Goal: Information Seeking & Learning: Find specific fact

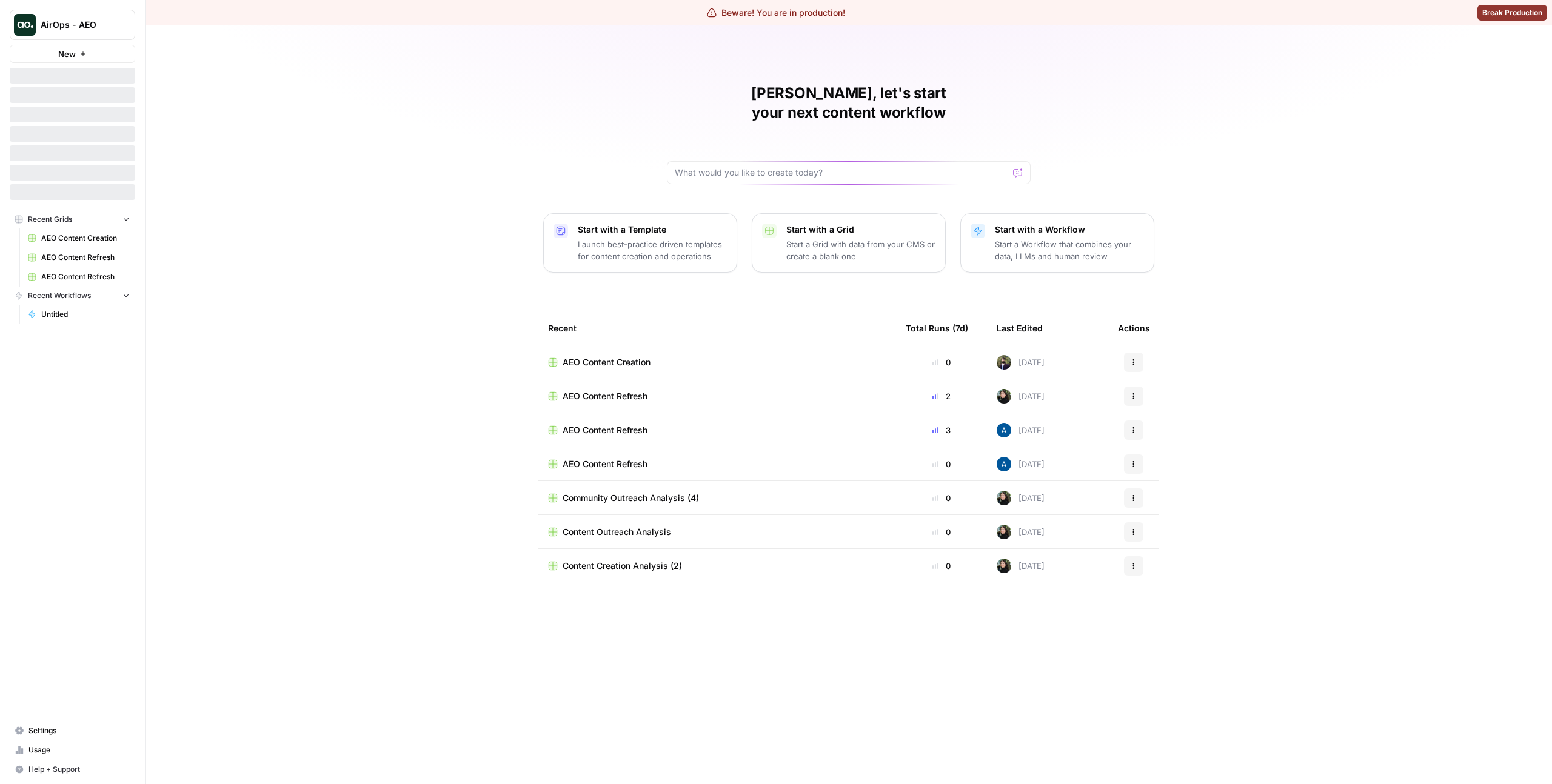
click at [454, 144] on div "[PERSON_NAME], let's start your next content workflow Start with a Template Lau…" at bounding box center [849, 405] width 1407 height 759
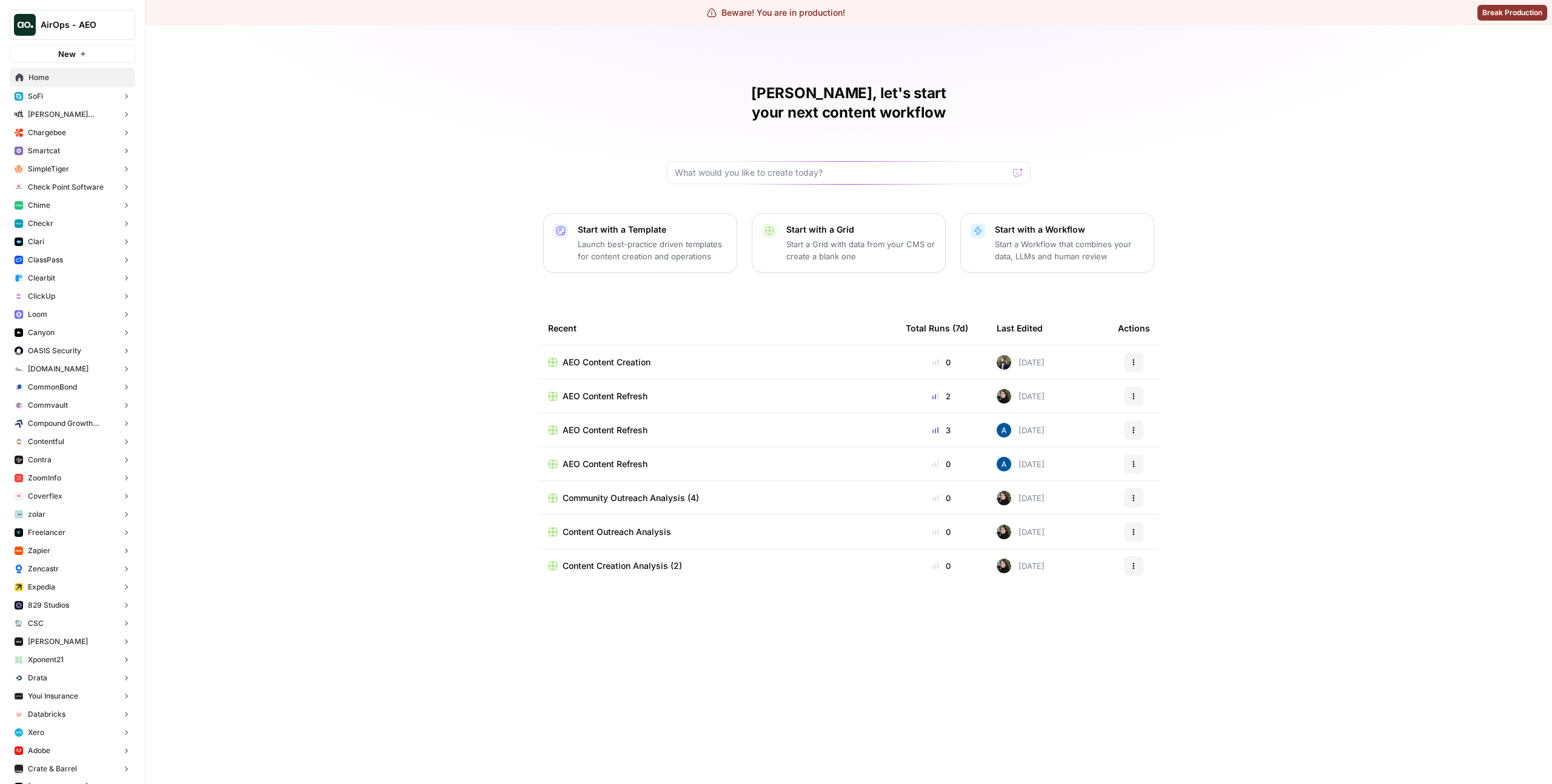
click at [195, 182] on div "[PERSON_NAME], let's start your next content workflow Start with a Template Lau…" at bounding box center [849, 405] width 1407 height 759
click at [59, 261] on span "ClassPass" at bounding box center [45, 260] width 35 height 11
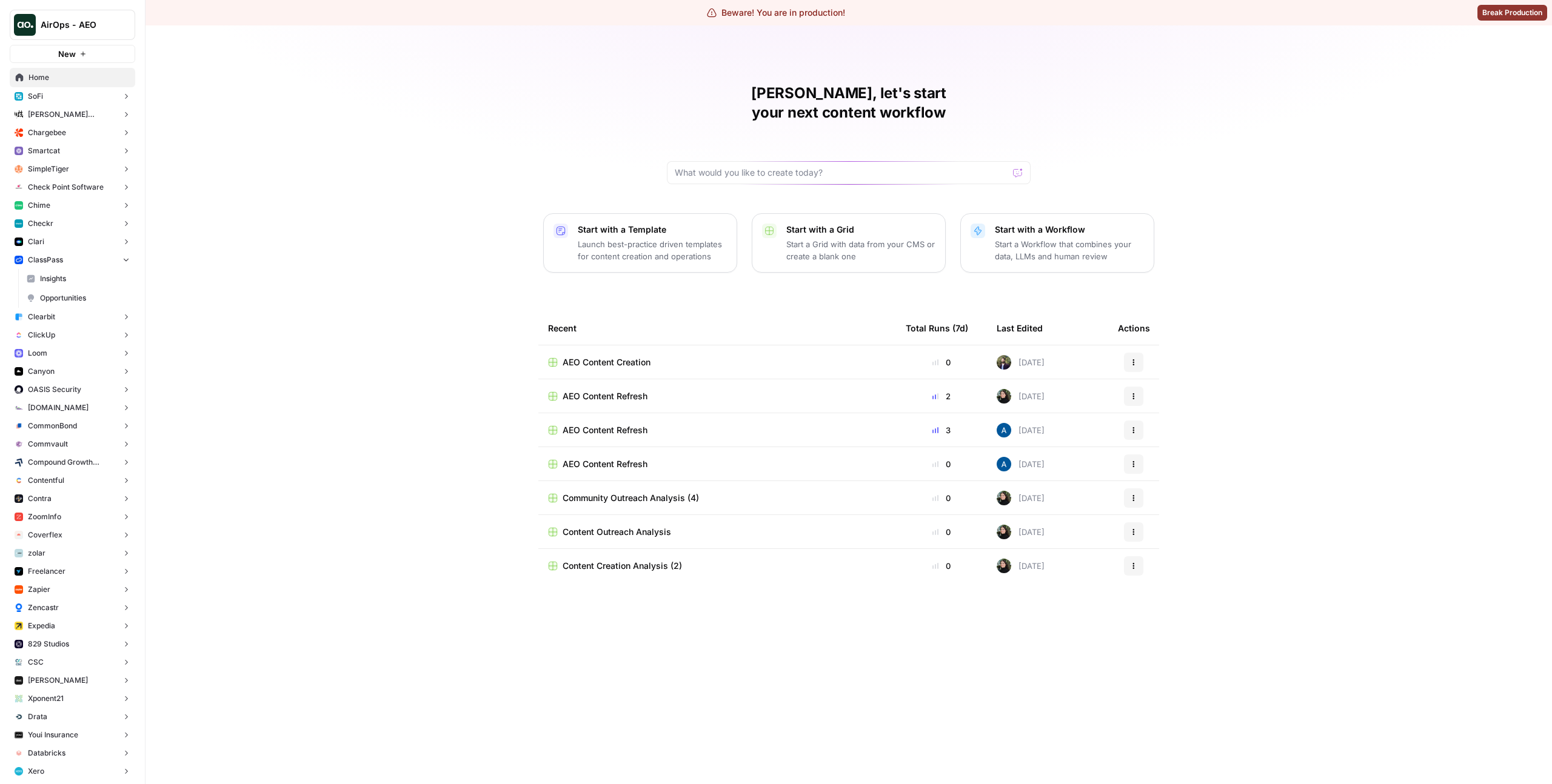
click at [67, 282] on span "Insights" at bounding box center [84, 279] width 90 height 11
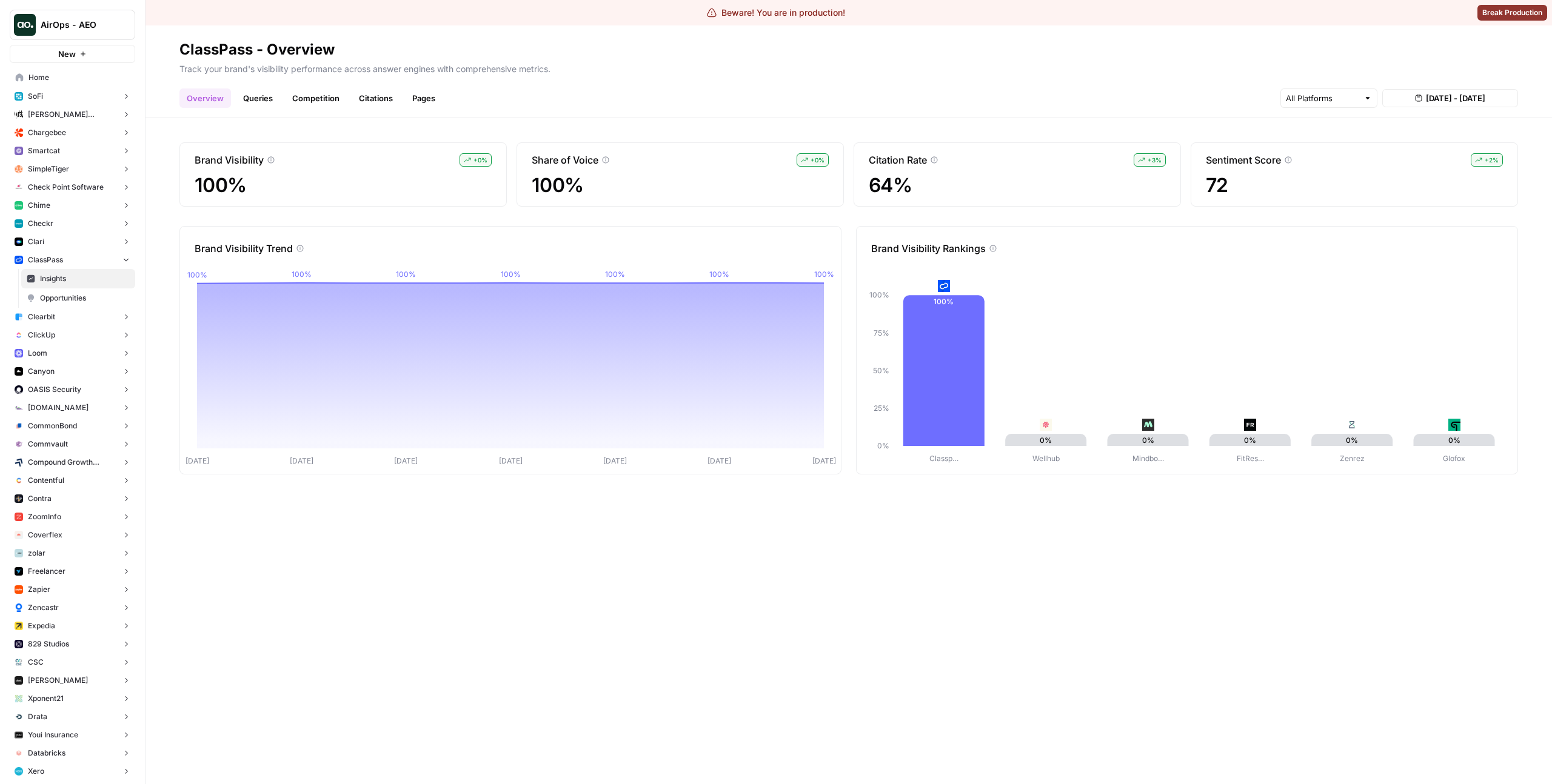
click at [256, 103] on link "Queries" at bounding box center [258, 98] width 44 height 20
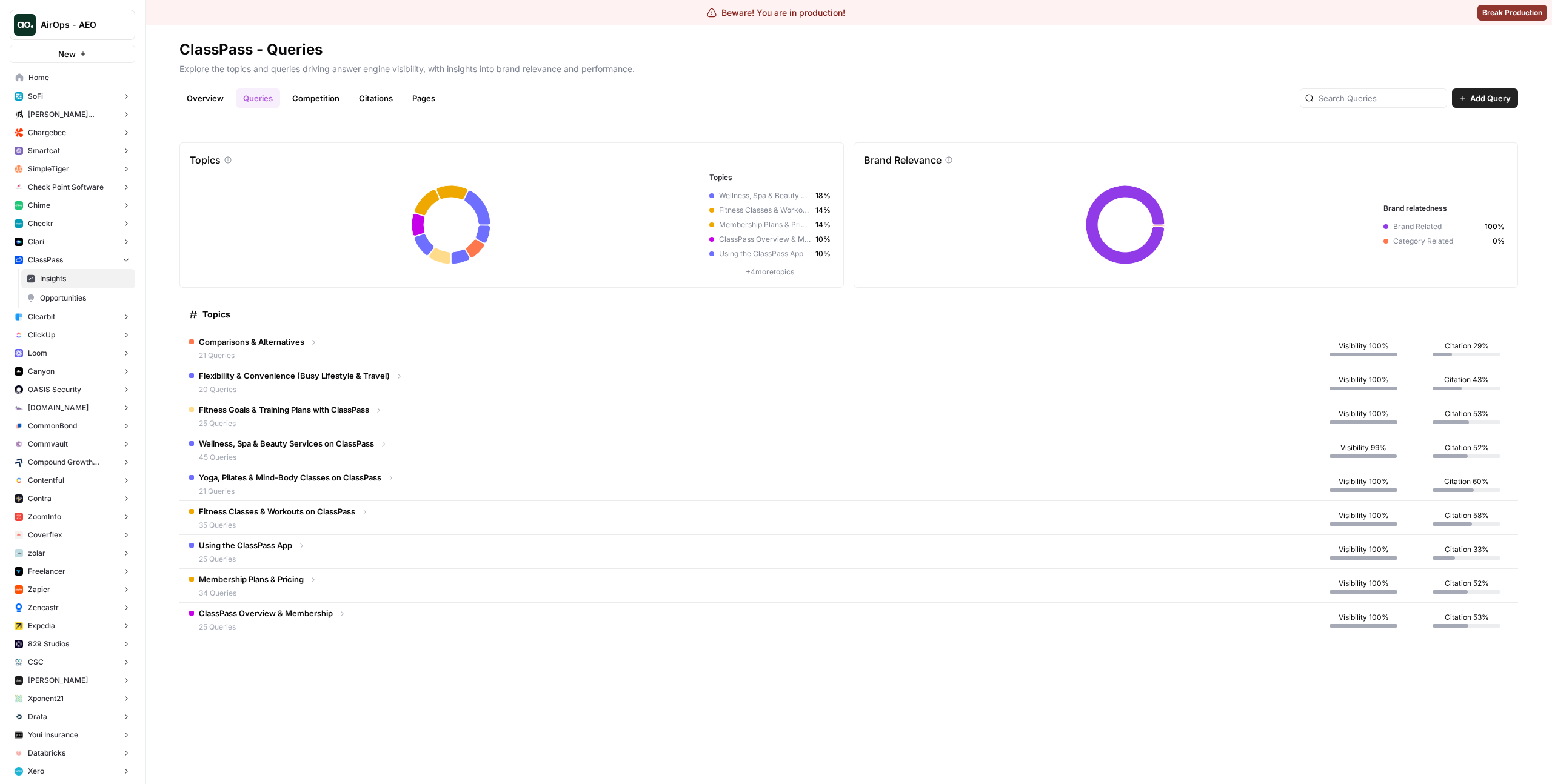
click at [459, 394] on td "Flexibility & Convenience (Busy Lifestyle & Travel) 20 Queries" at bounding box center [745, 381] width 1132 height 33
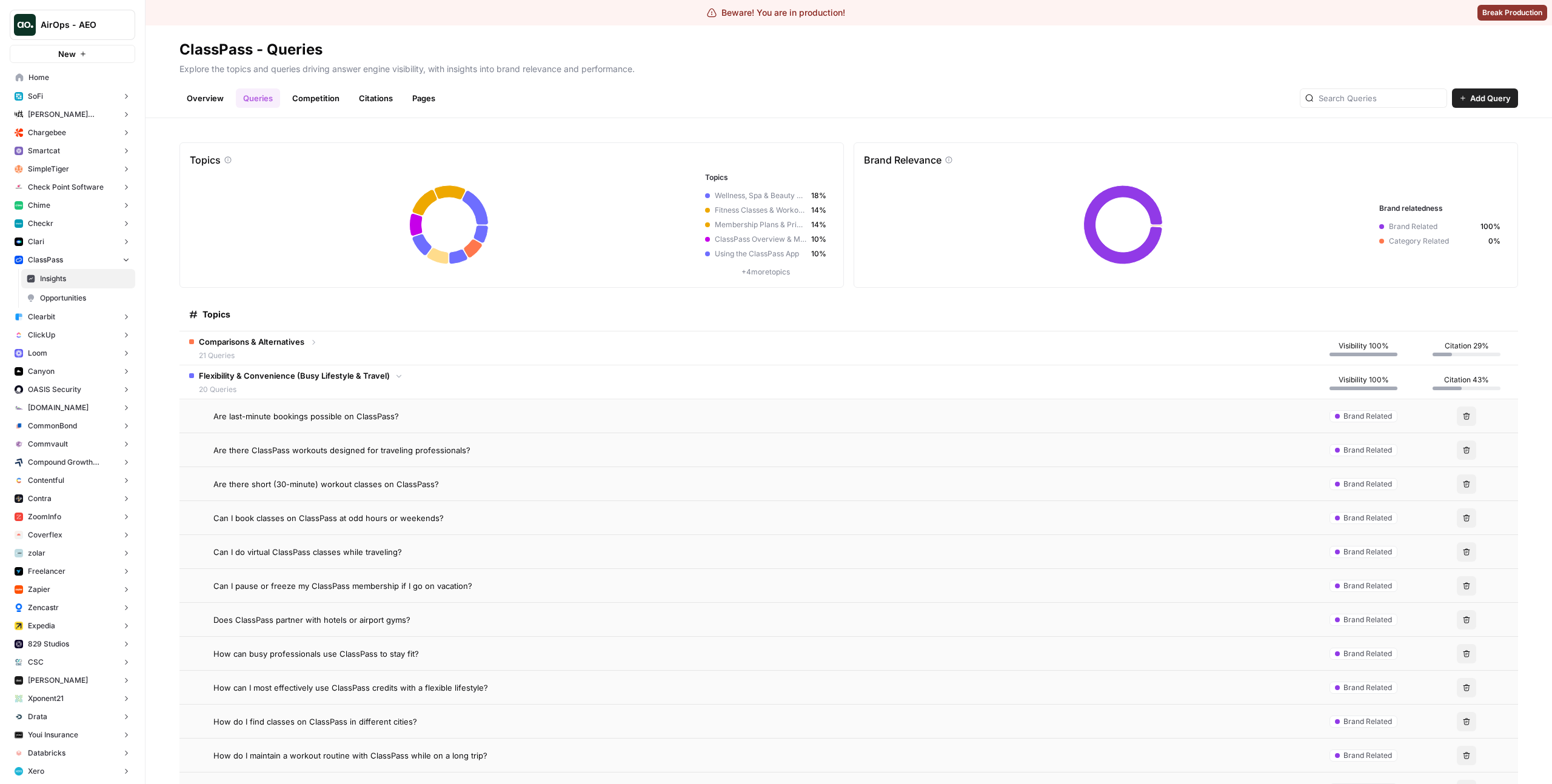
click at [638, 425] on td "Are last-minute bookings possible on ClassPass?" at bounding box center [745, 415] width 1132 height 33
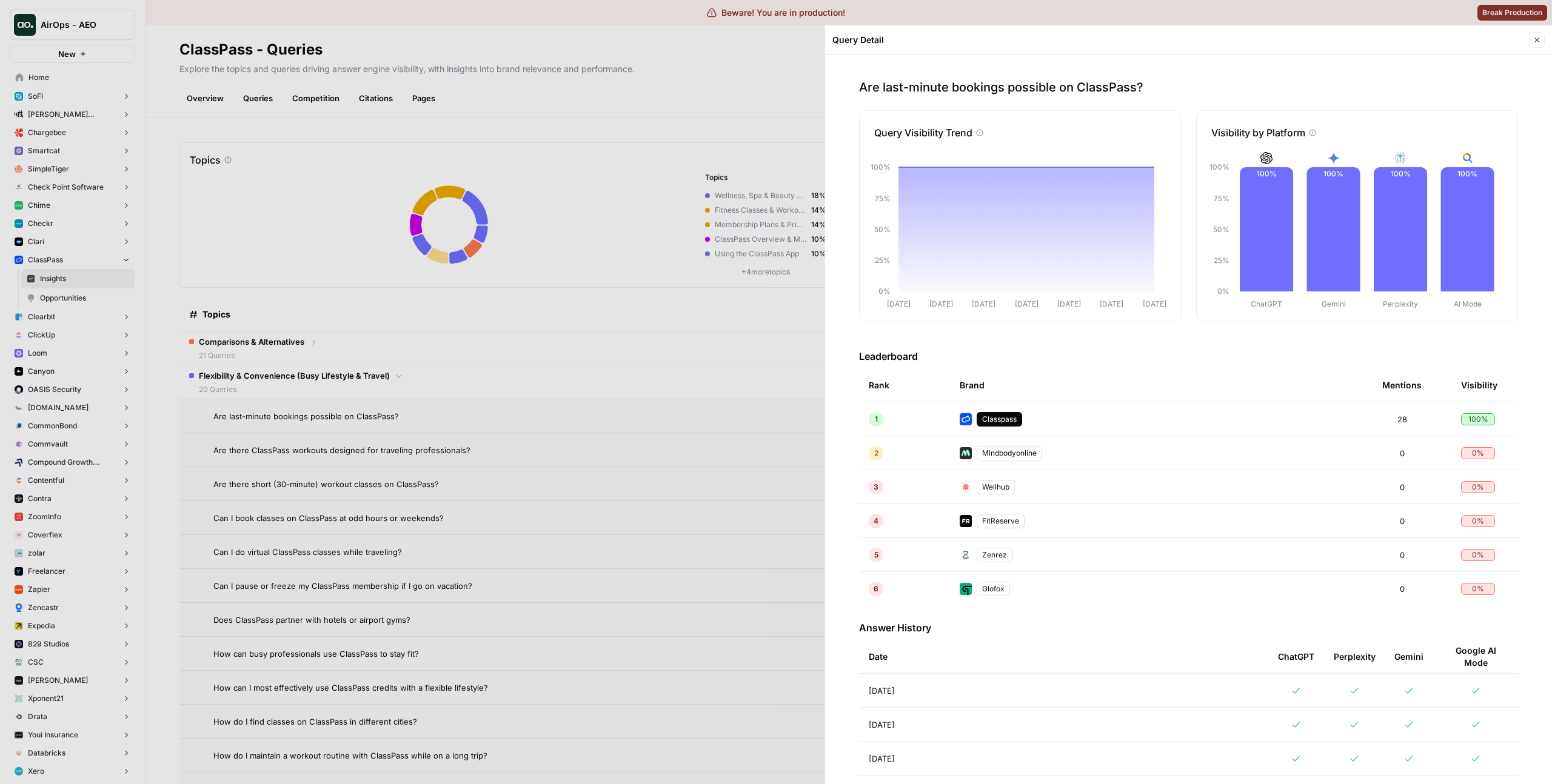
scroll to position [149, 0]
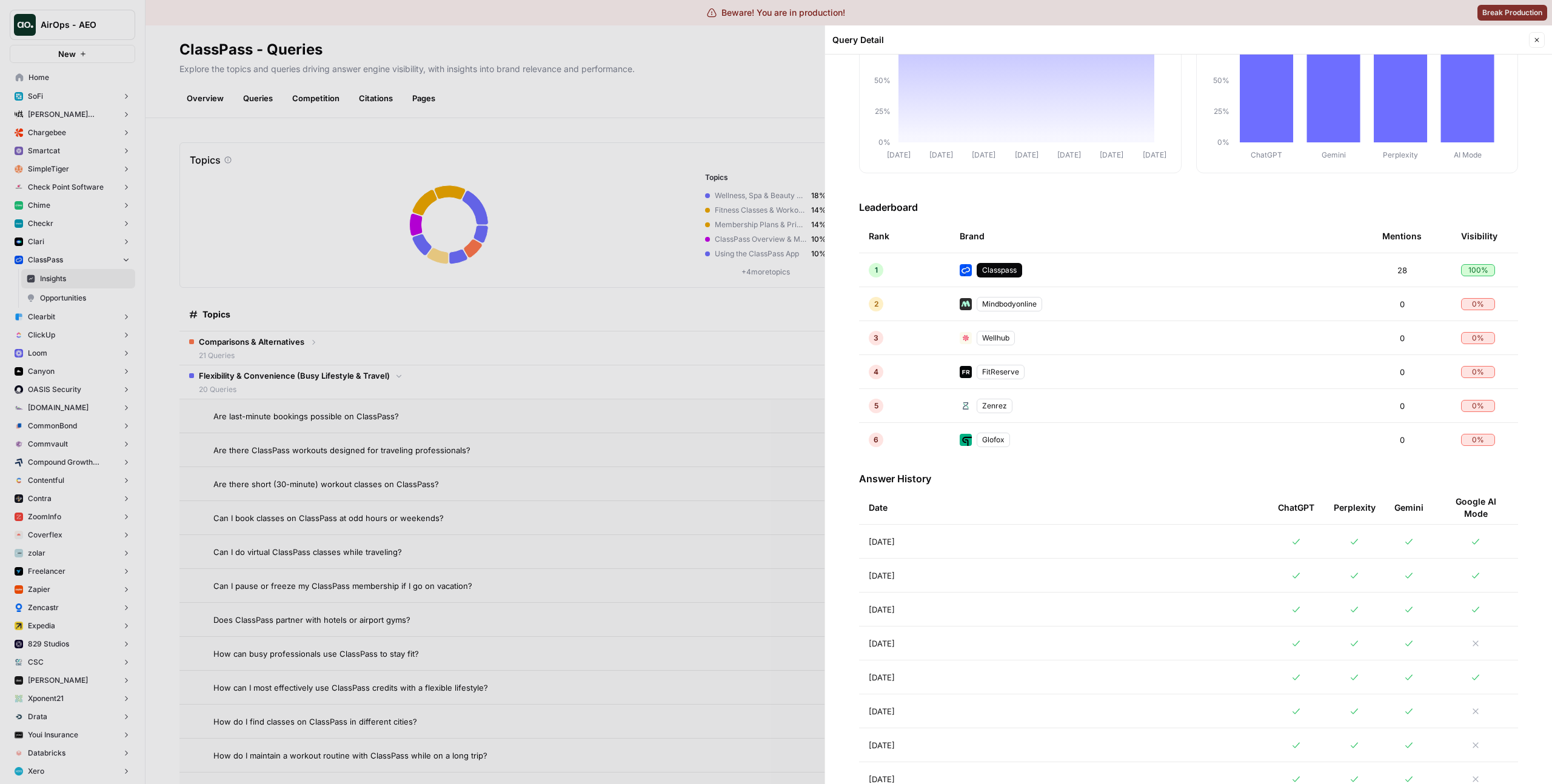
click at [1147, 544] on td "[DATE]" at bounding box center [1063, 541] width 409 height 33
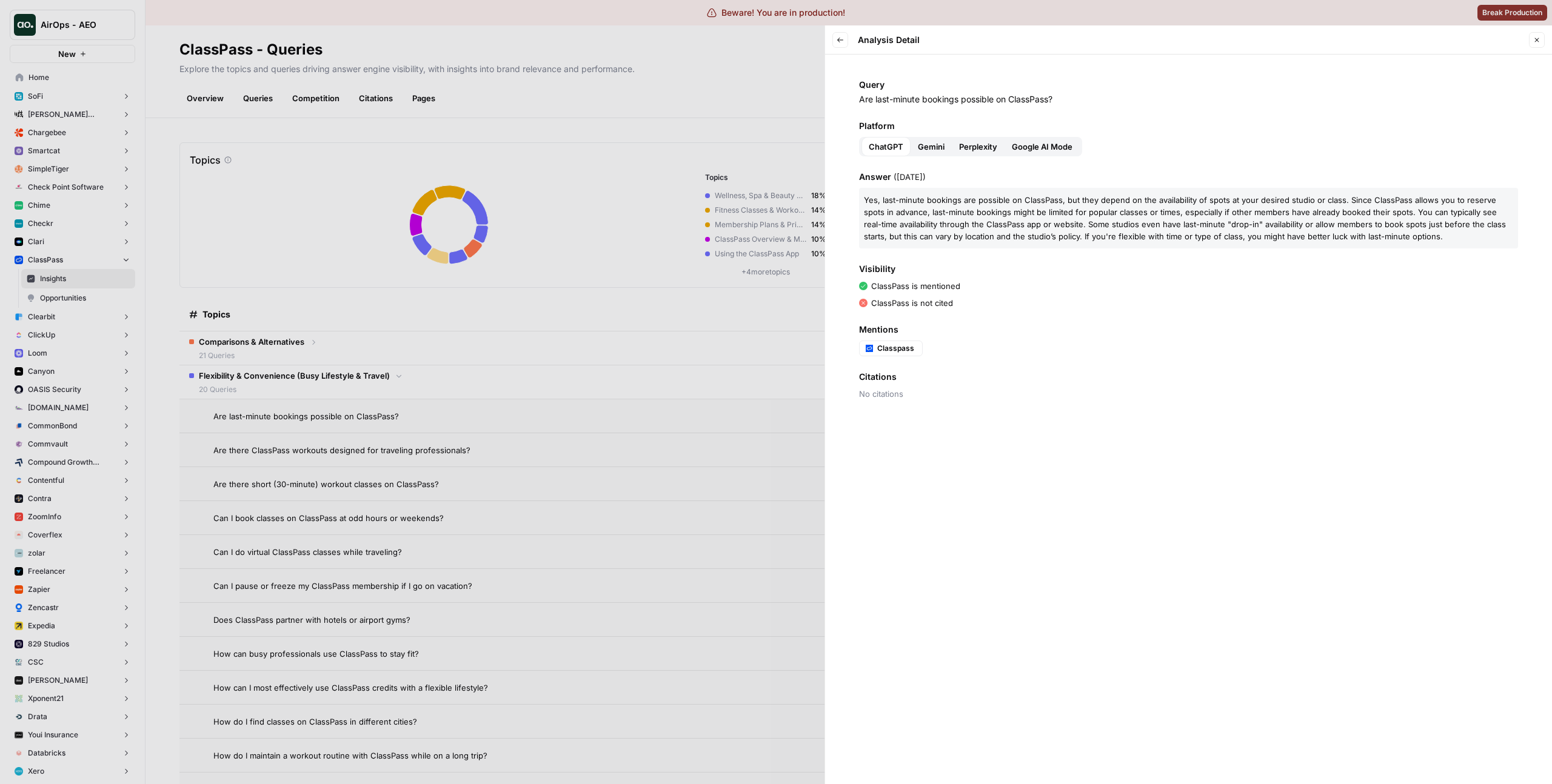
click at [1014, 404] on div "Query Are last-minute bookings possible on ClassPass? Platform ChatGPT Gemini P…" at bounding box center [1189, 419] width 727 height 729
drag, startPoint x: 921, startPoint y: 202, endPoint x: 1118, endPoint y: 233, distance: 199.4
click at [1118, 233] on p "Y e s , l a s t - m i n u t e b o o k i n g s a r e p o s s i b l e o n C l a s…" at bounding box center [1189, 218] width 659 height 60
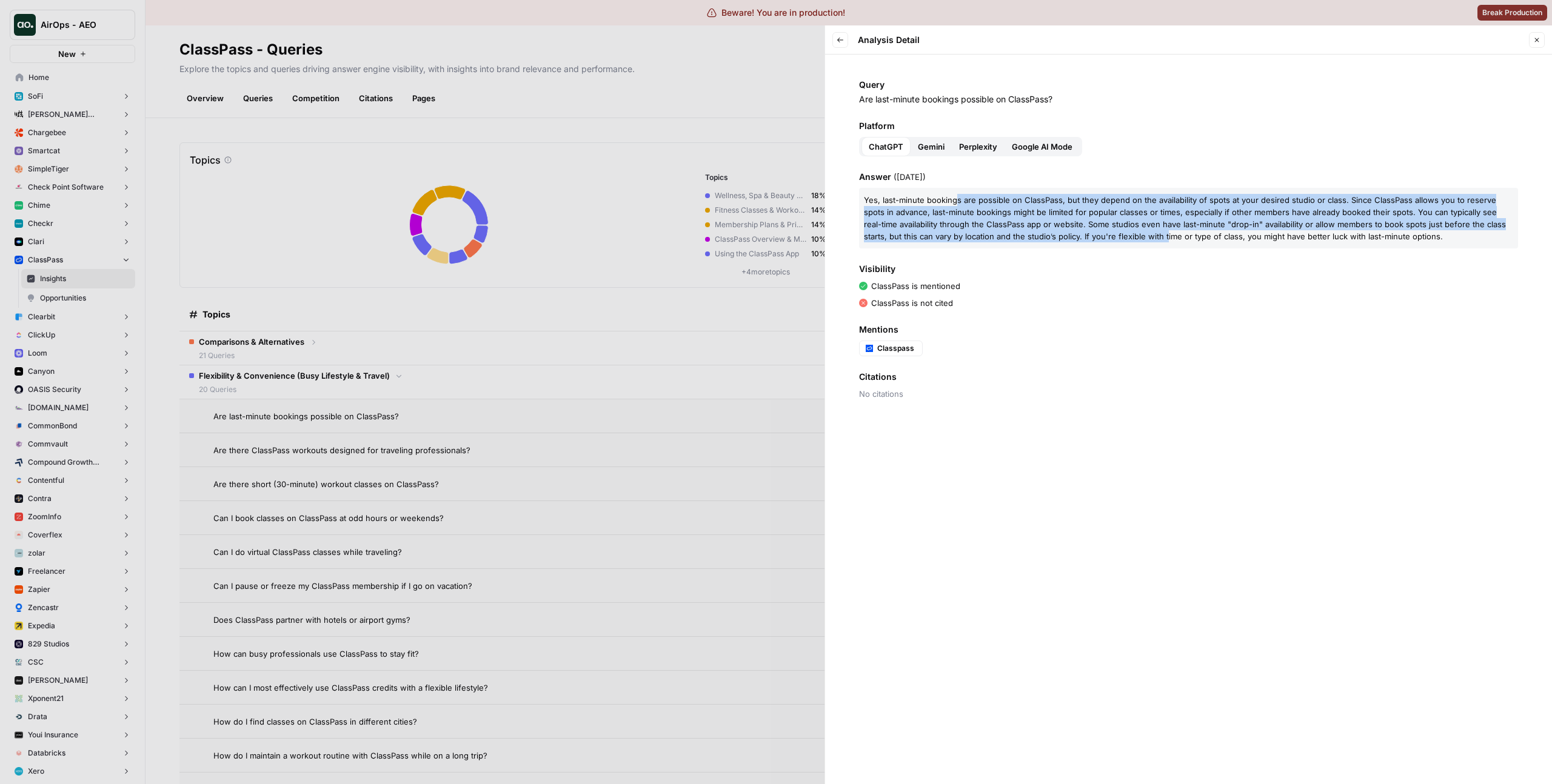
drag, startPoint x: 1126, startPoint y: 231, endPoint x: 976, endPoint y: 209, distance: 151.6
click at [953, 193] on p "Y e s , l a s t - m i n u t e b o o k i n g s a r e p o s s i b l e o n C l a s…" at bounding box center [1189, 218] width 659 height 60
click at [1060, 222] on span "e" at bounding box center [1062, 224] width 5 height 9
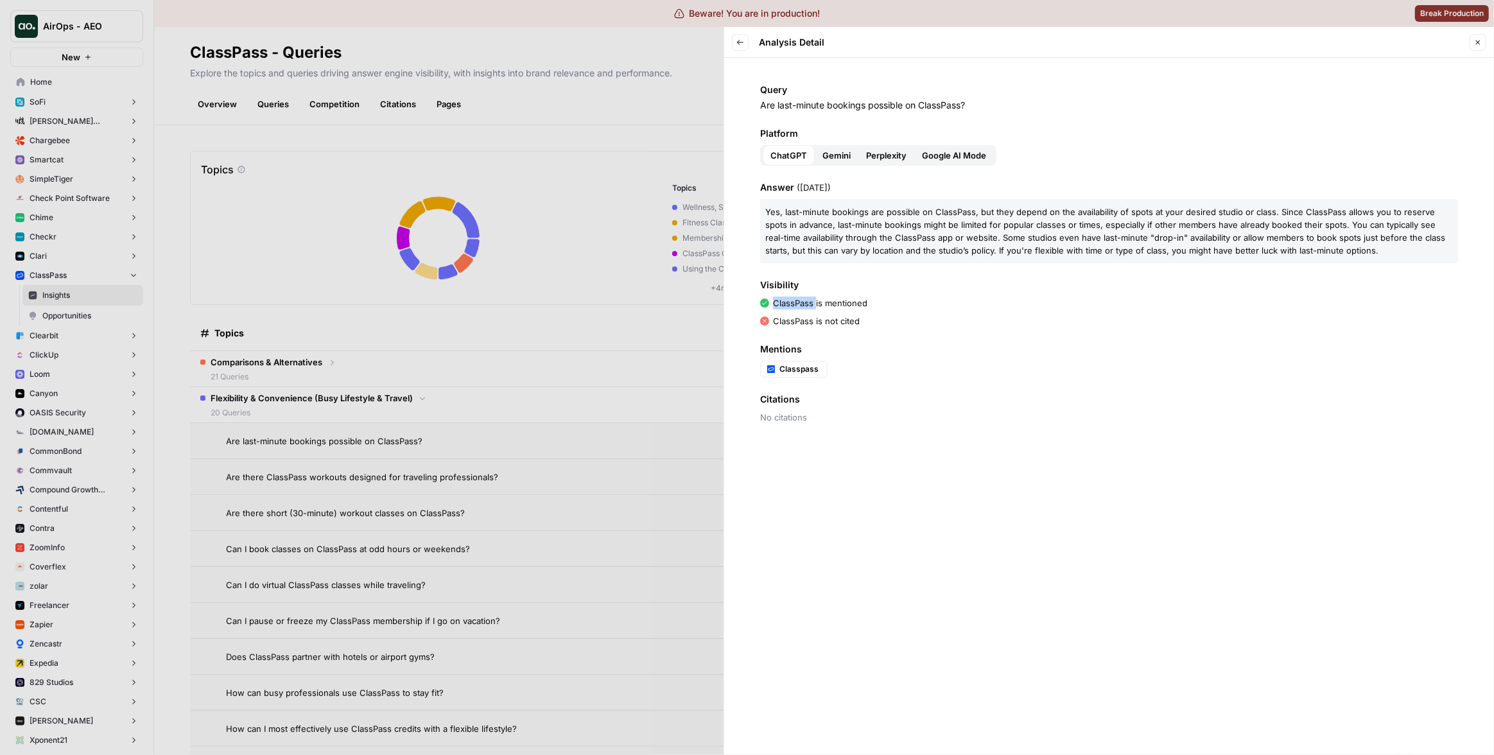
drag, startPoint x: 774, startPoint y: 304, endPoint x: 815, endPoint y: 304, distance: 40.5
click at [815, 304] on p "ClassPass is mentioned" at bounding box center [820, 303] width 94 height 13
click at [579, 327] on div at bounding box center [747, 377] width 1494 height 755
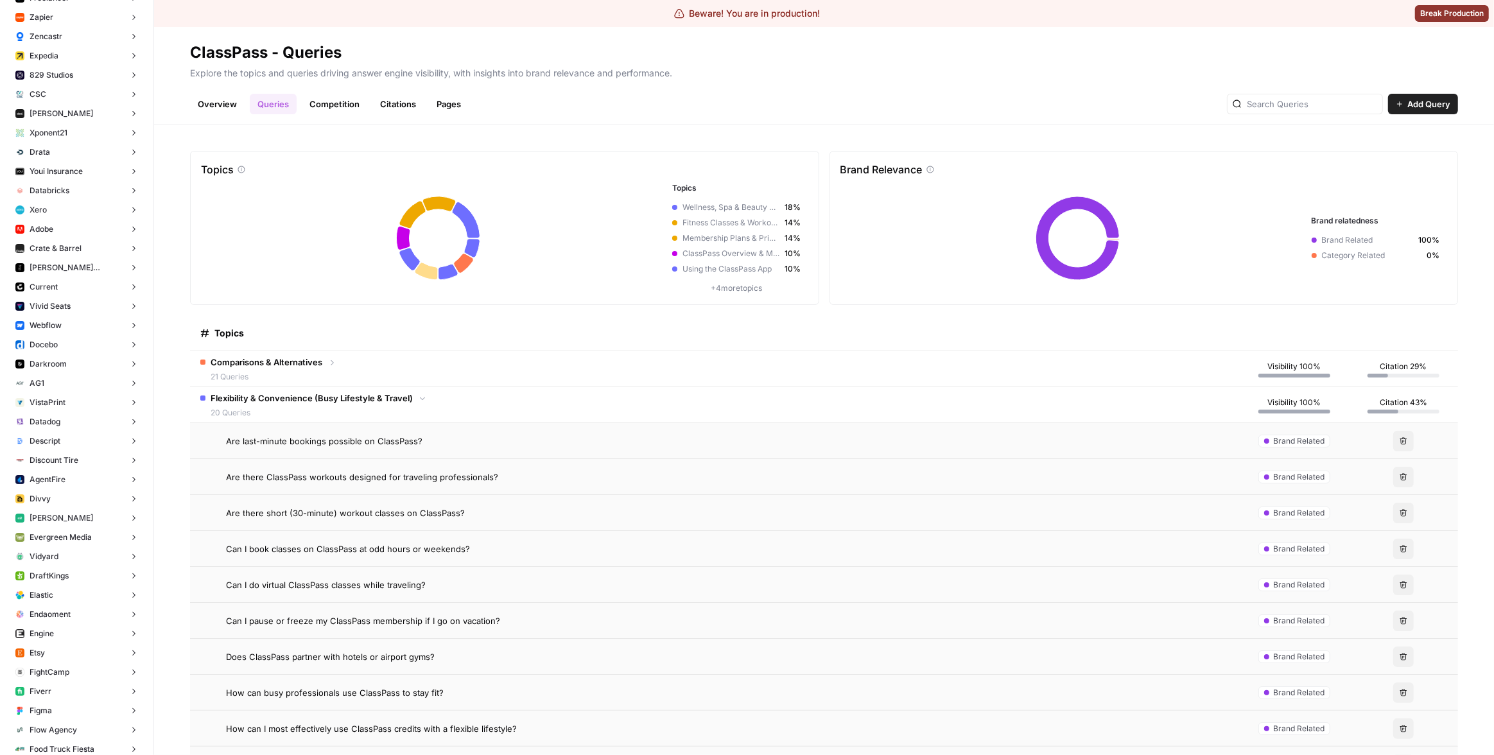
scroll to position [547, 0]
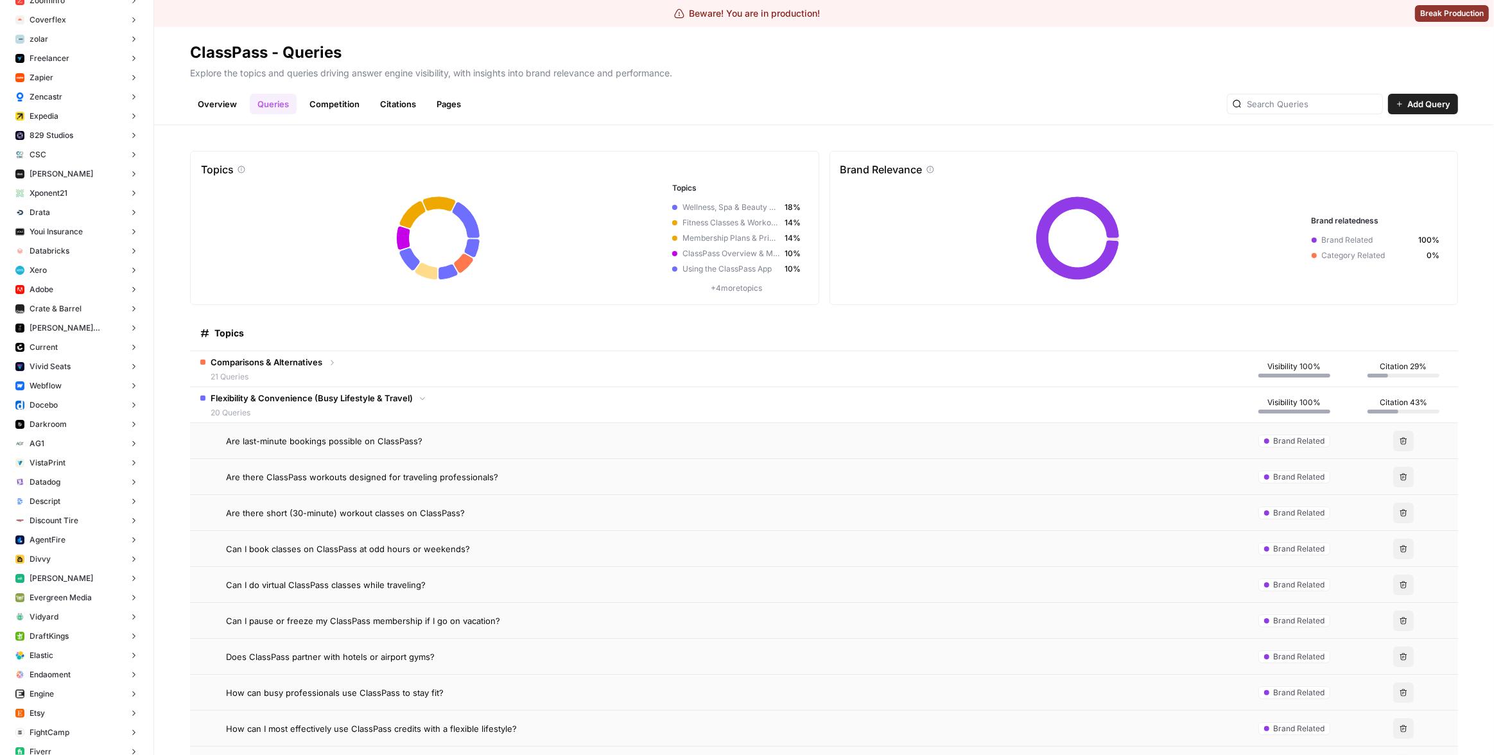
click at [57, 227] on span "Youi Insurance" at bounding box center [56, 232] width 53 height 12
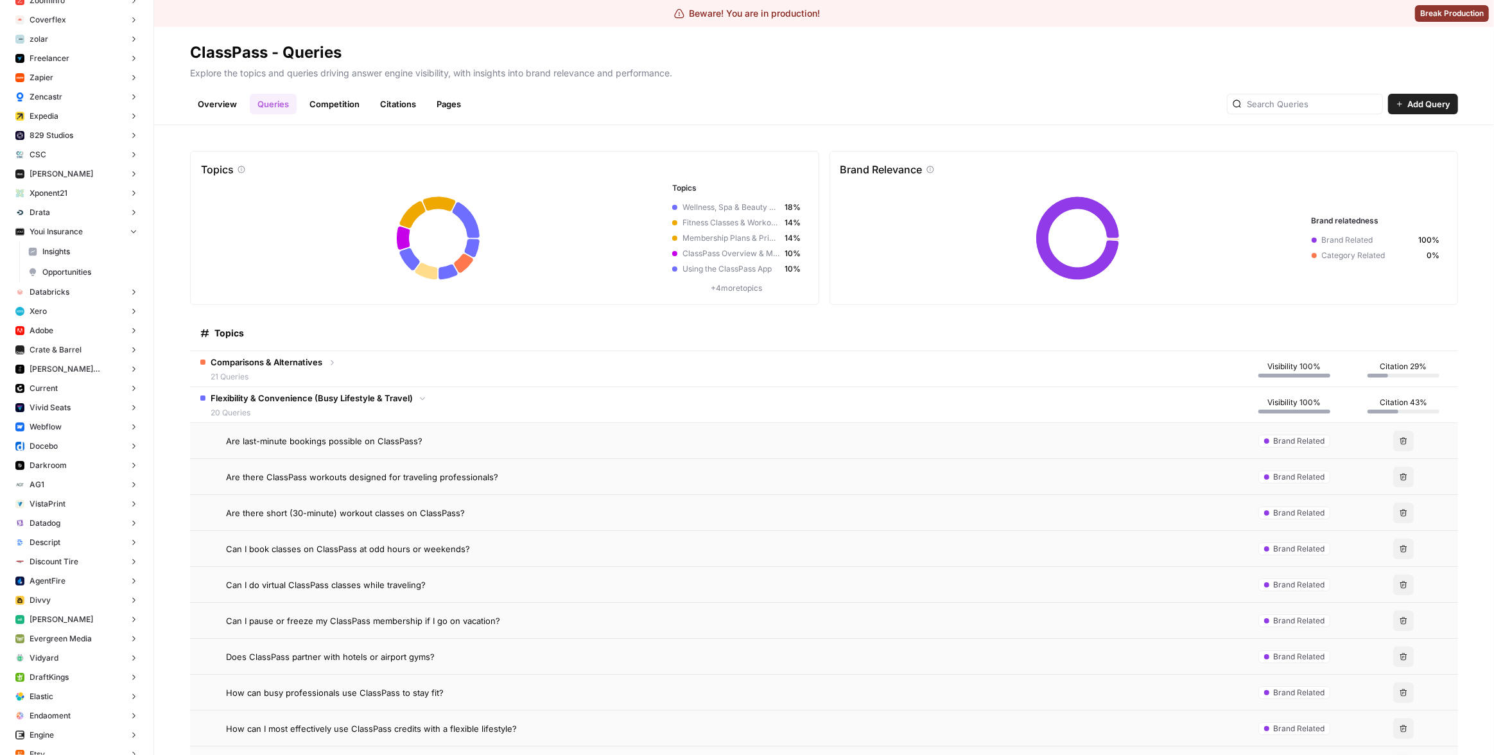
click at [75, 251] on span "Insights" at bounding box center [89, 252] width 95 height 12
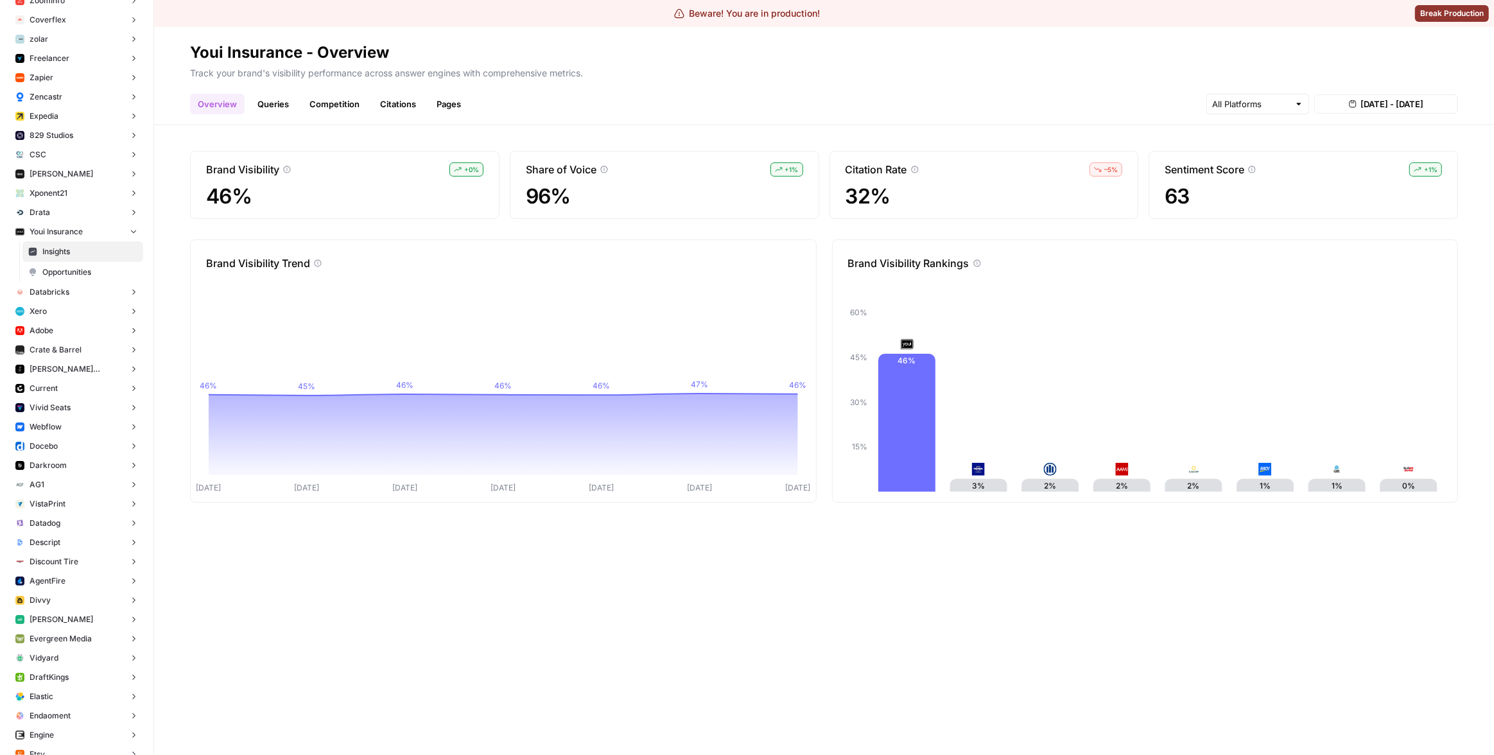
click at [273, 105] on link "Queries" at bounding box center [273, 104] width 47 height 21
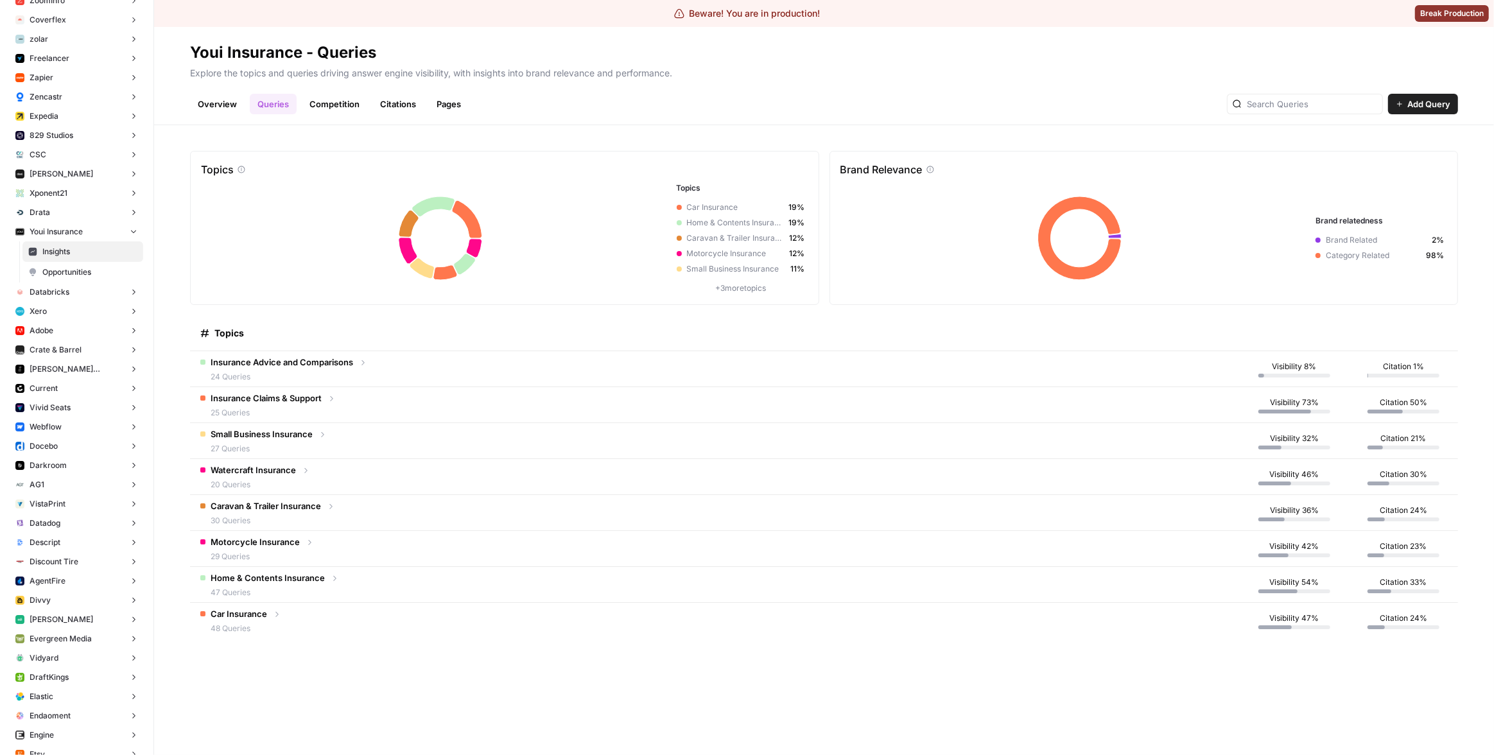
click at [510, 356] on td "Insurance Advice and Comparisons 24 Queries" at bounding box center [715, 368] width 1050 height 35
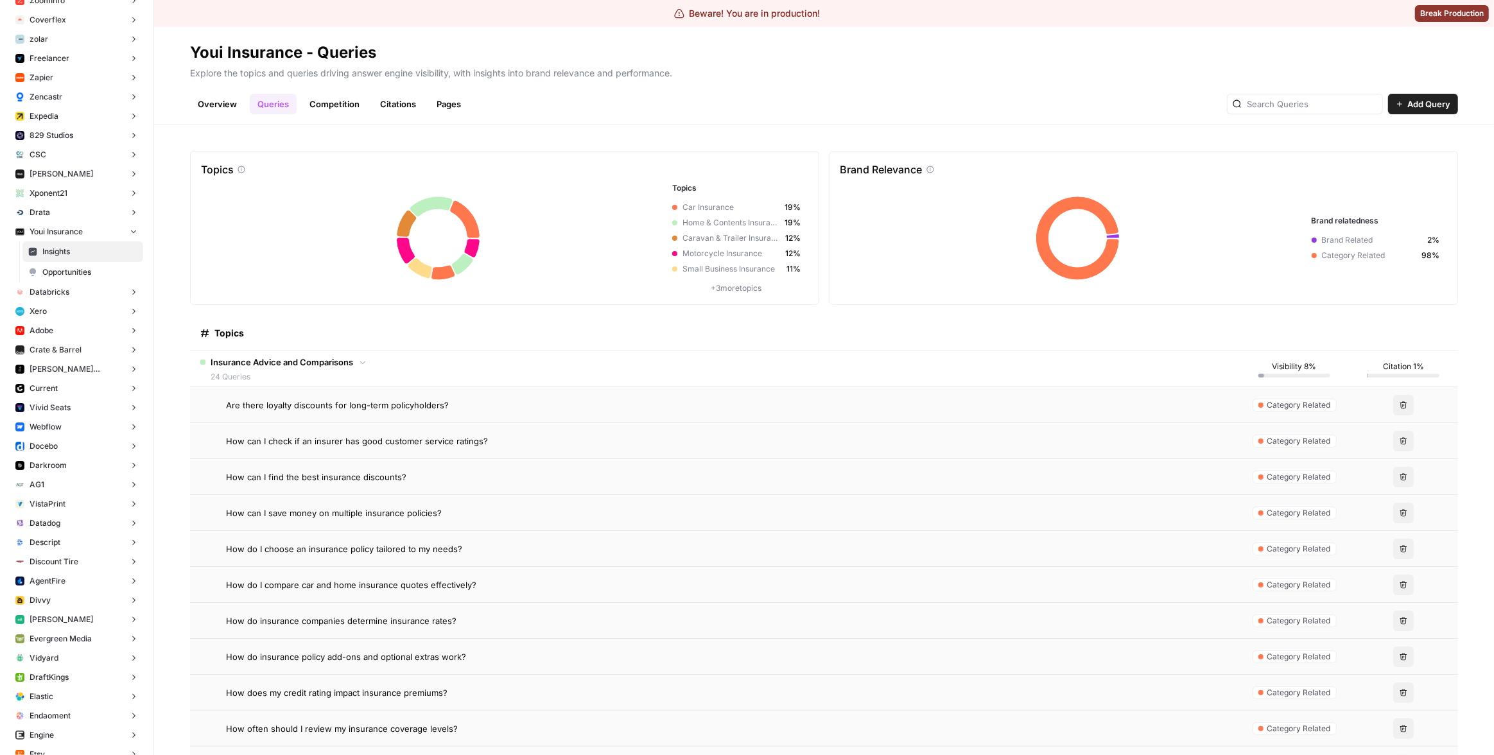
click at [637, 405] on div "Are there loyalty discounts for long-term policyholders?" at bounding box center [728, 405] width 1004 height 13
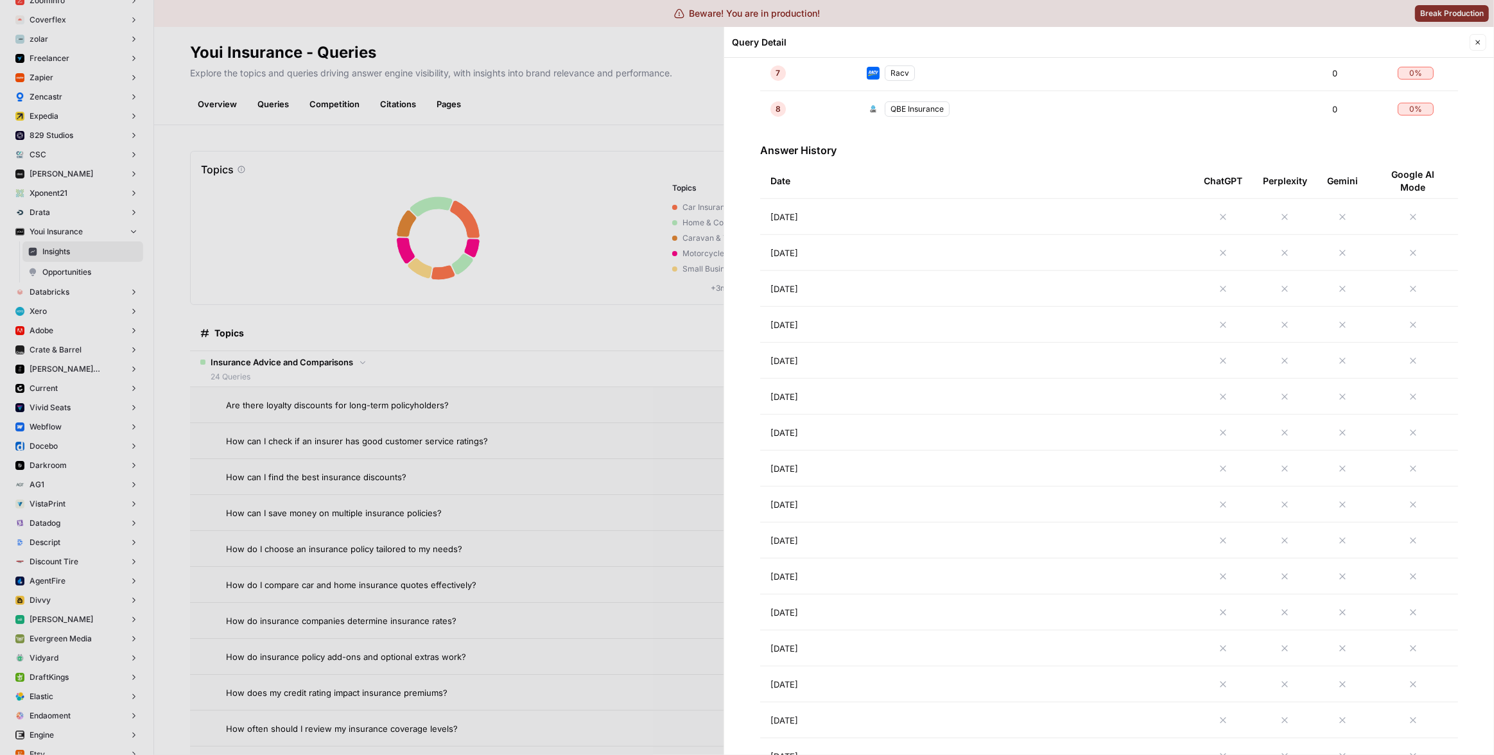
scroll to position [460, 0]
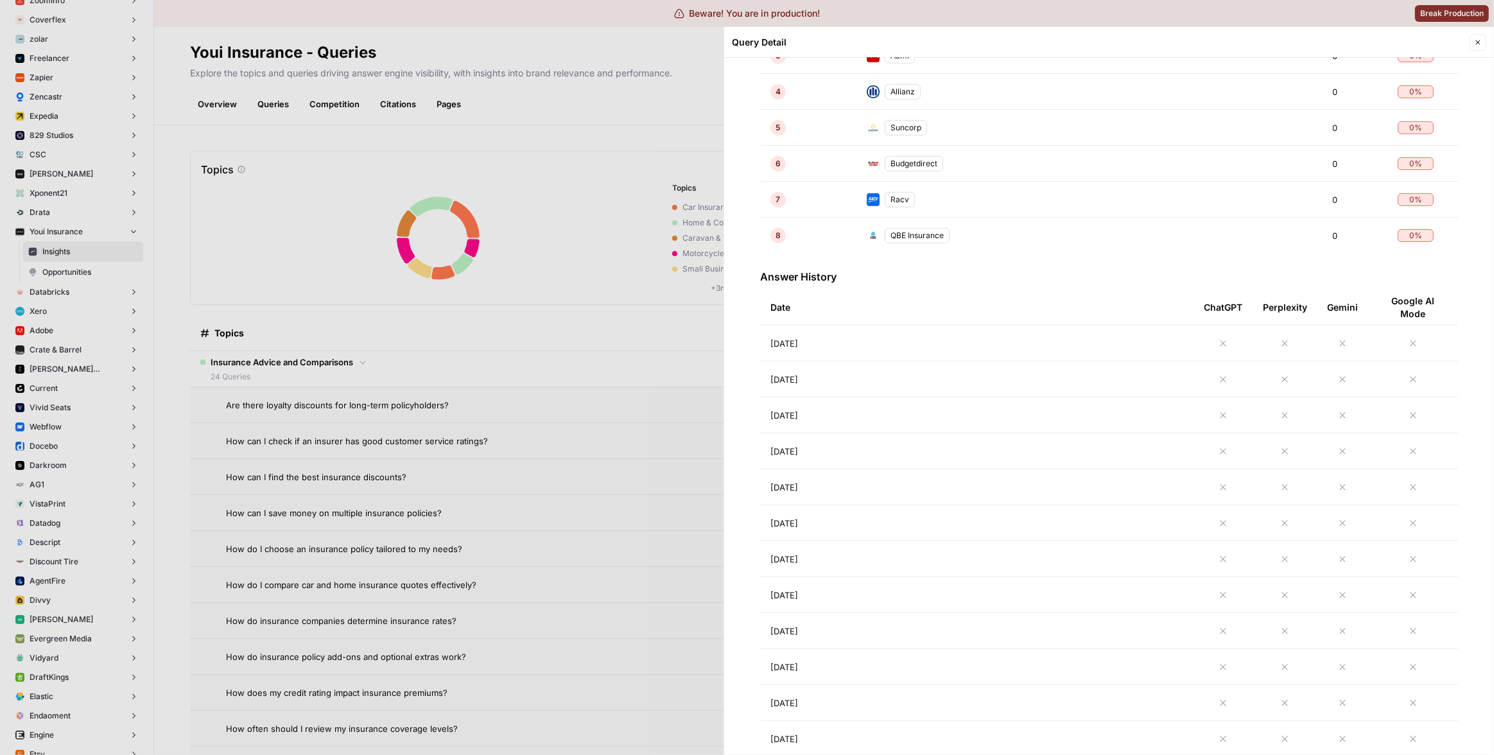
click at [953, 345] on td "[DATE]" at bounding box center [976, 343] width 433 height 35
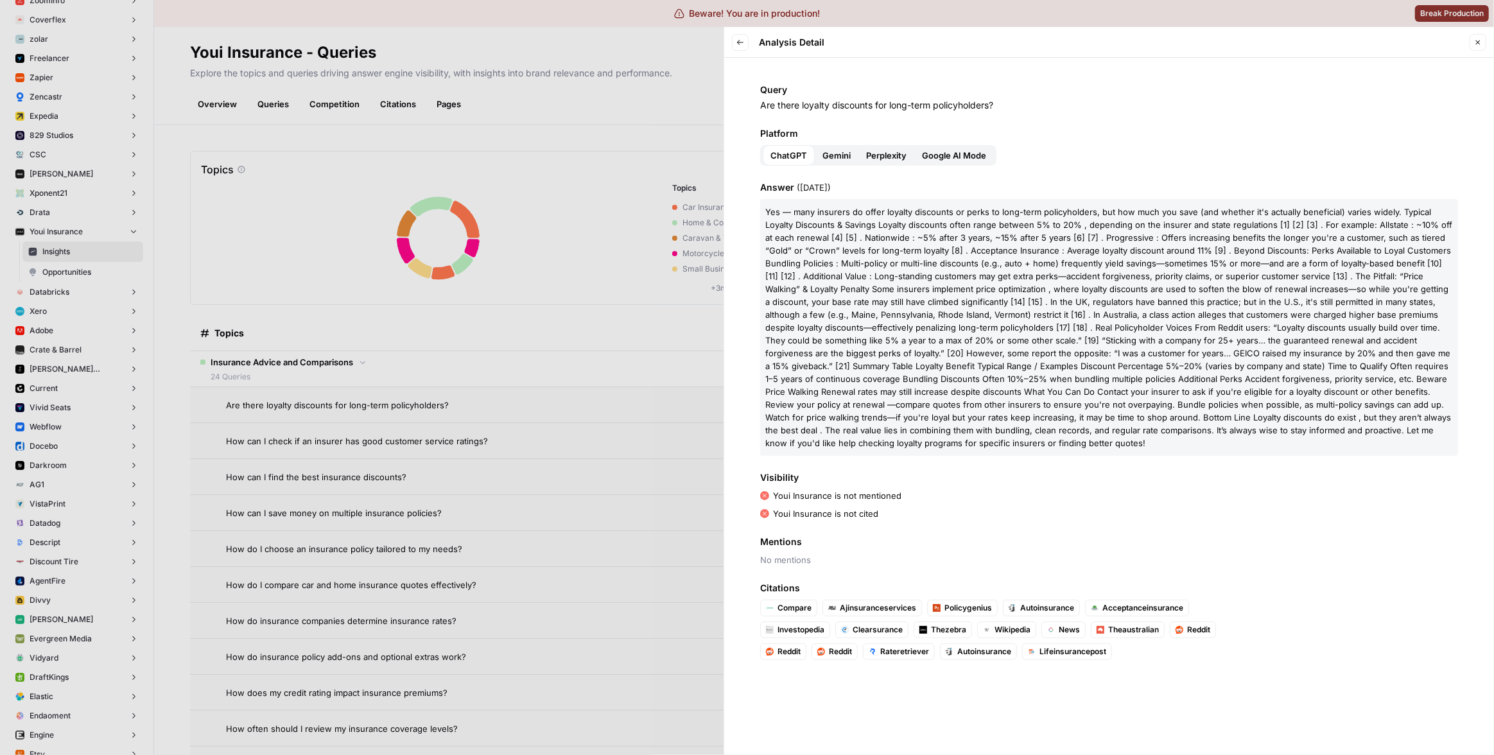
drag, startPoint x: 795, startPoint y: 499, endPoint x: 820, endPoint y: 496, distance: 25.2
click at [817, 497] on p "Youi Insurance is not mentioned" at bounding box center [837, 495] width 128 height 13
click at [820, 496] on p "Youi Insurance is not mentioned" at bounding box center [837, 495] width 128 height 13
click at [1052, 388] on span "o" at bounding box center [1054, 392] width 5 height 10
drag, startPoint x: 984, startPoint y: 440, endPoint x: 769, endPoint y: 214, distance: 312.0
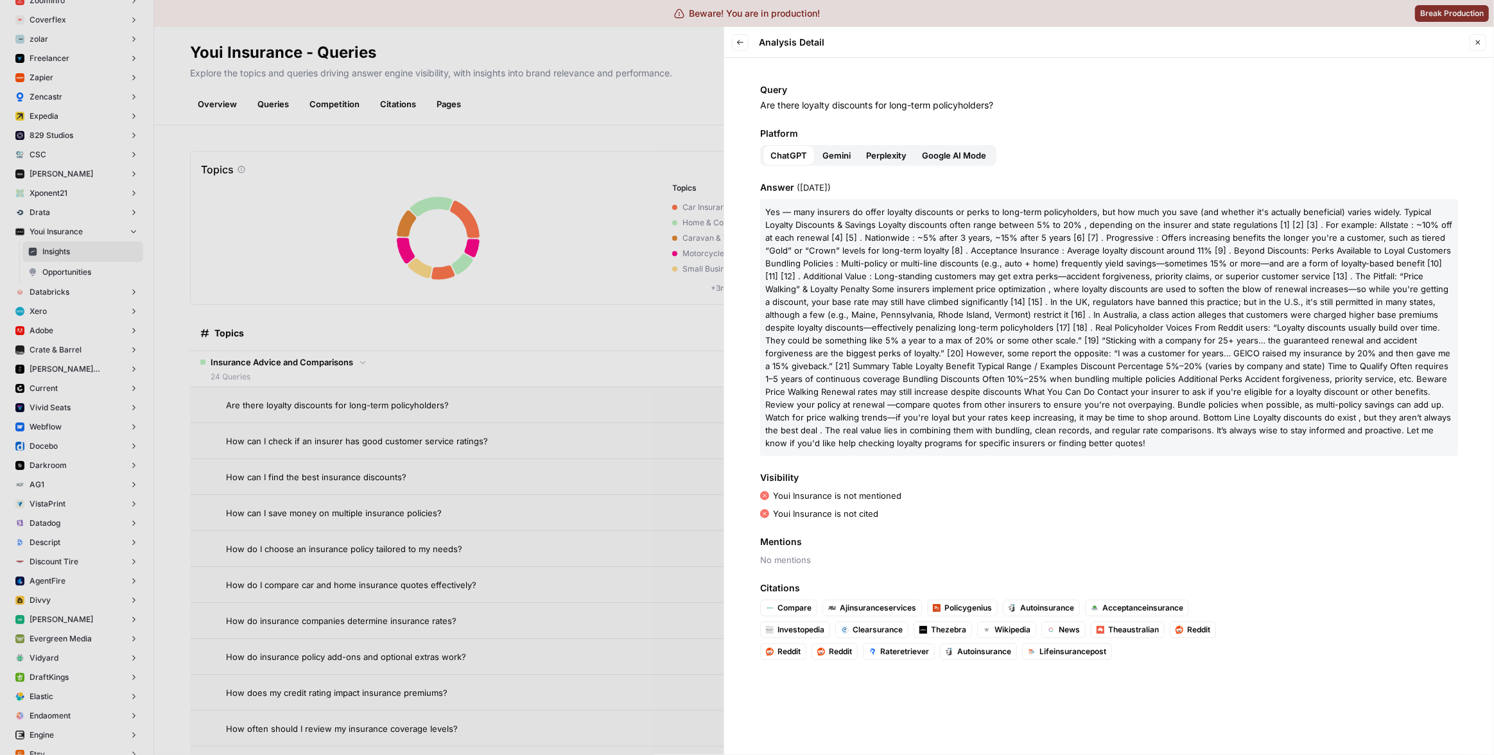
click at [769, 214] on p "Y e s — m a n y i n s u r e r s d o o f f e r l o y a l t y d i s c o u n t s o…" at bounding box center [1109, 327] width 698 height 257
click at [884, 279] on span "n" at bounding box center [886, 276] width 5 height 10
click at [824, 159] on span "Gemini" at bounding box center [837, 155] width 28 height 13
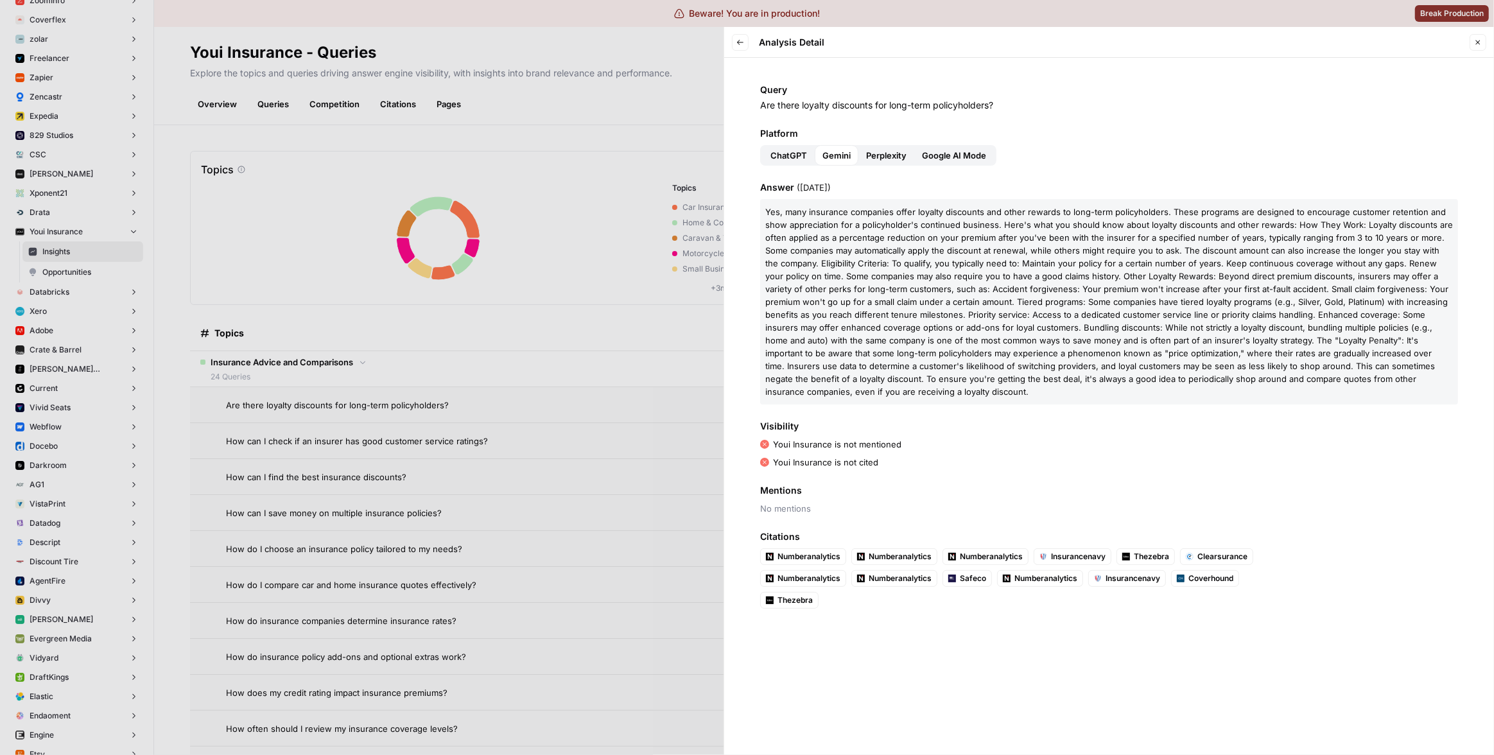
click at [893, 156] on span "Perplexity" at bounding box center [886, 155] width 40 height 13
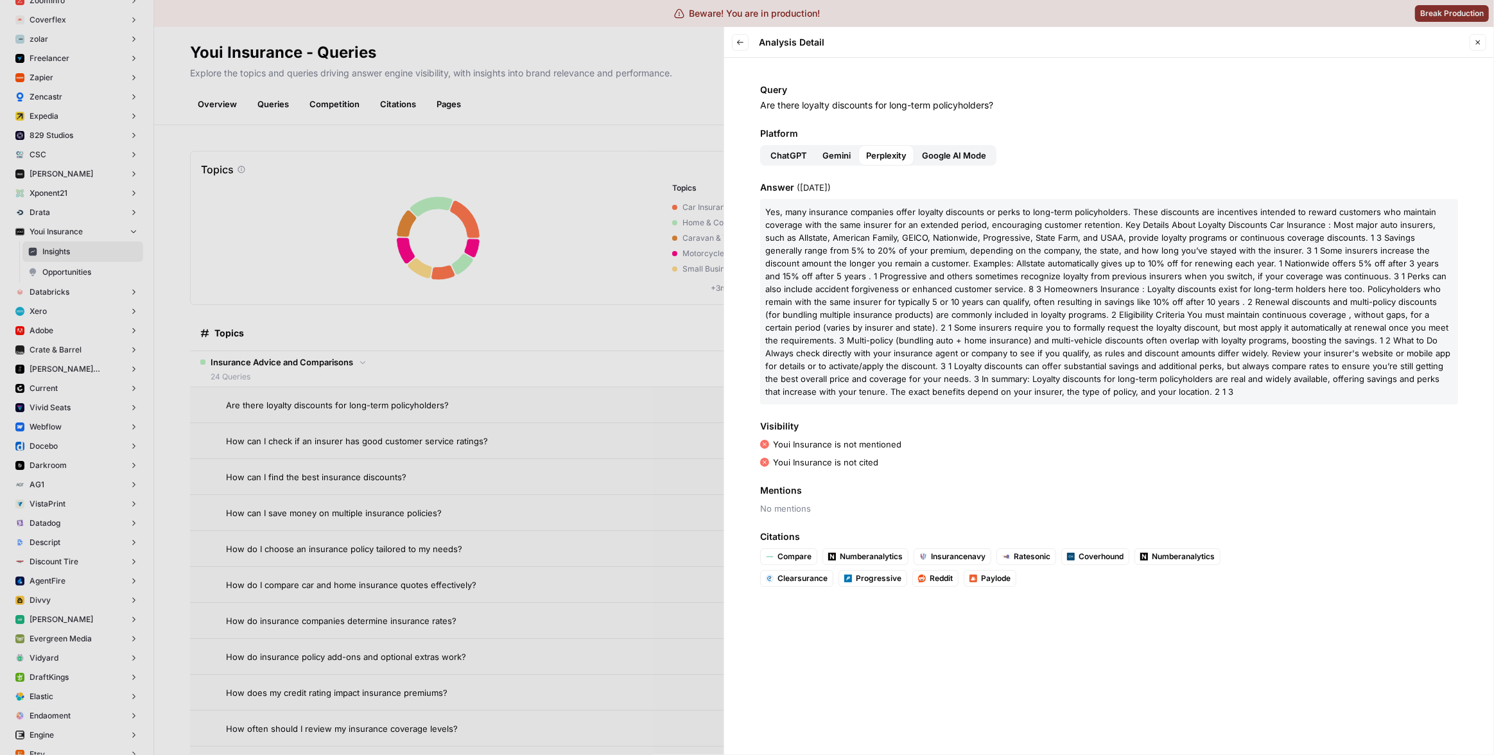
click at [931, 153] on span "Google AI Mode" at bounding box center [954, 155] width 64 height 13
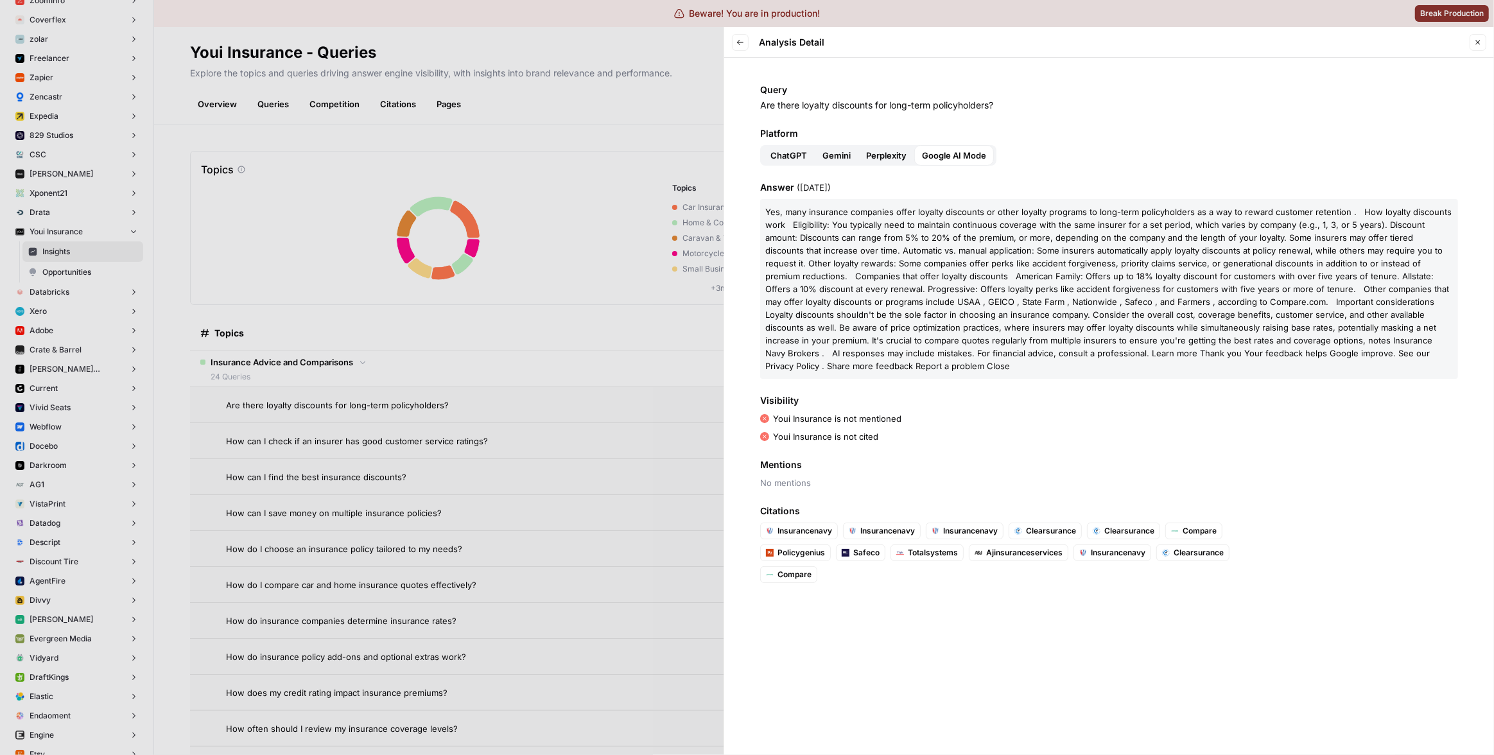
click at [898, 157] on span "Perplexity" at bounding box center [886, 155] width 40 height 13
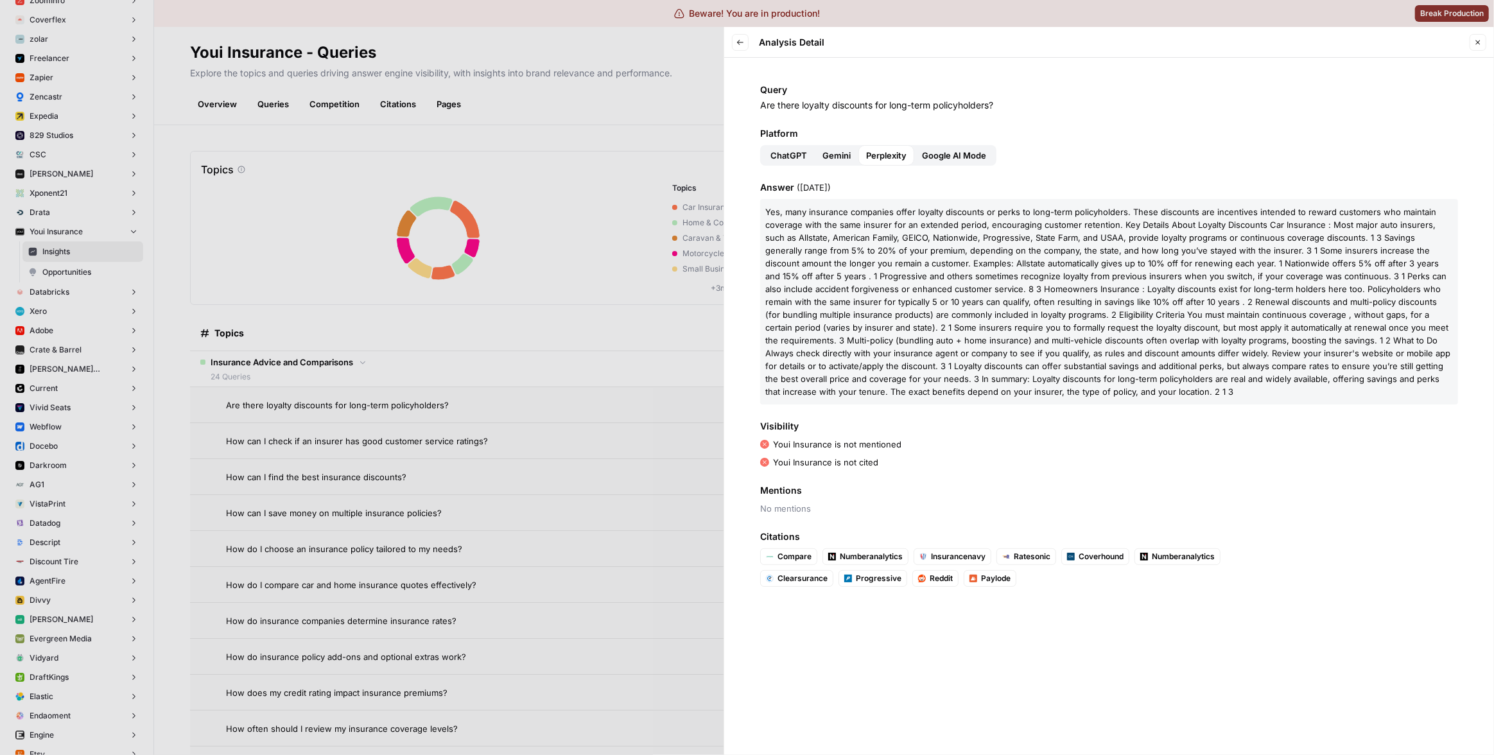
click at [843, 157] on span "Gemini" at bounding box center [837, 155] width 28 height 13
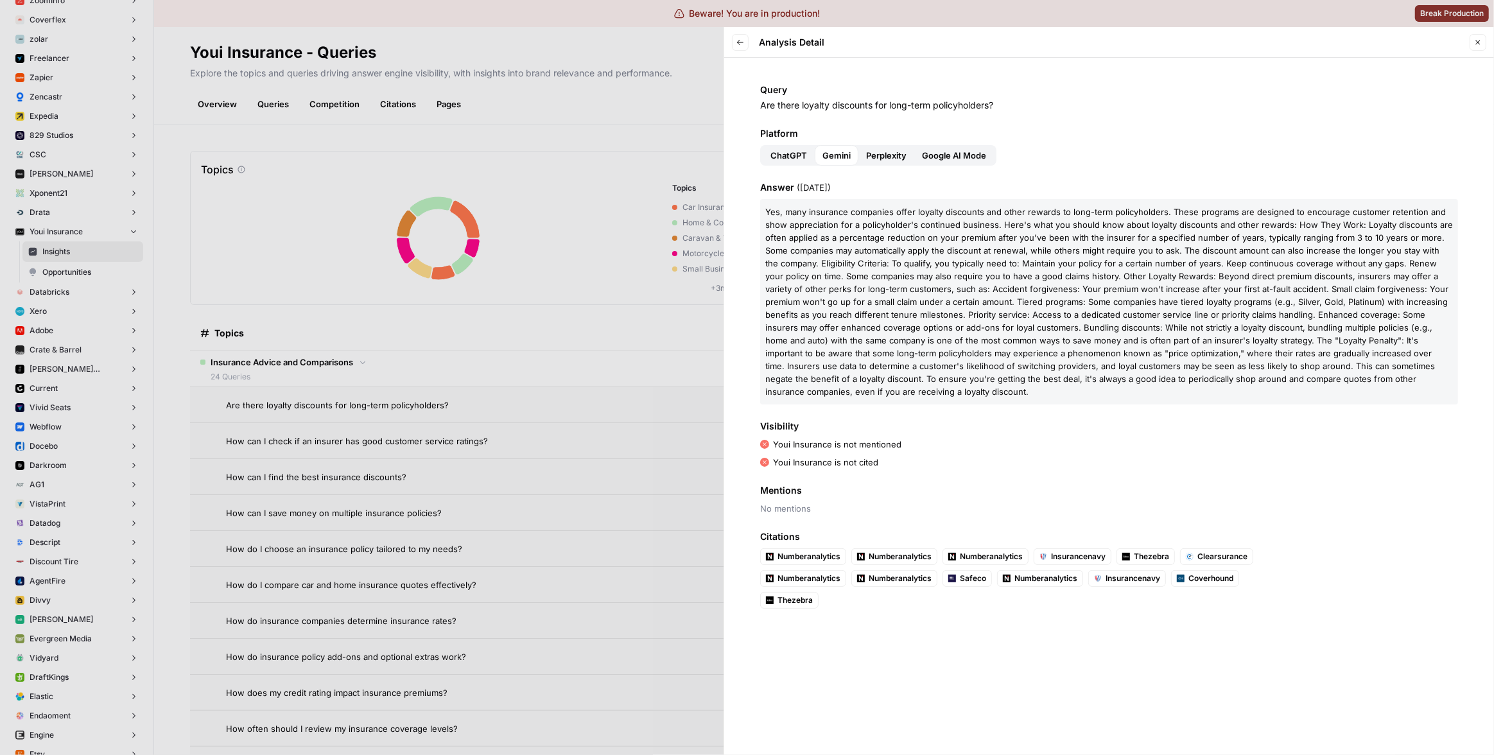
click at [802, 156] on span "ChatGPT" at bounding box center [789, 155] width 37 height 13
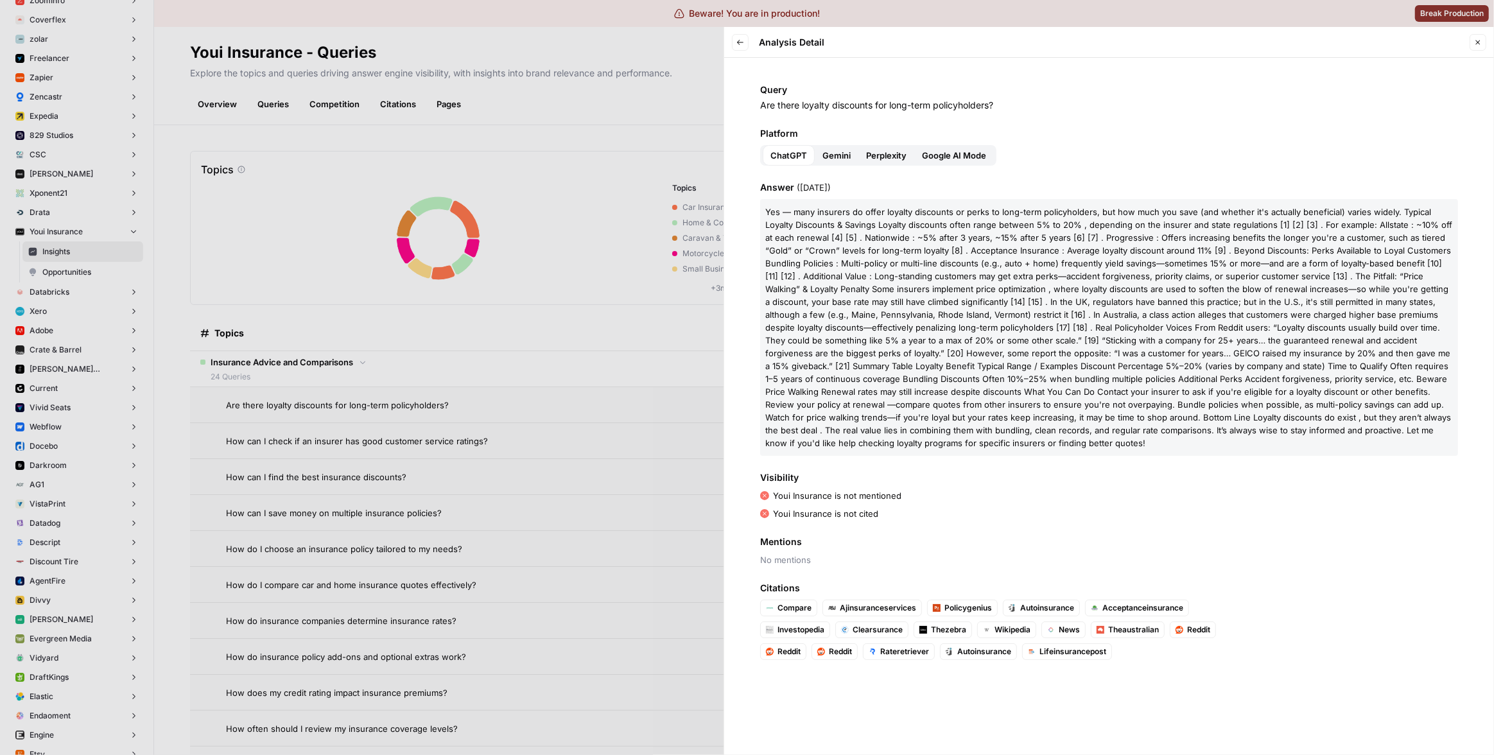
drag, startPoint x: 1018, startPoint y: 107, endPoint x: 758, endPoint y: 108, distance: 260.1
click at [758, 108] on div "Query Are there loyalty discounts for long-term policyholders? Platform ChatGPT…" at bounding box center [1109, 406] width 770 height 697
click at [880, 107] on p "Are there loyalty discounts for long-term policyholders?" at bounding box center [1109, 105] width 698 height 13
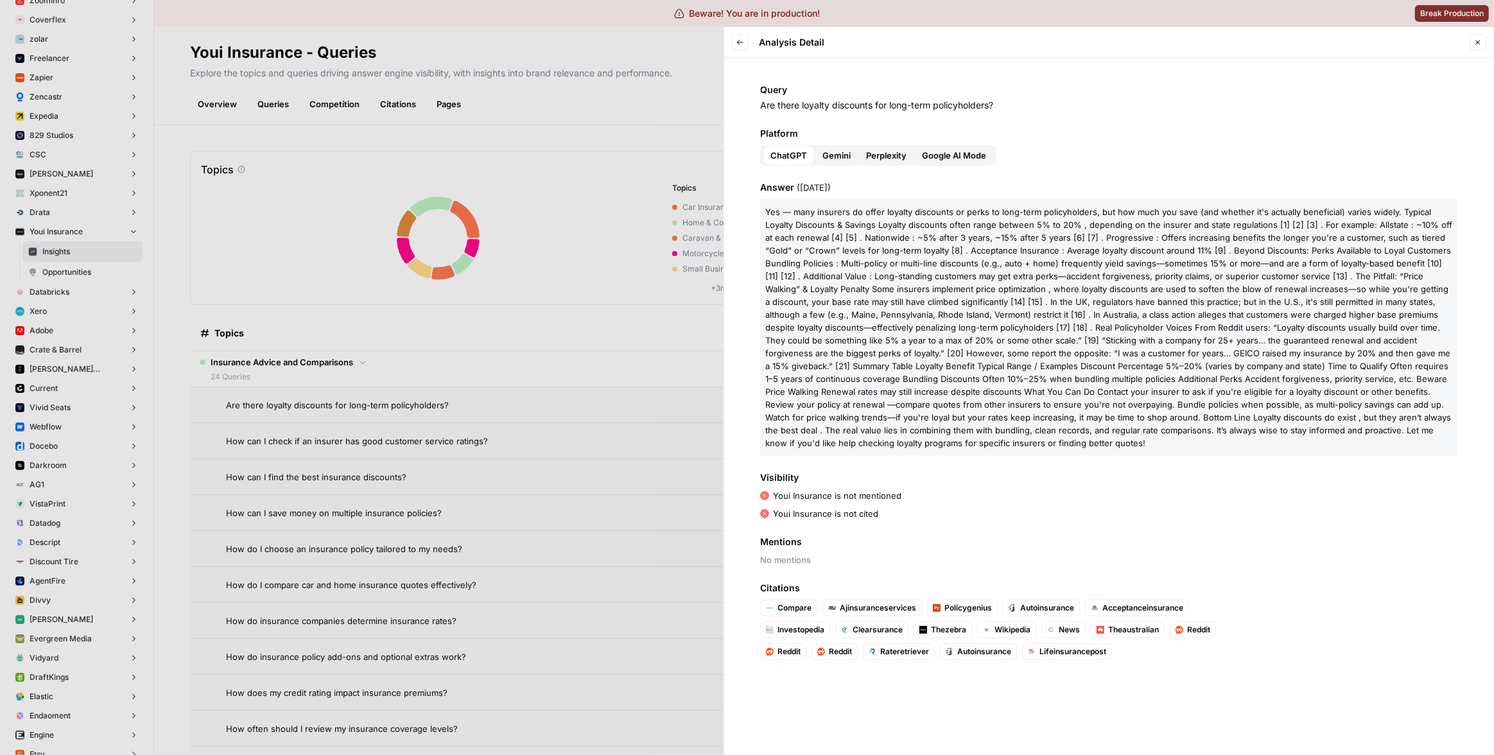
click at [1036, 110] on p "Are there loyalty discounts for long-term policyholders?" at bounding box center [1109, 105] width 698 height 13
click at [955, 250] on span "8" at bounding box center [957, 250] width 5 height 10
drag, startPoint x: 948, startPoint y: 367, endPoint x: 826, endPoint y: 264, distance: 160.4
click at [826, 264] on p "Y e s — m a n y i n s u r e r s d o o f f e r l o y a l t y d i s c o u n t s o…" at bounding box center [1109, 327] width 698 height 257
click at [883, 267] on span "y" at bounding box center [885, 263] width 4 height 10
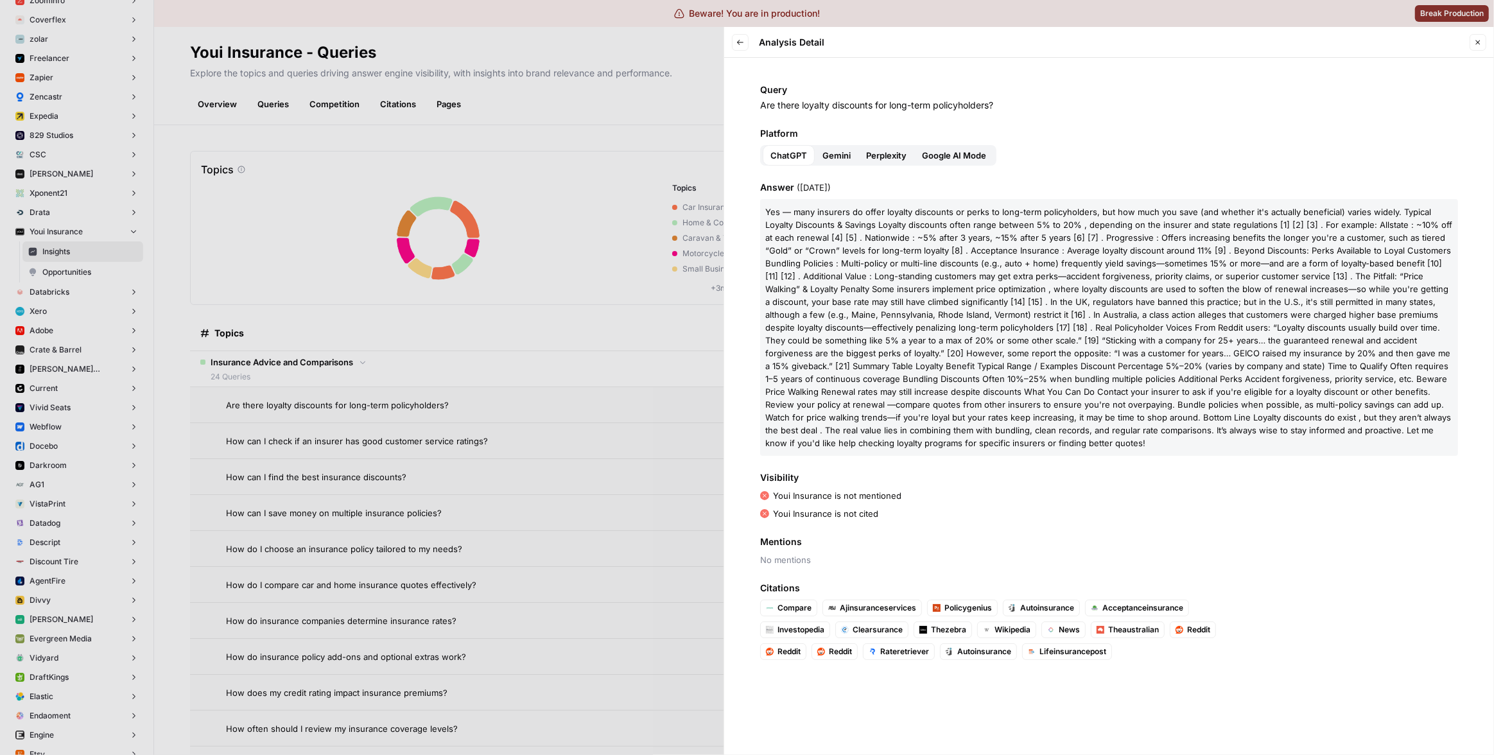
drag, startPoint x: 992, startPoint y: 444, endPoint x: 833, endPoint y: 285, distance: 225.2
click at [833, 286] on p "Y e s — m a n y i n s u r e r s d o o f f e r l o y a l t y d i s c o u n t s o…" at bounding box center [1109, 327] width 698 height 257
click at [877, 284] on span "o" at bounding box center [879, 289] width 5 height 10
drag, startPoint x: 763, startPoint y: 112, endPoint x: 915, endPoint y: 116, distance: 152.2
click at [914, 116] on div "Query Are there loyalty discounts for long-term policyholders? Platform ChatGPT…" at bounding box center [1109, 406] width 770 height 697
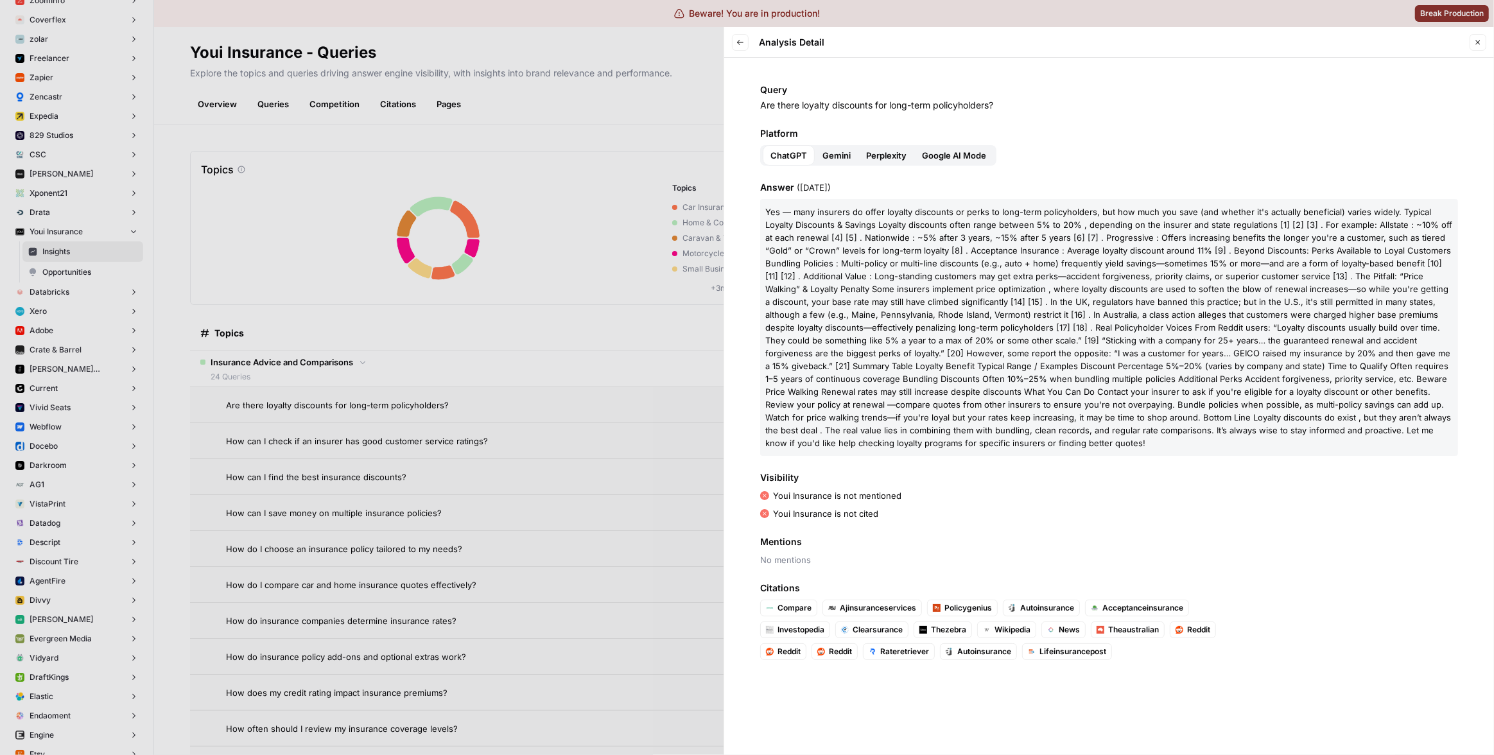
click at [916, 115] on div "Query Are there loyalty discounts for long-term policyholders? Platform ChatGPT…" at bounding box center [1109, 406] width 770 height 697
click at [828, 98] on div "Query Are there loyalty discounts for long-term policyholders?" at bounding box center [1109, 97] width 698 height 28
click at [826, 101] on p "Are there loyalty discounts for long-term policyholders?" at bounding box center [1109, 105] width 698 height 13
click at [808, 103] on p "Are there loyalty discounts for long-term policyholders?" at bounding box center [1109, 105] width 698 height 13
drag, startPoint x: 768, startPoint y: 105, endPoint x: 919, endPoint y: 110, distance: 151.0
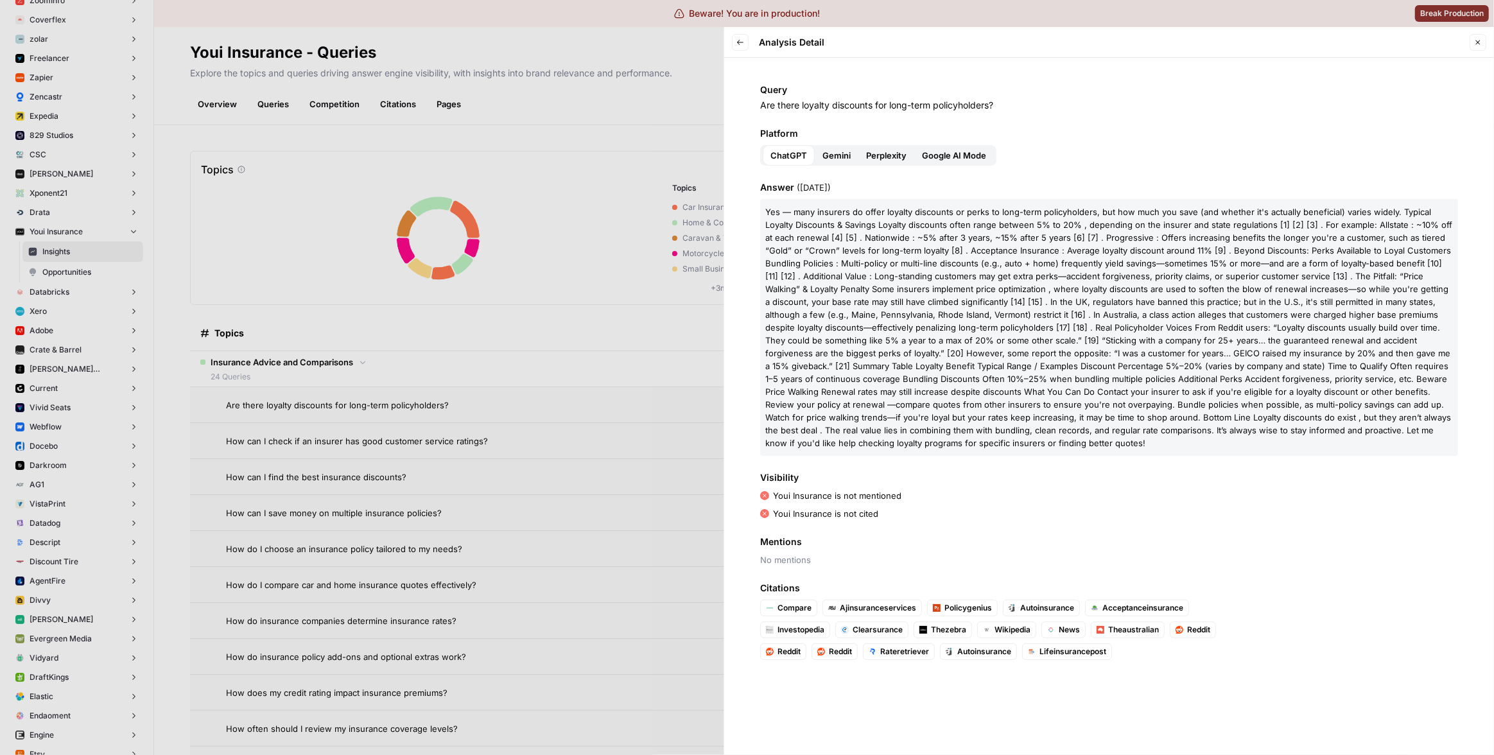
click at [919, 110] on p "Are there loyalty discounts for long-term policyholders?" at bounding box center [1109, 105] width 698 height 13
click at [920, 110] on p "Are there loyalty discounts for long-term policyholders?" at bounding box center [1109, 105] width 698 height 13
click at [986, 278] on span "a" at bounding box center [988, 276] width 4 height 10
drag, startPoint x: 943, startPoint y: 497, endPoint x: 887, endPoint y: 543, distance: 72.5
click at [943, 498] on div "Youi Insurance is not mentioned" at bounding box center [1109, 495] width 698 height 13
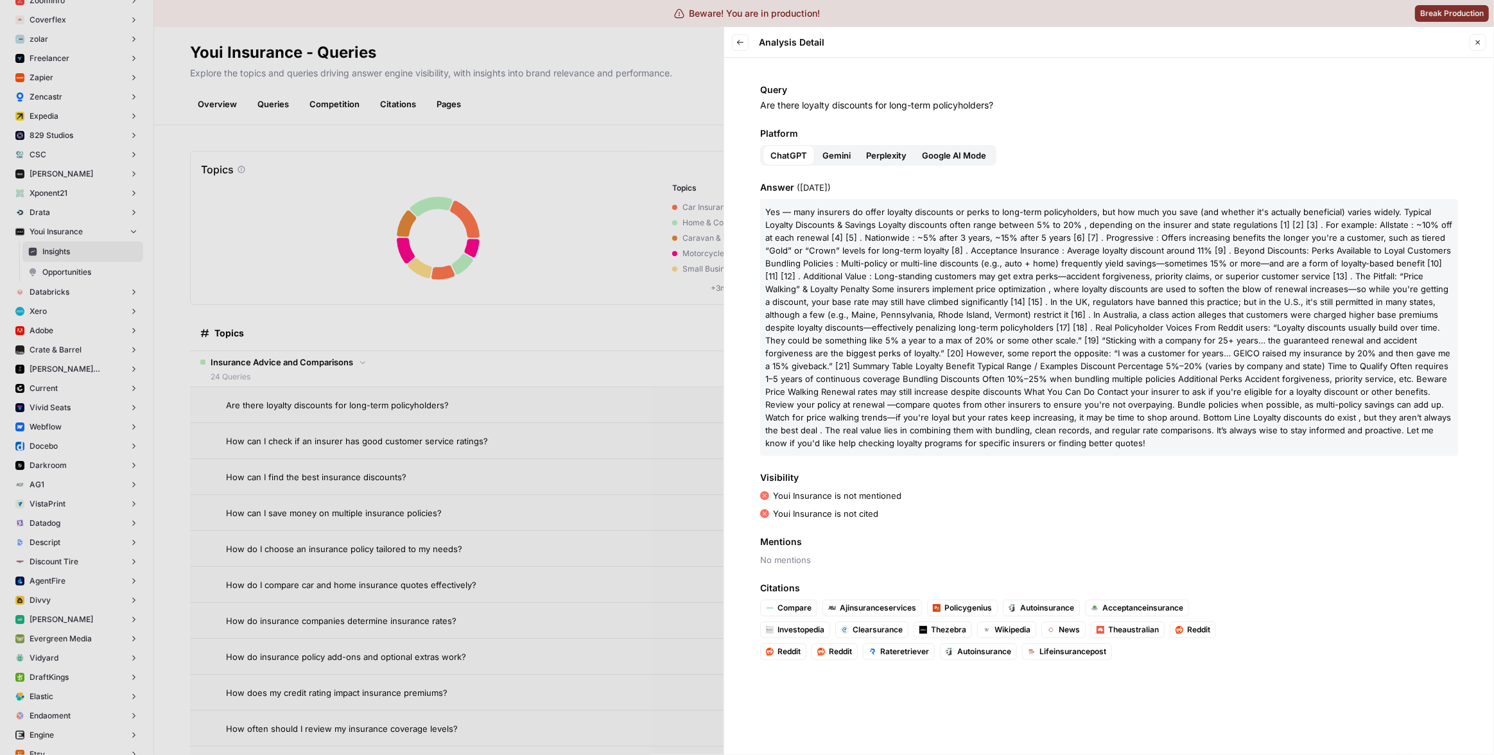
click at [471, 440] on div at bounding box center [747, 377] width 1494 height 755
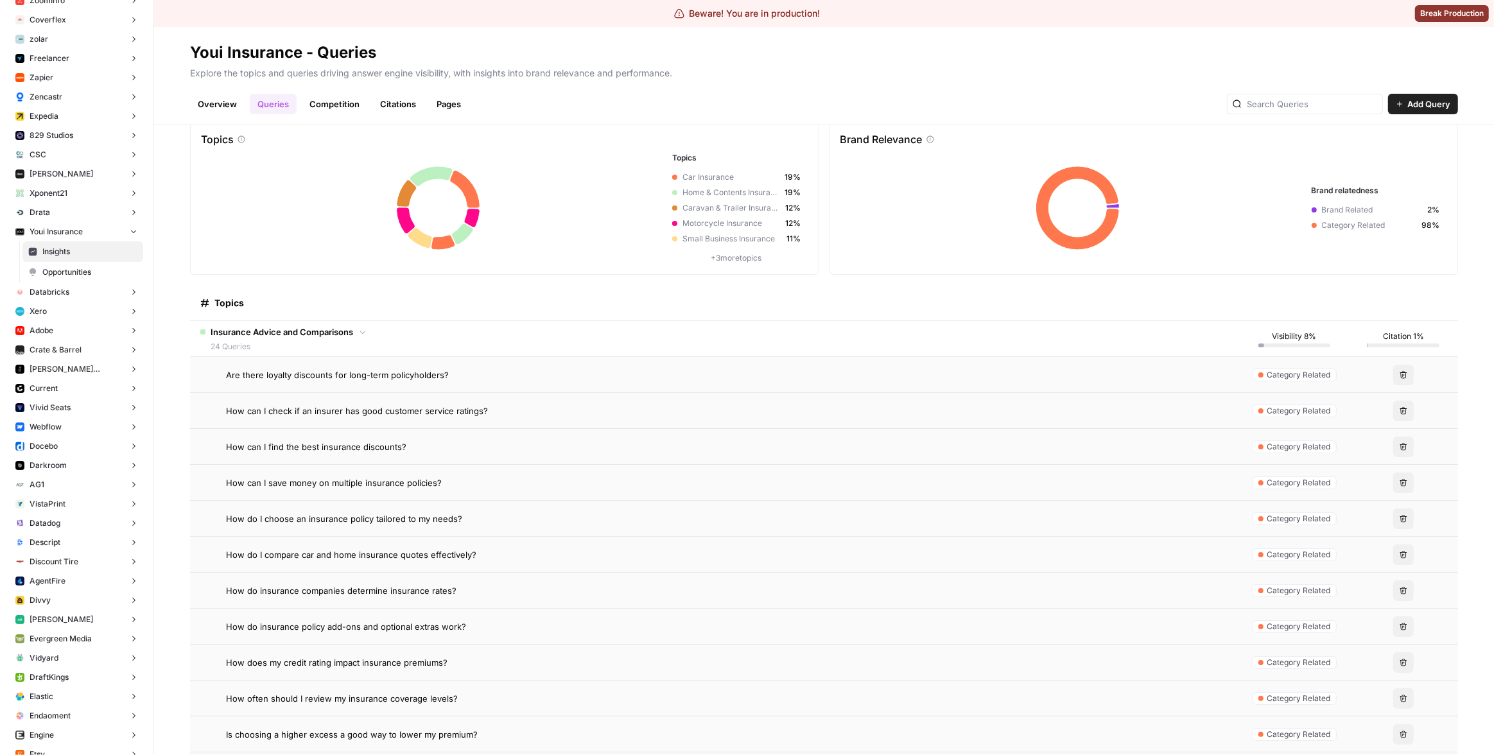
scroll to position [23, 0]
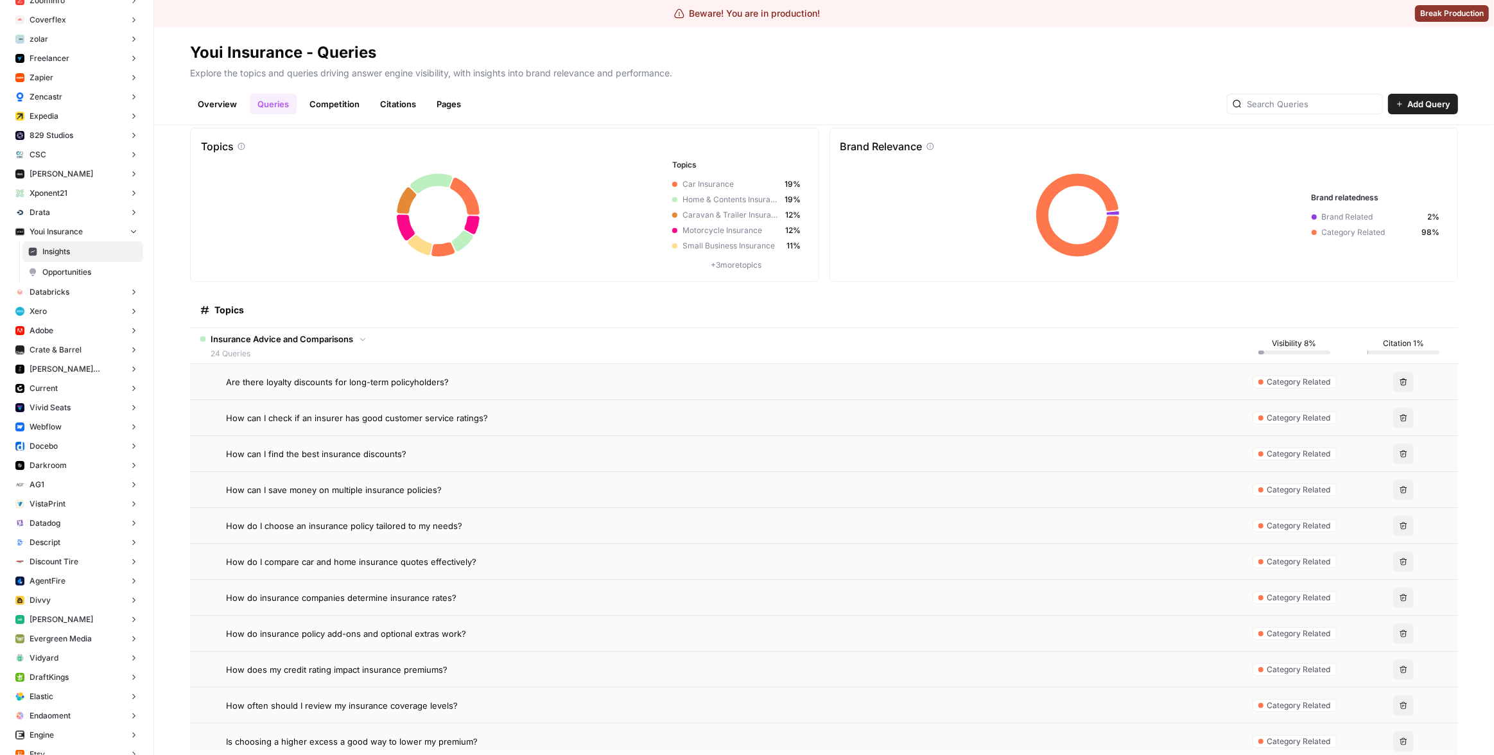
click at [419, 356] on td "Insurance Advice and Comparisons 24 Queries" at bounding box center [715, 345] width 1050 height 35
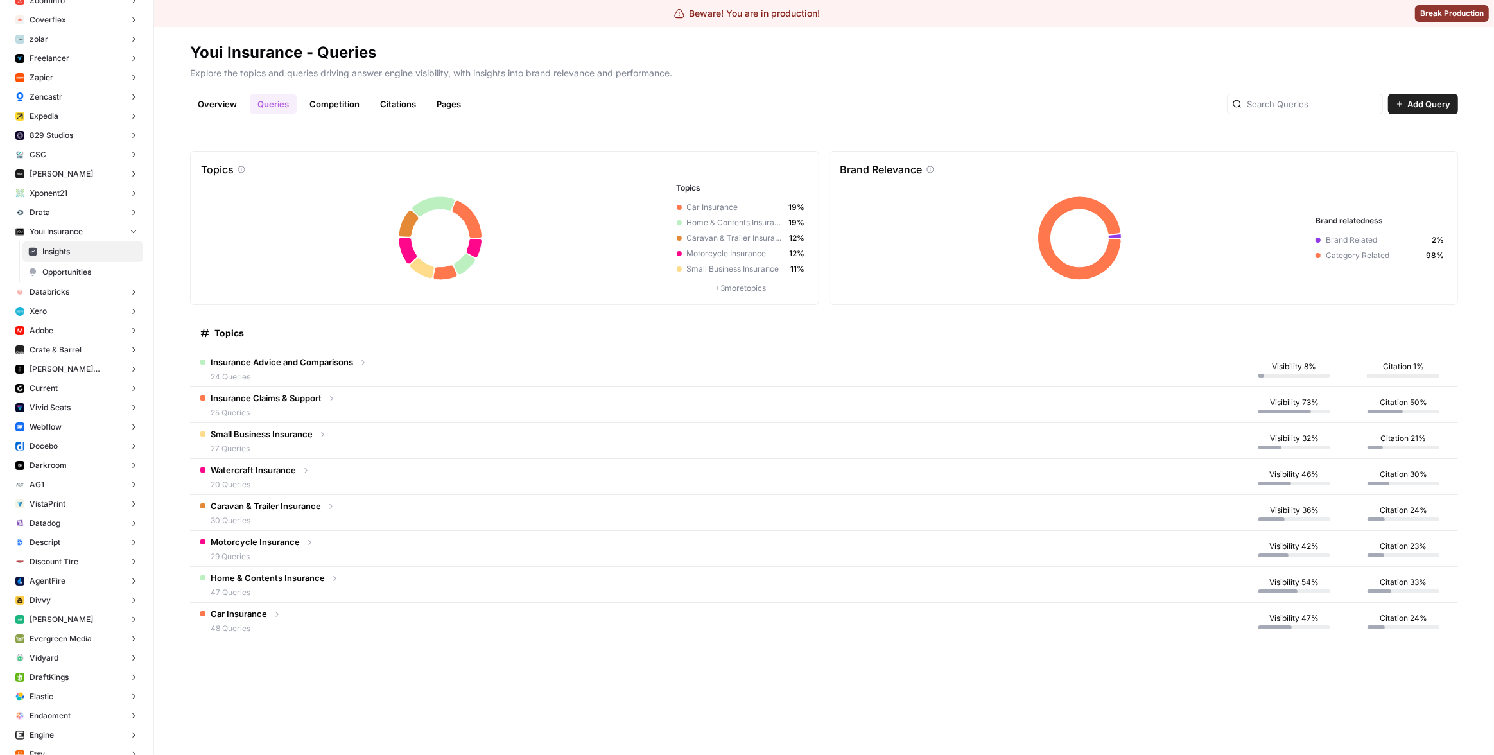
scroll to position [0, 0]
click at [417, 421] on td "Insurance Claims & Support 25 Queries" at bounding box center [715, 404] width 1050 height 35
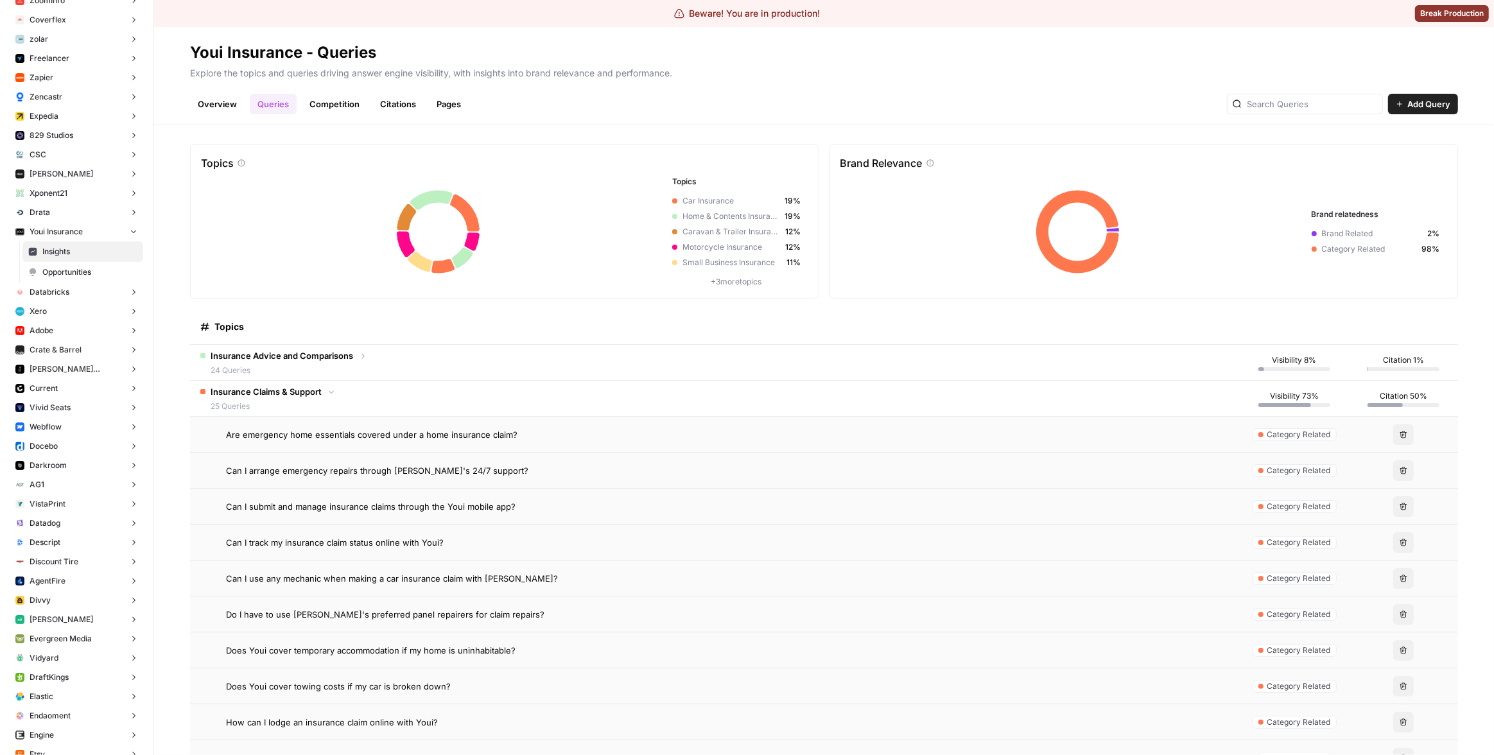
scroll to position [14, 0]
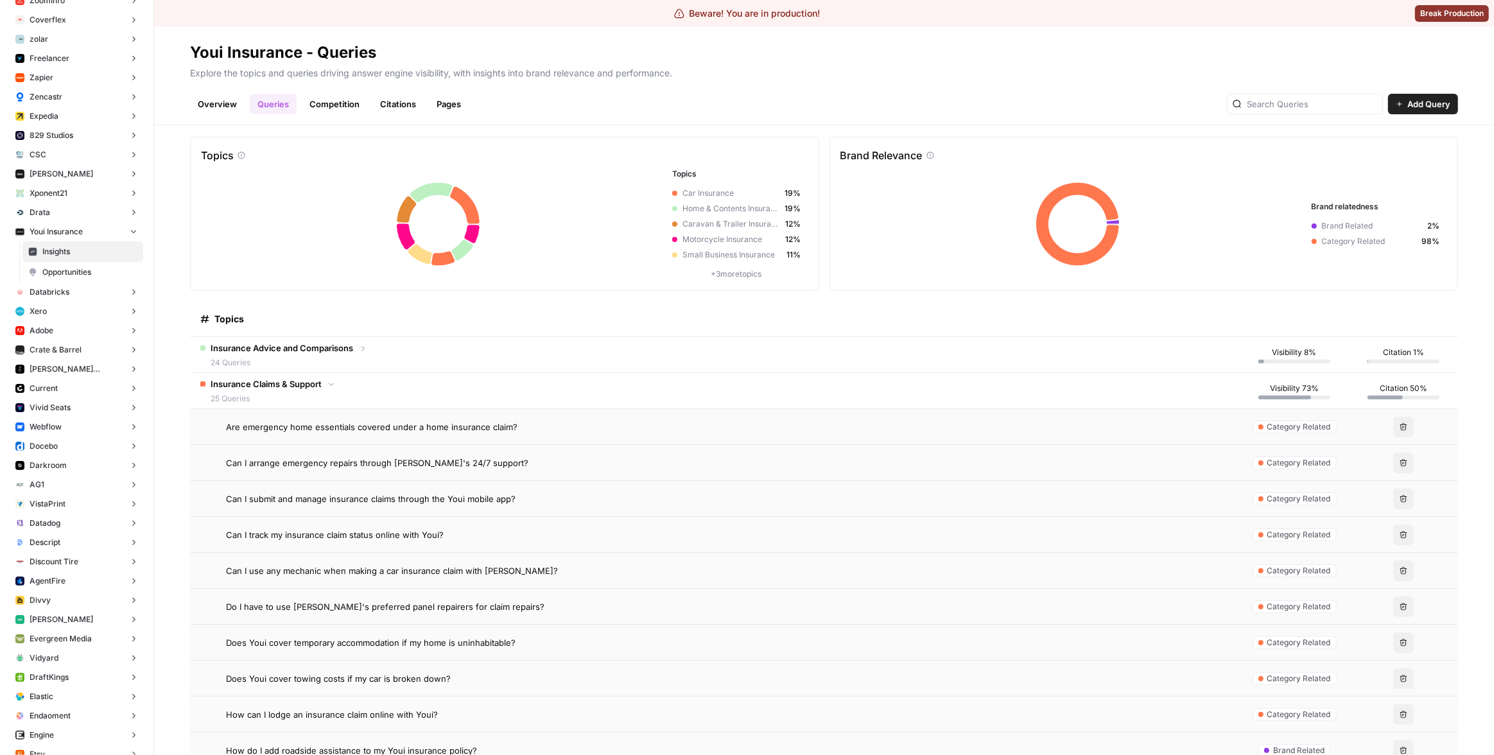
click at [489, 457] on div "Can I arrange emergency repairs through [PERSON_NAME]'s 24/7 support?" at bounding box center [728, 463] width 1004 height 13
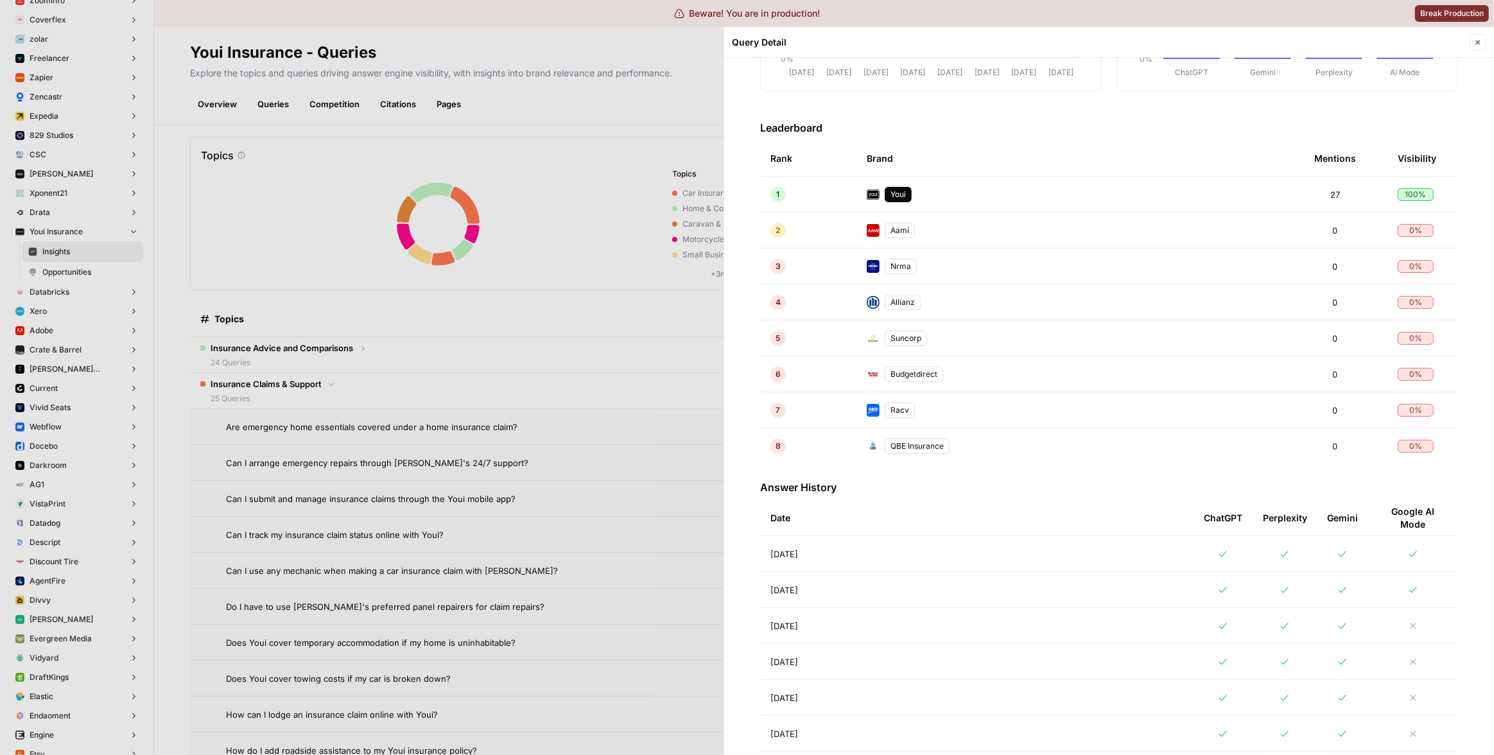
scroll to position [309, 0]
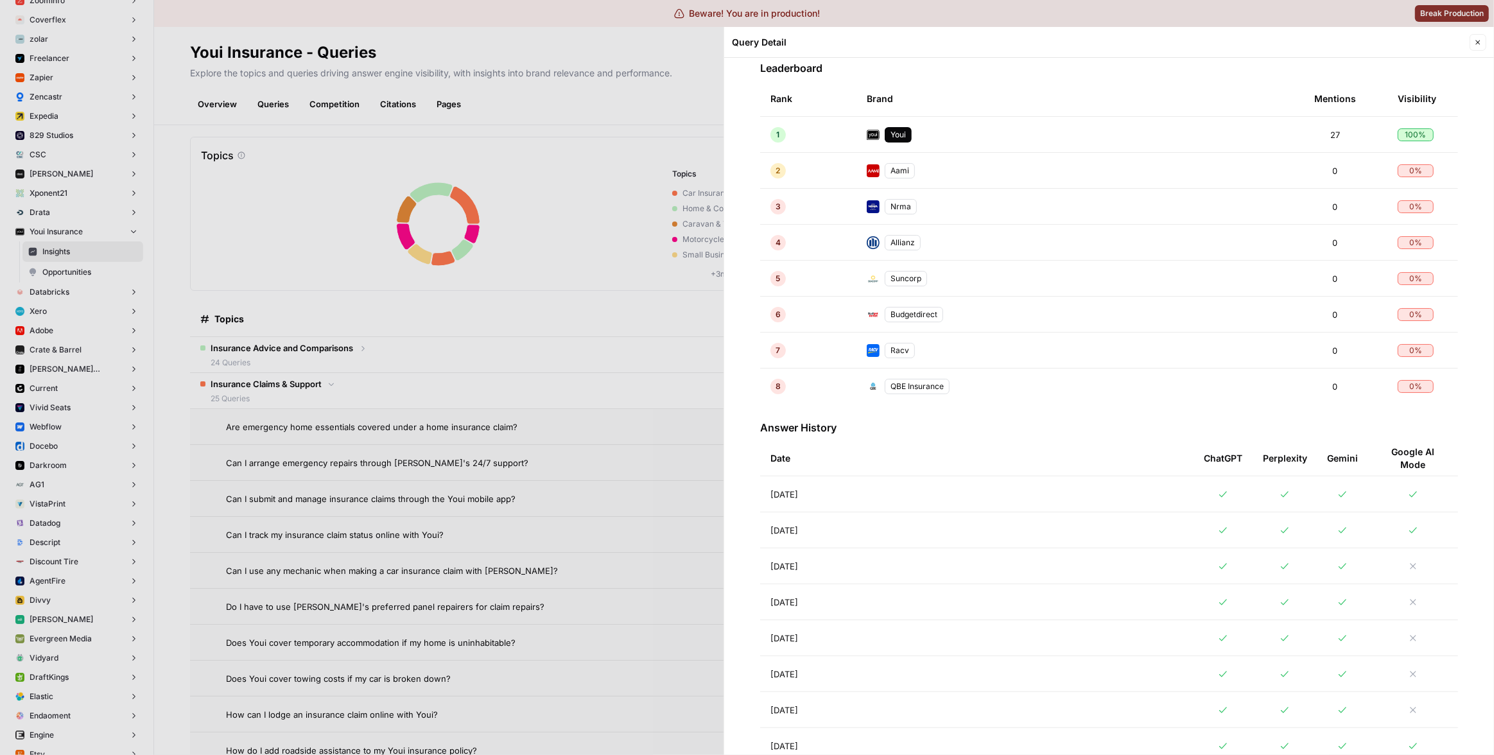
click at [1028, 497] on td "[DATE]" at bounding box center [976, 493] width 433 height 35
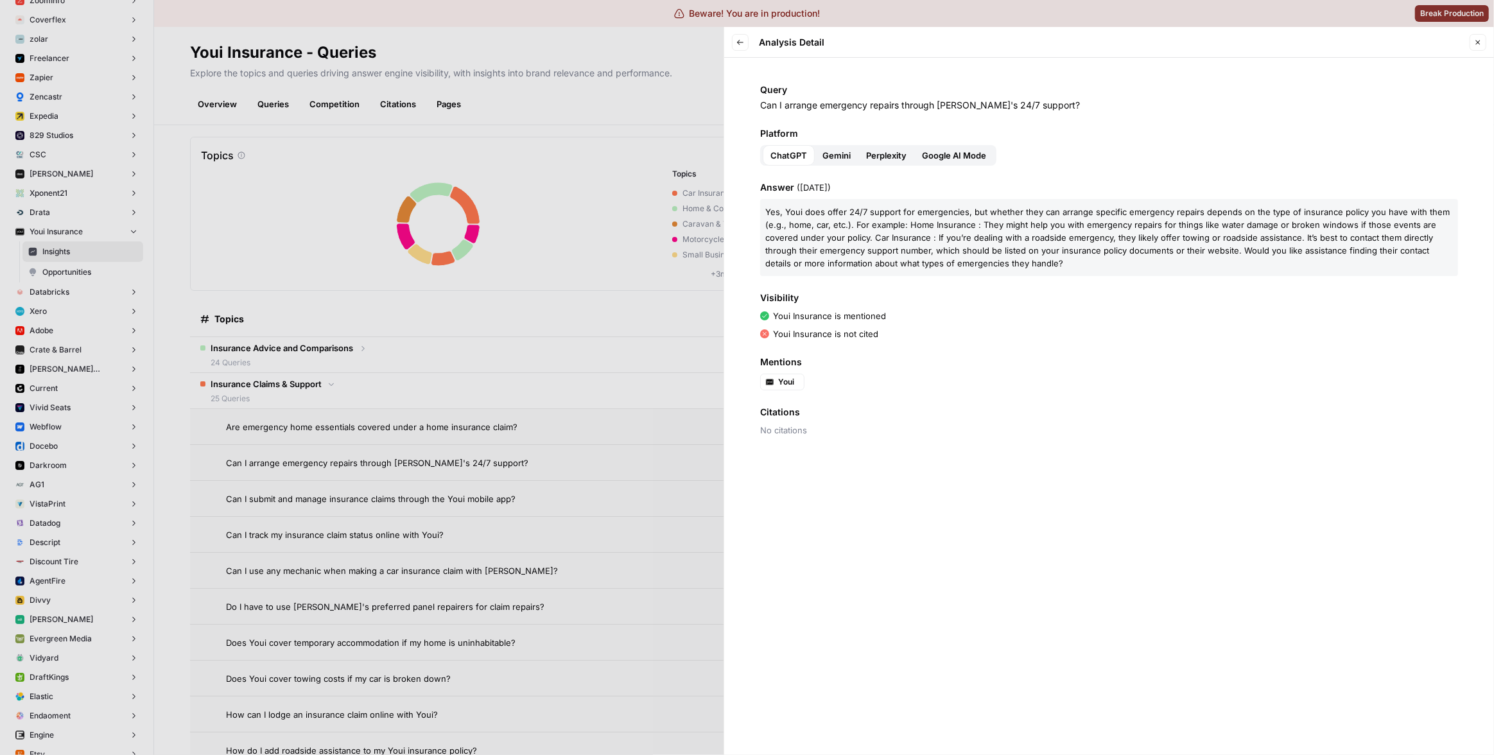
drag, startPoint x: 817, startPoint y: 108, endPoint x: 959, endPoint y: 110, distance: 141.9
click at [959, 110] on p "Can I arrange emergency repairs through [PERSON_NAME]'s 24/7 support?" at bounding box center [1109, 105] width 698 height 13
click at [846, 248] on span "e" at bounding box center [848, 250] width 5 height 10
drag, startPoint x: 776, startPoint y: 313, endPoint x: 827, endPoint y: 315, distance: 50.8
click at [827, 315] on p "Youi Insurance is mentioned" at bounding box center [829, 315] width 113 height 13
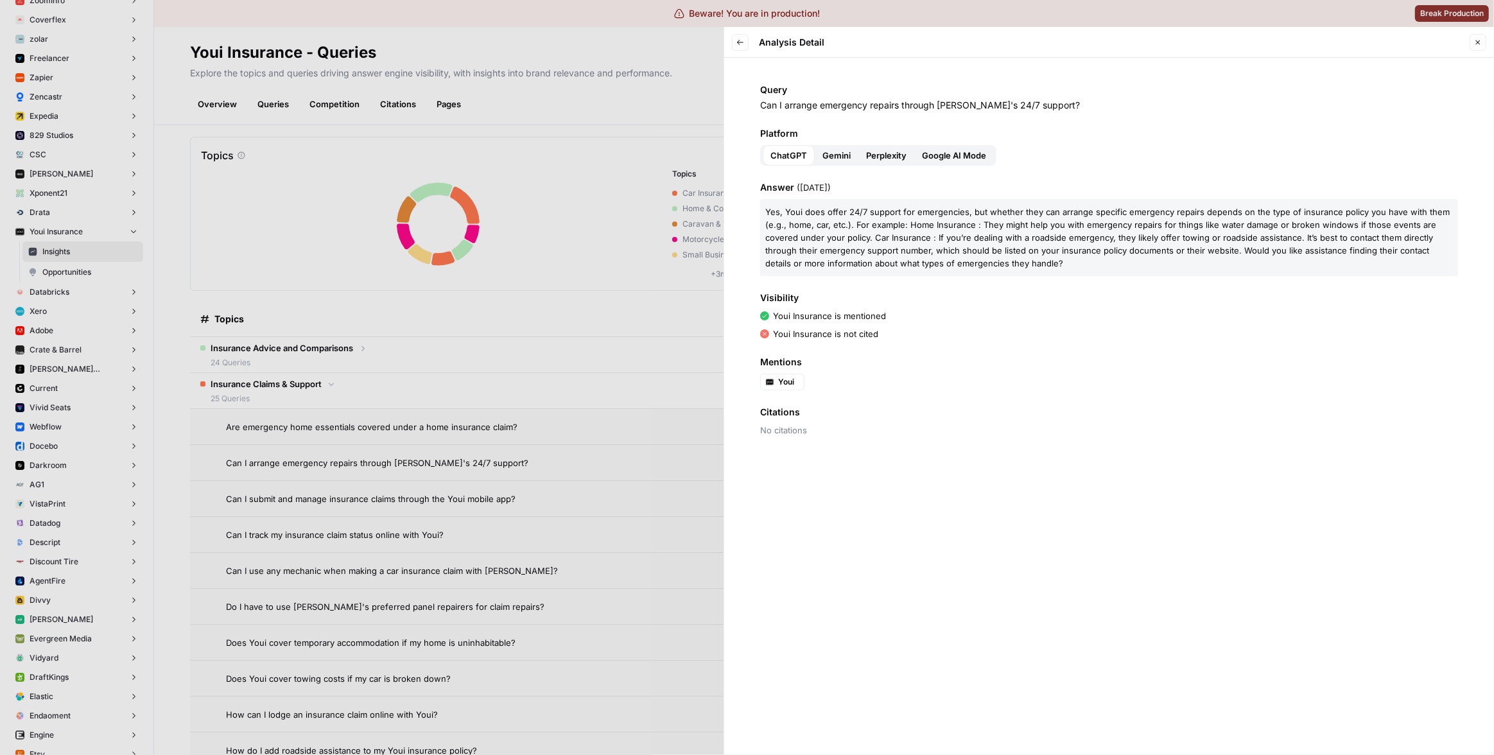
click at [832, 316] on p "Youi Insurance is mentioned" at bounding box center [829, 315] width 113 height 13
click at [836, 316] on p "Youi Insurance is mentioned" at bounding box center [829, 315] width 113 height 13
drag, startPoint x: 887, startPoint y: 315, endPoint x: 797, endPoint y: 316, distance: 90.5
click at [797, 316] on div "Youi Insurance is mentioned" at bounding box center [1109, 315] width 698 height 13
click at [821, 315] on p "Youi Insurance is mentioned" at bounding box center [829, 315] width 113 height 13
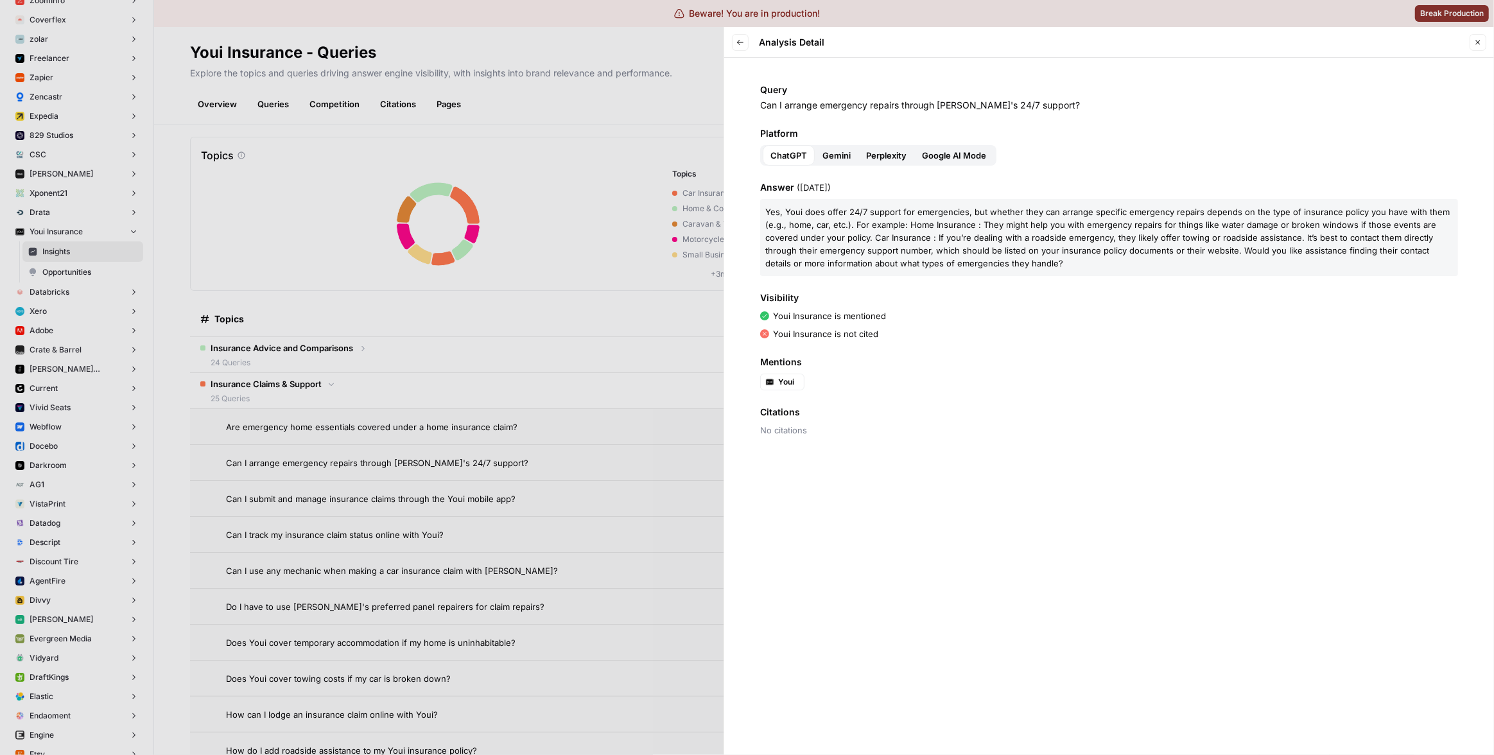
click at [923, 249] on span "e" at bounding box center [925, 250] width 5 height 10
click at [559, 343] on div at bounding box center [747, 377] width 1494 height 755
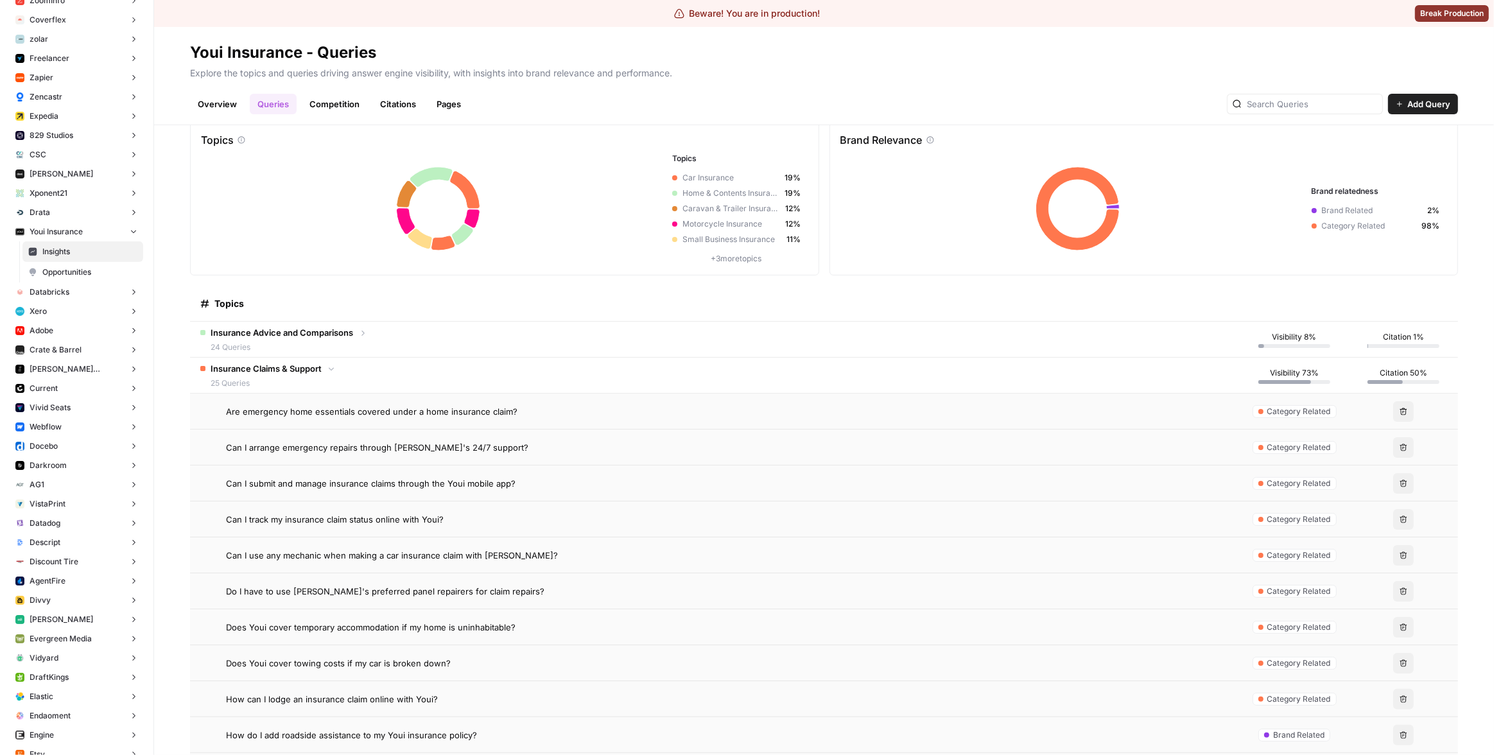
scroll to position [37, 0]
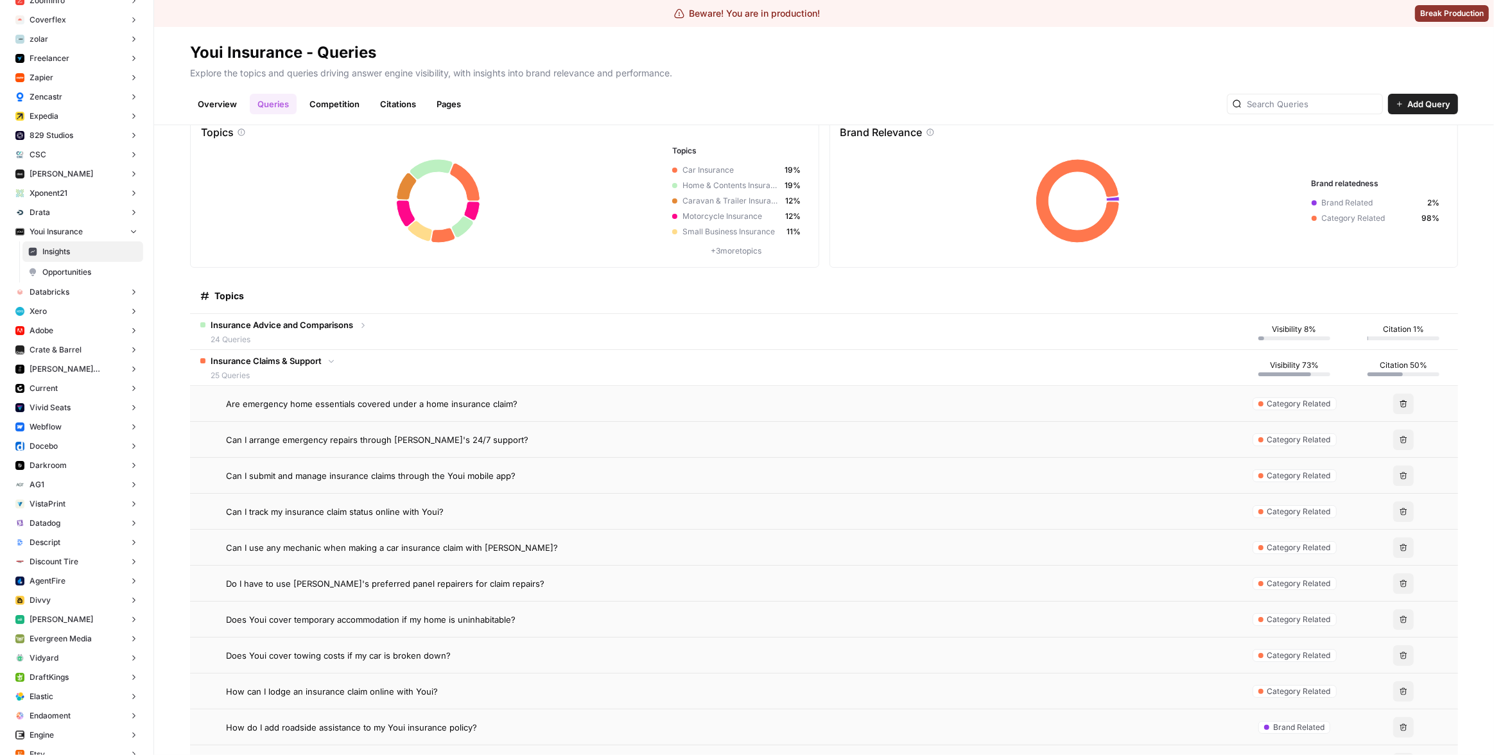
click at [66, 561] on span "Discount Tire" at bounding box center [54, 562] width 49 height 12
click at [79, 576] on span "Insights" at bounding box center [89, 582] width 95 height 12
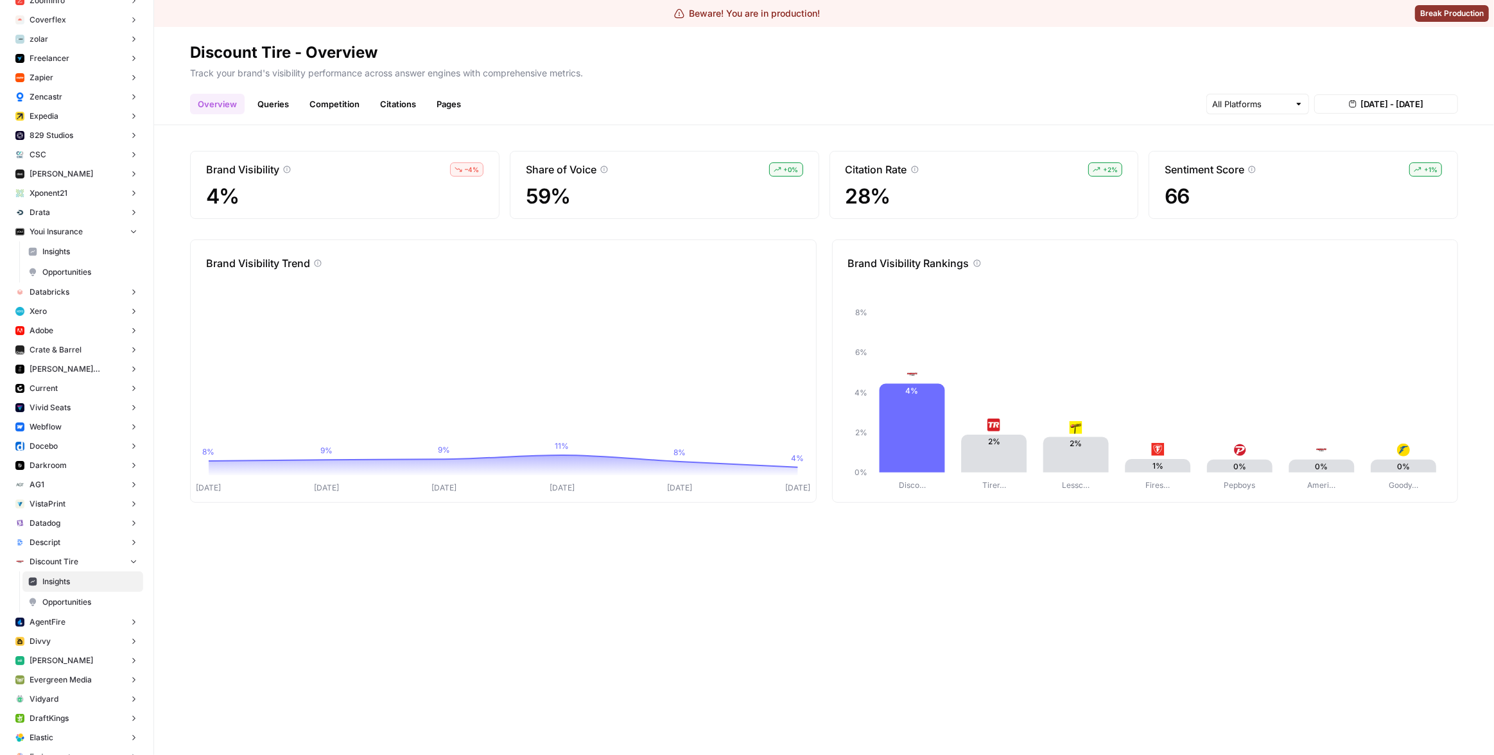
click at [768, 88] on div "Overview Queries Competition Citations Pages [DATE] - [DATE]" at bounding box center [824, 98] width 1268 height 31
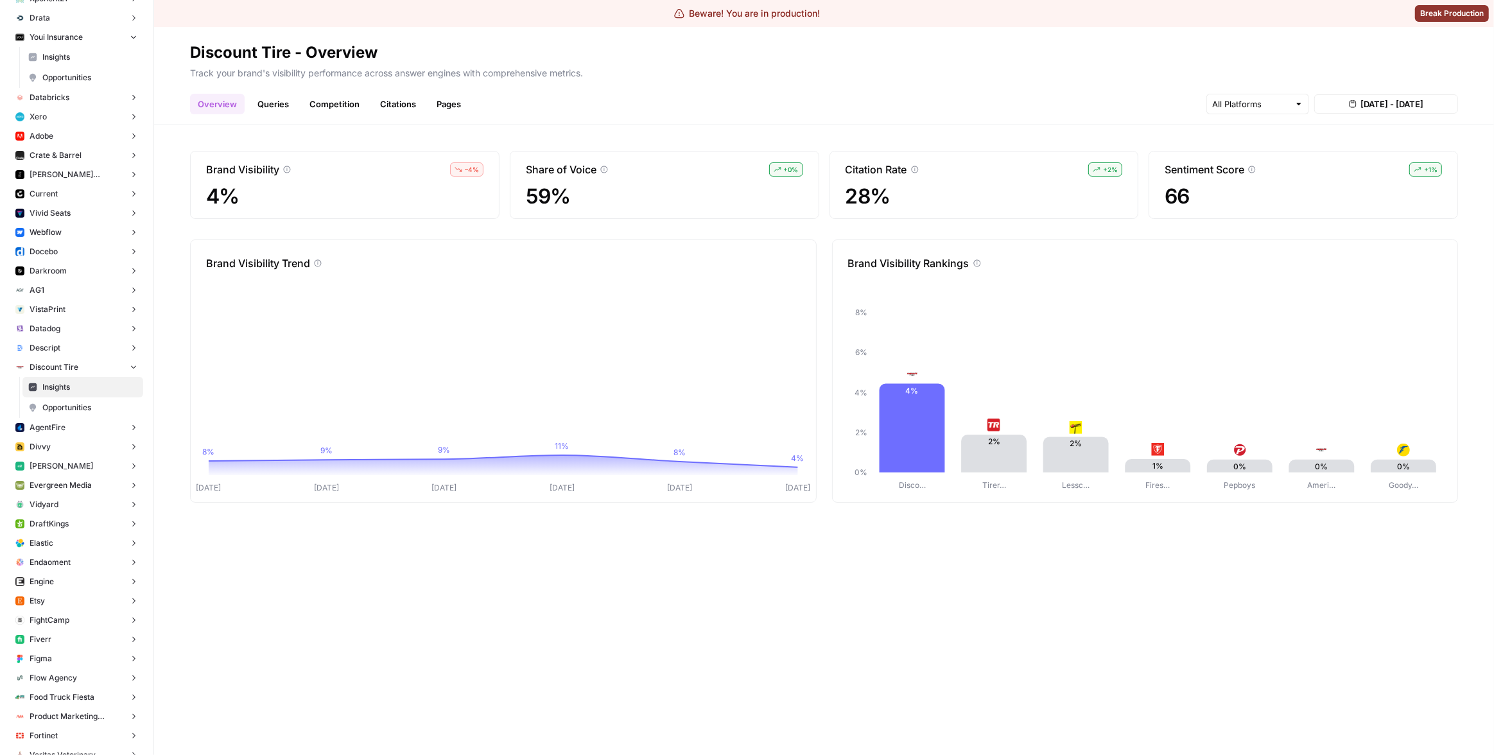
scroll to position [946, 0]
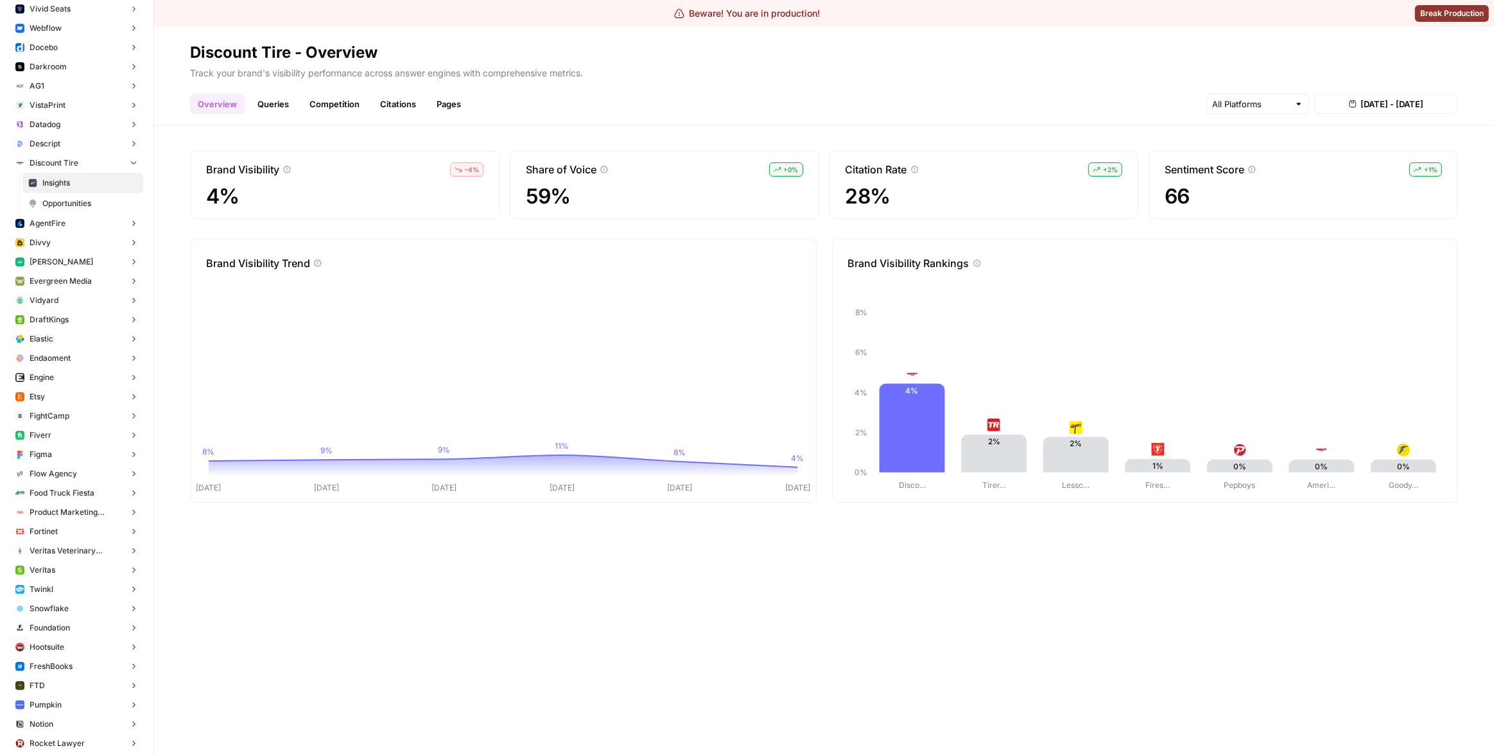
click at [62, 507] on span "Product Marketing Alliance" at bounding box center [77, 513] width 94 height 12
click at [71, 527] on span "Insights" at bounding box center [89, 533] width 95 height 12
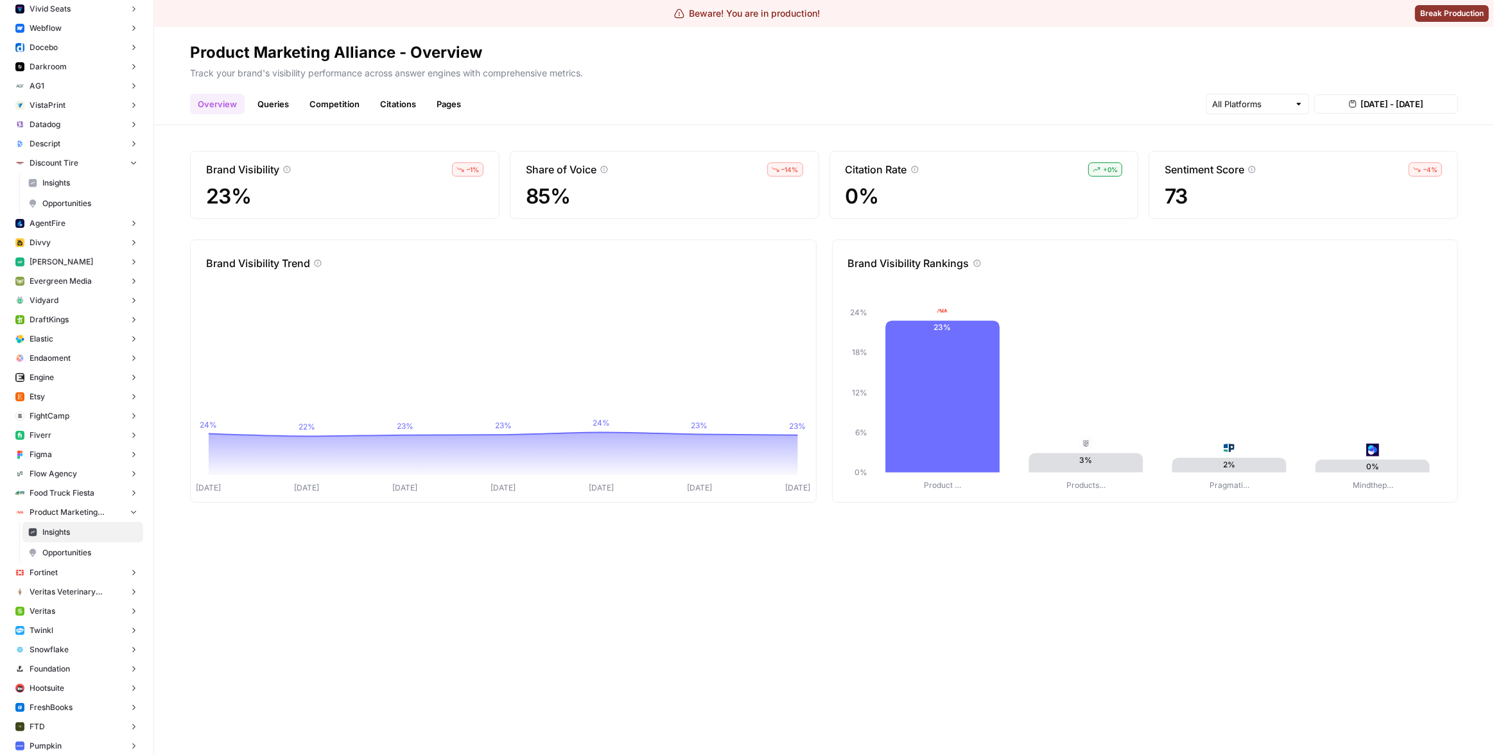
click at [266, 107] on link "Queries" at bounding box center [273, 104] width 47 height 21
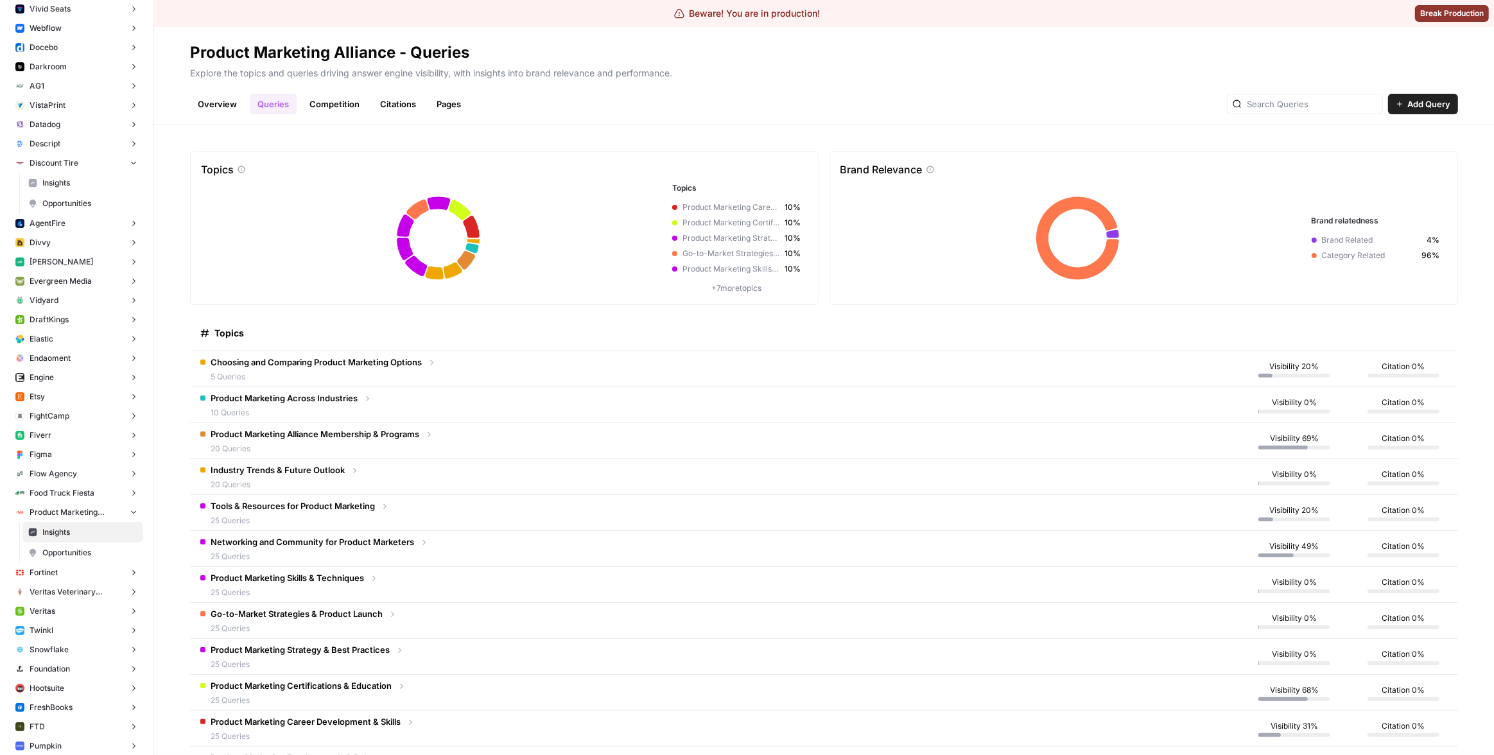
click at [498, 364] on td "Choosing and Comparing Product Marketing Options 5 Queries" at bounding box center [715, 368] width 1050 height 35
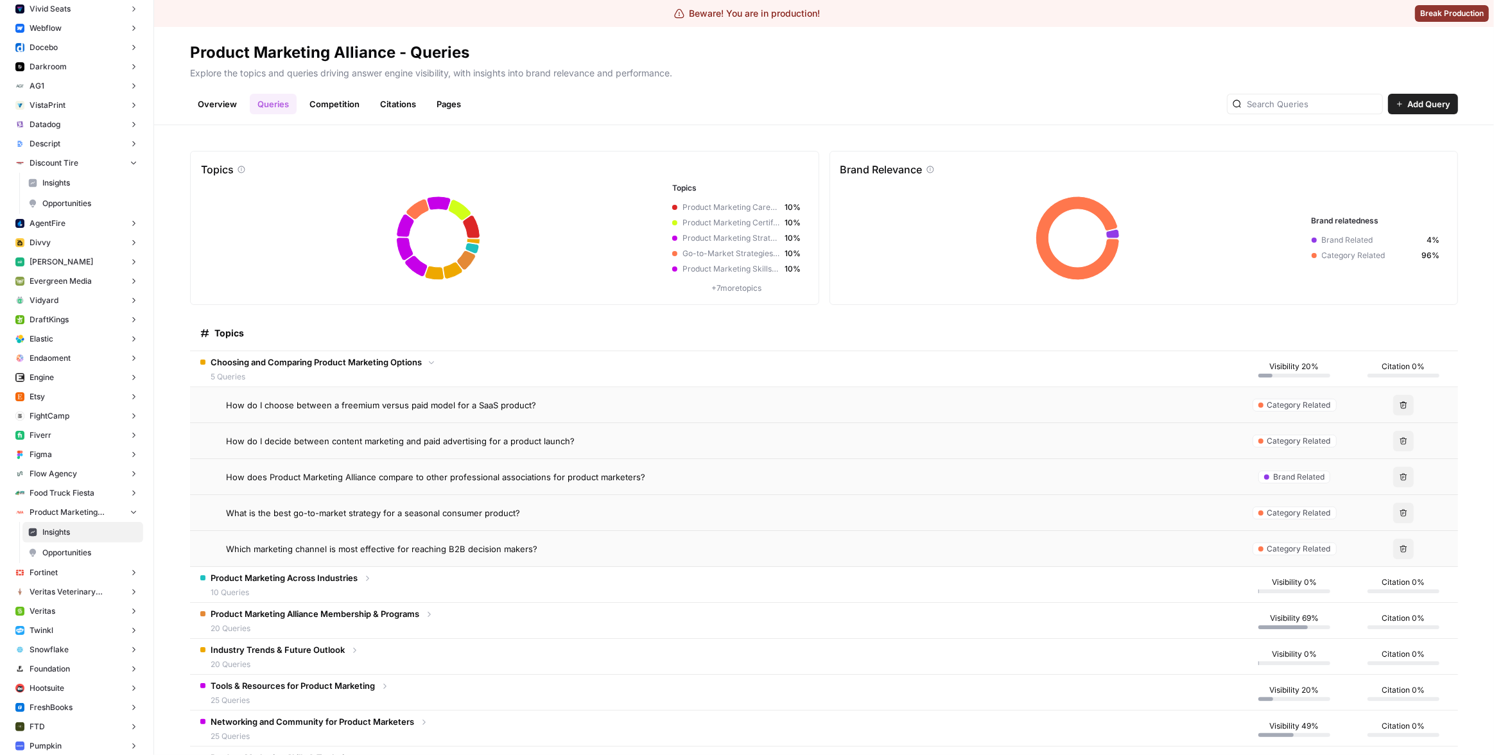
click at [565, 412] on td "How do I choose between a freemium versus paid model for a SaaS product?" at bounding box center [715, 404] width 1050 height 35
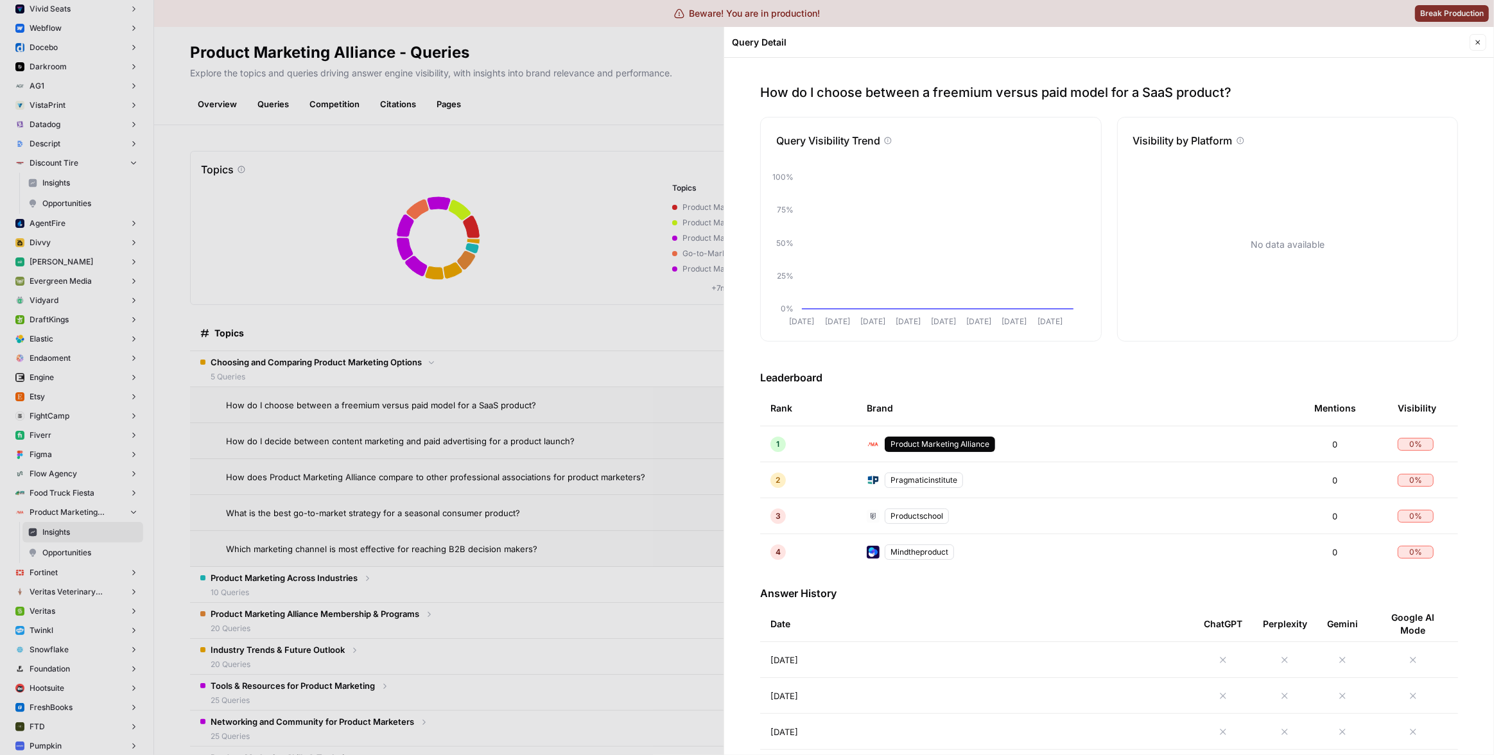
scroll to position [144, 0]
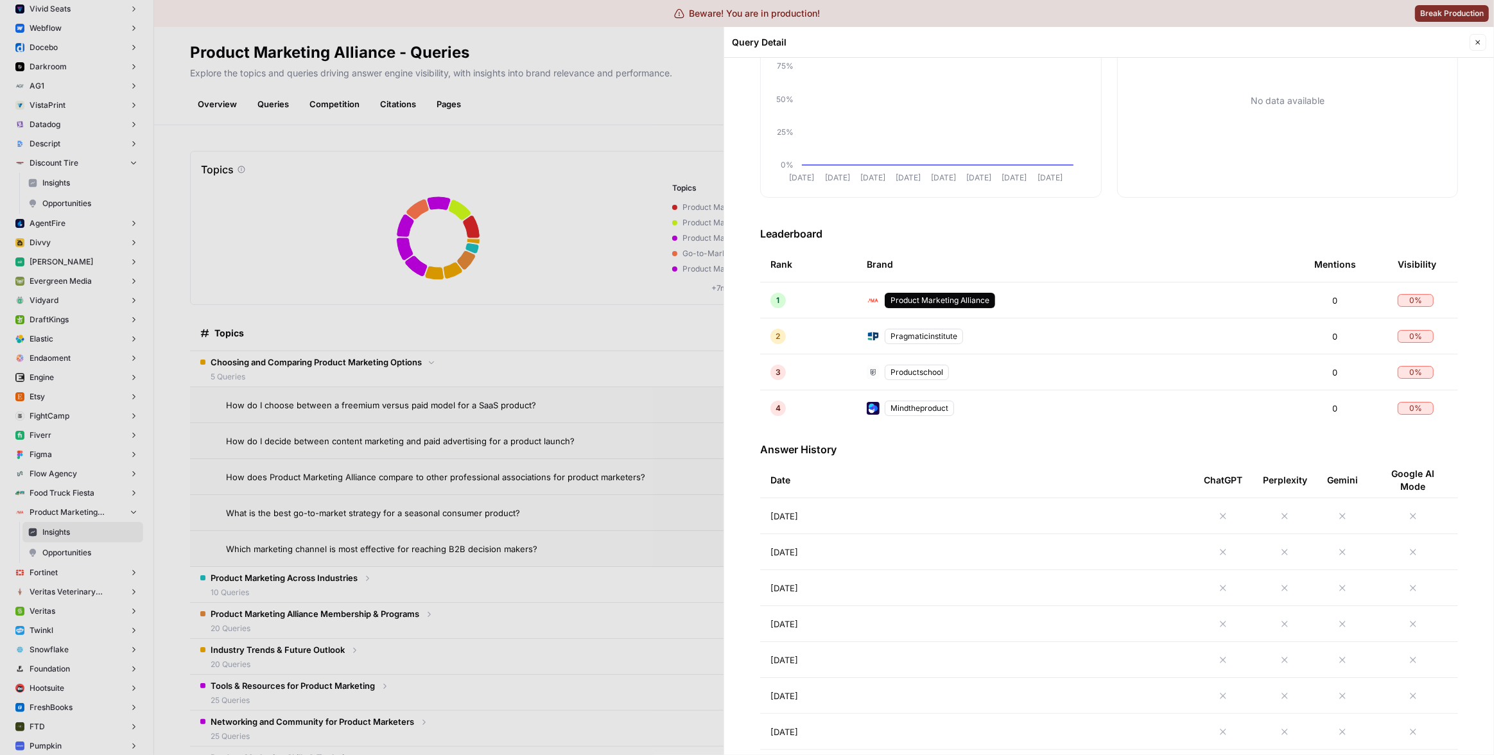
click at [900, 524] on td "[DATE]" at bounding box center [976, 515] width 433 height 35
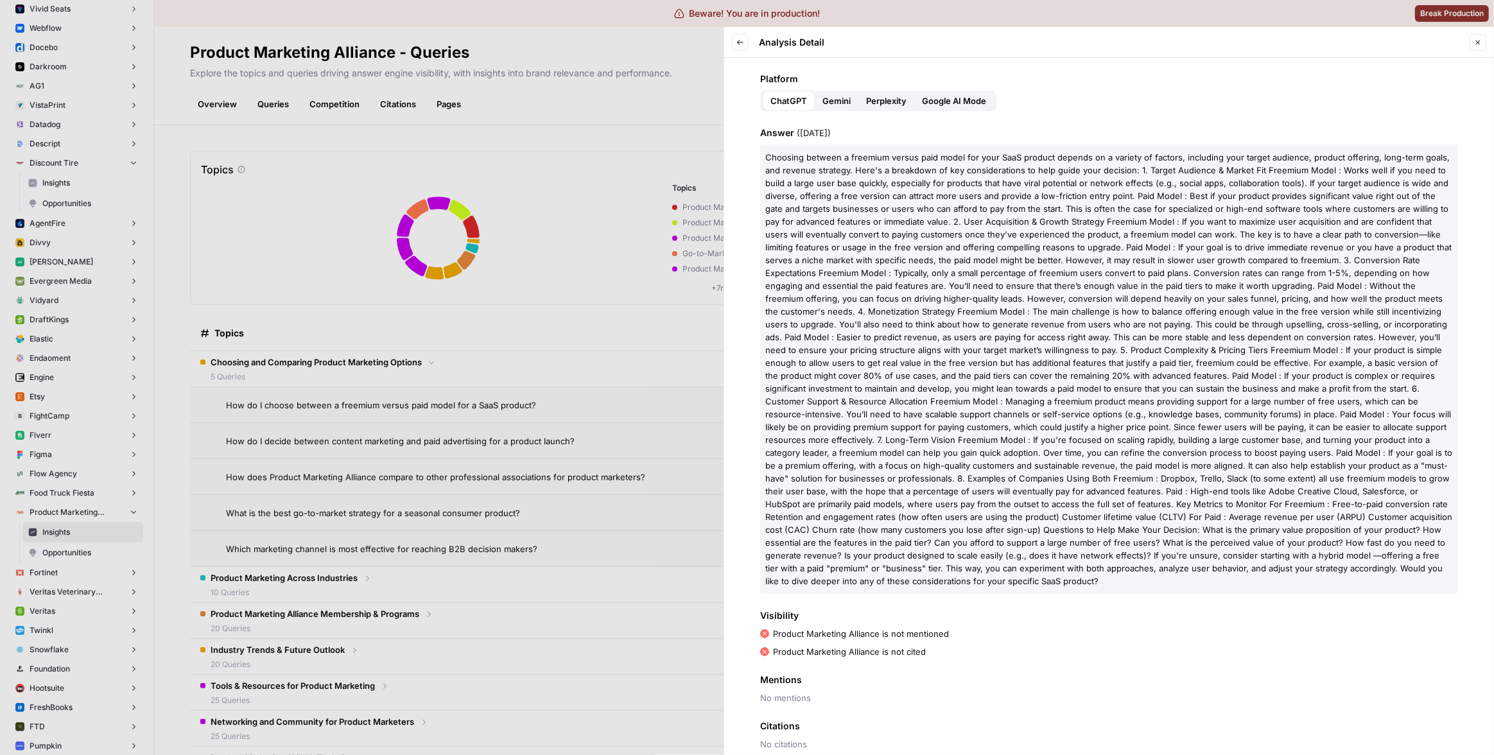
scroll to position [75, 0]
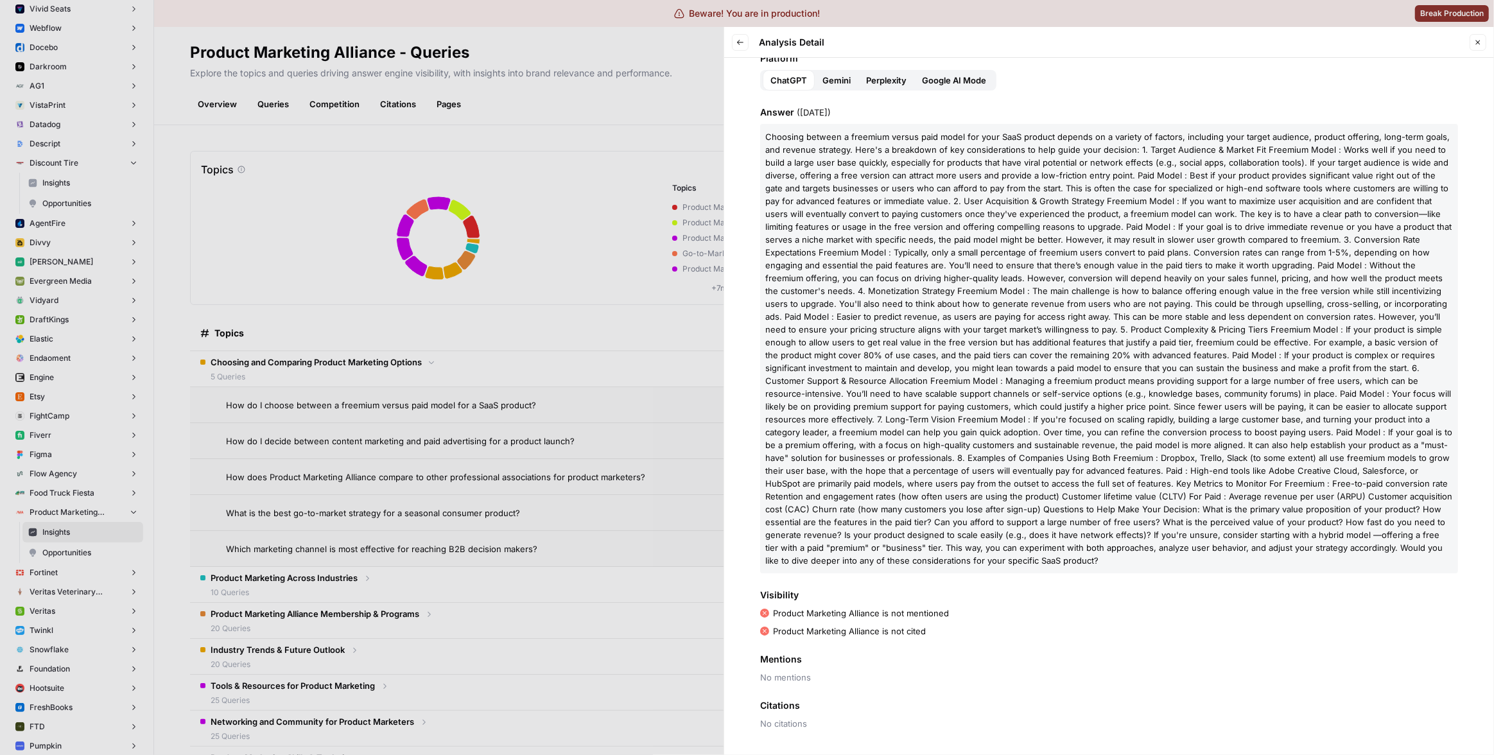
click at [604, 494] on div at bounding box center [747, 377] width 1494 height 755
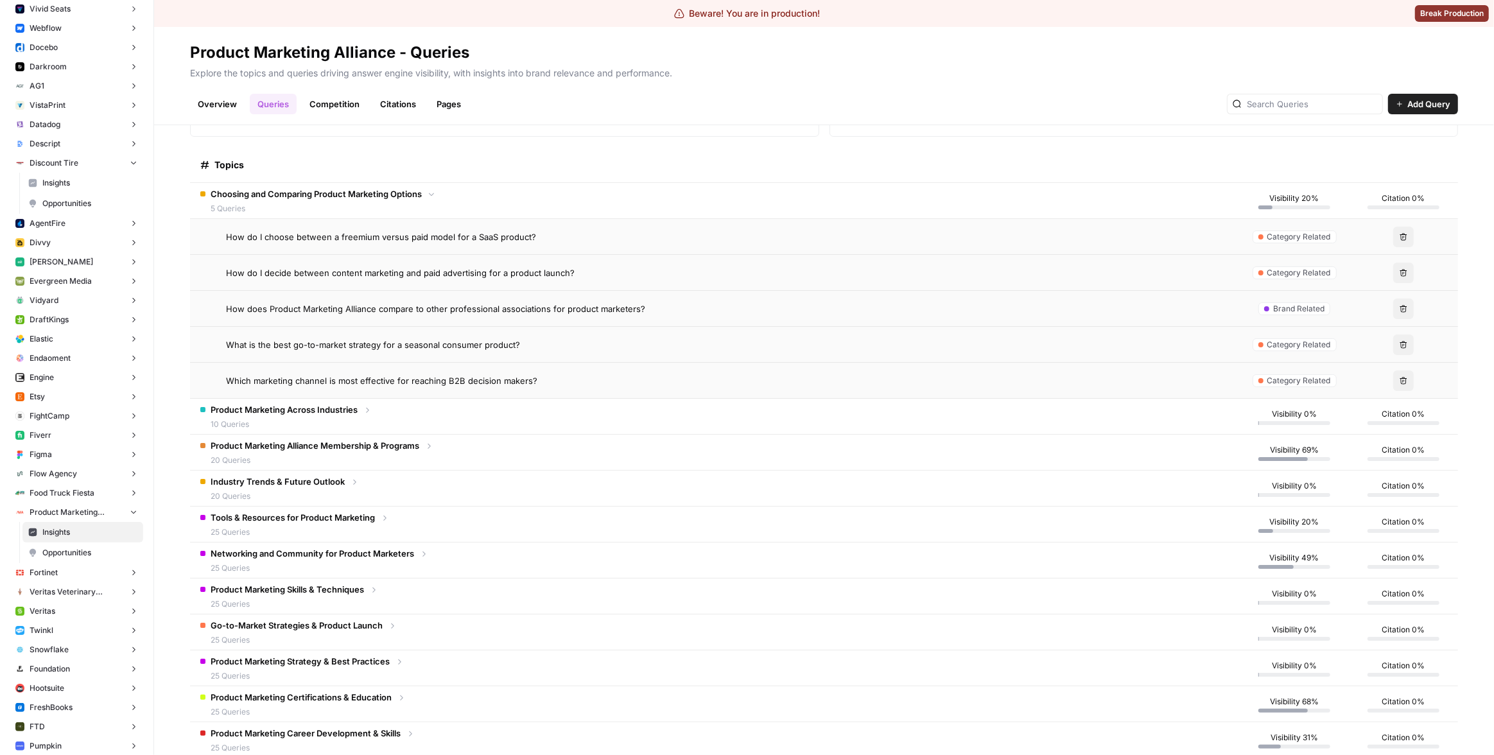
scroll to position [176, 0]
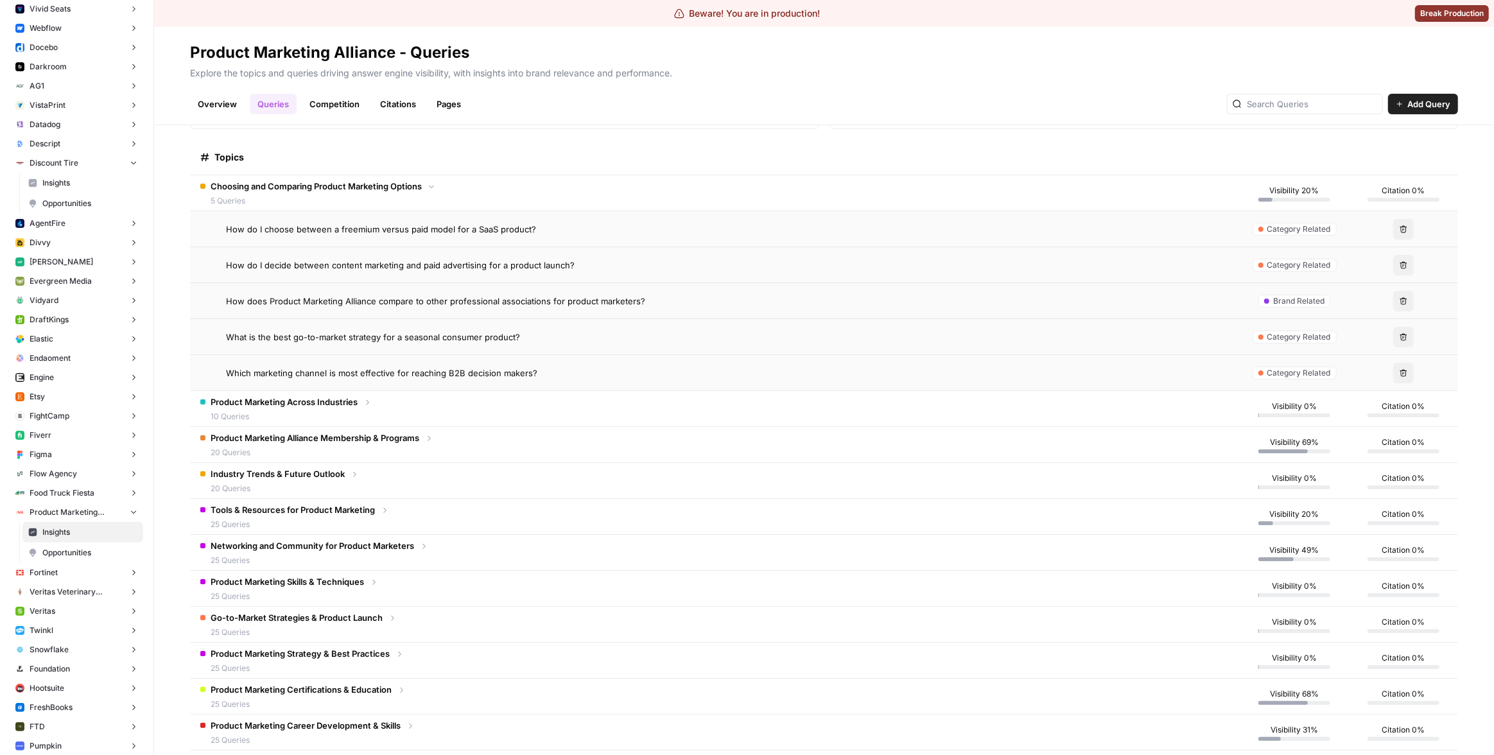
click at [539, 554] on td "Networking and Community for Product Marketers 25 Queries" at bounding box center [715, 552] width 1050 height 35
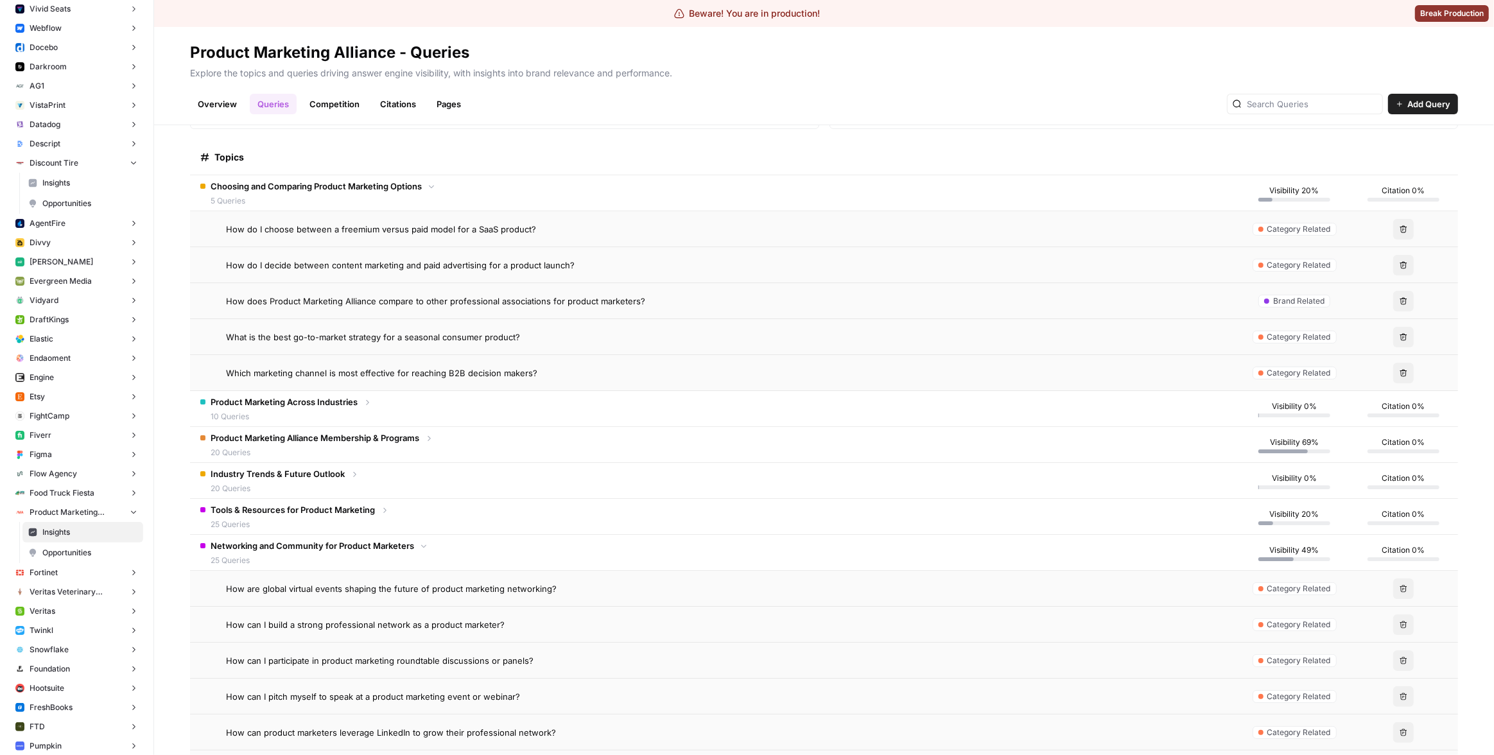
scroll to position [191, 0]
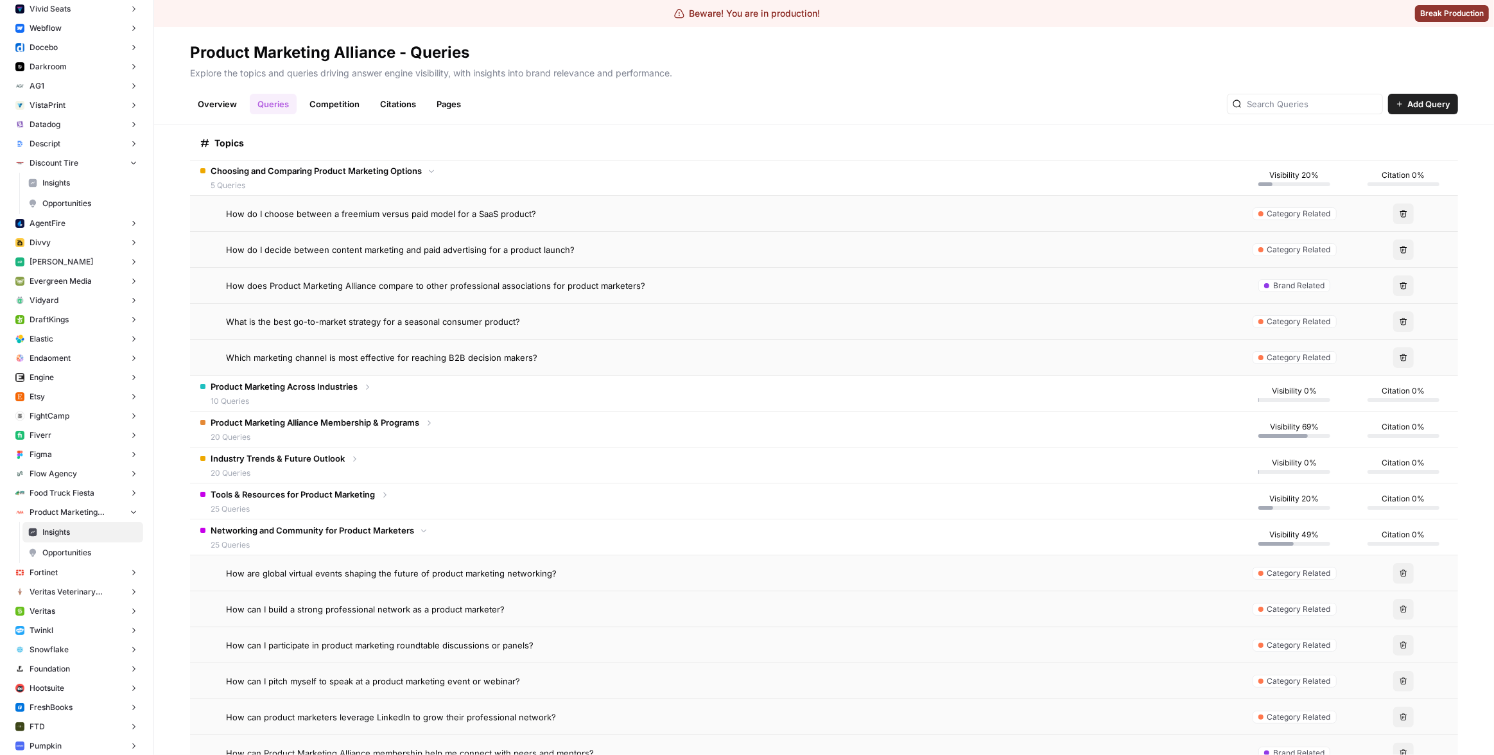
click at [540, 532] on td "Networking and Community for Product Marketers 25 Queries" at bounding box center [715, 536] width 1050 height 35
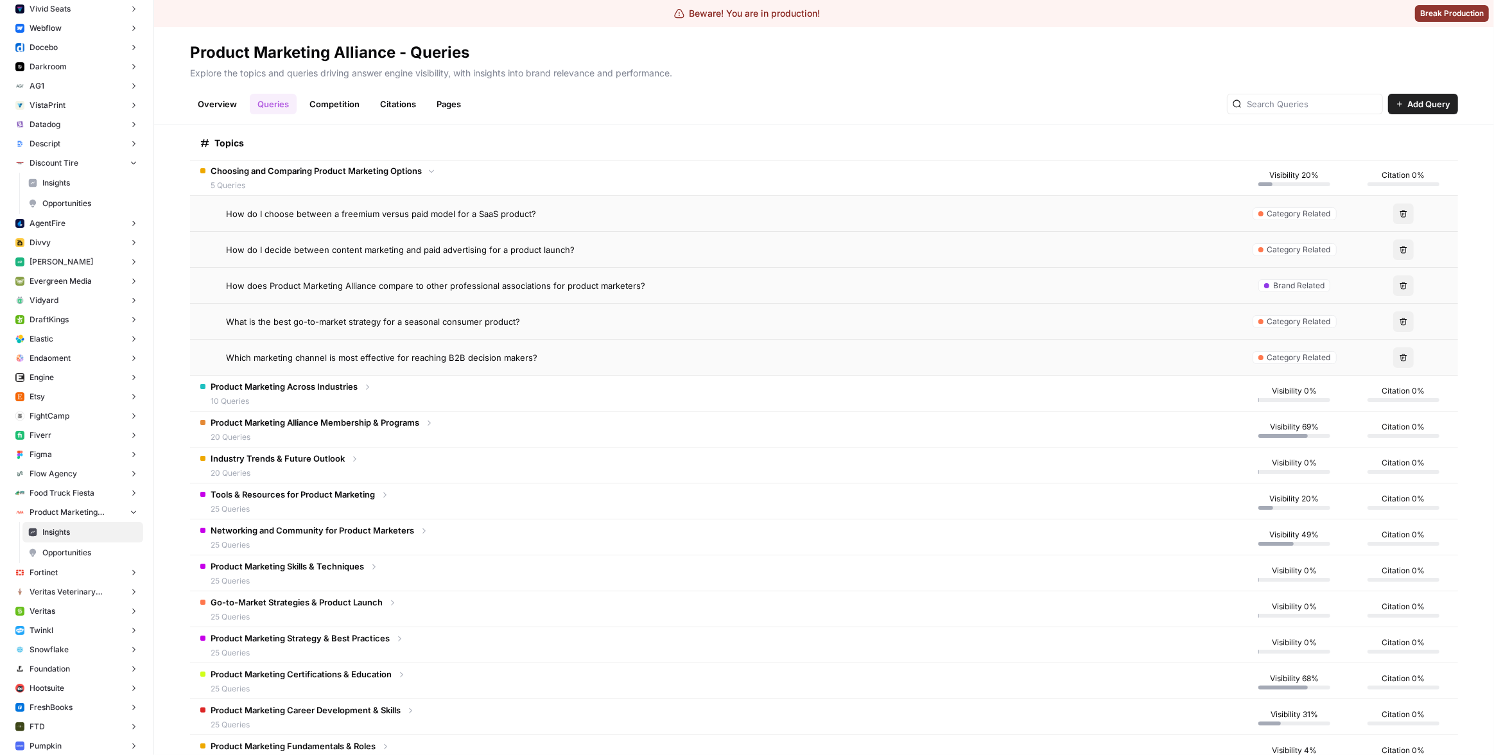
scroll to position [232, 0]
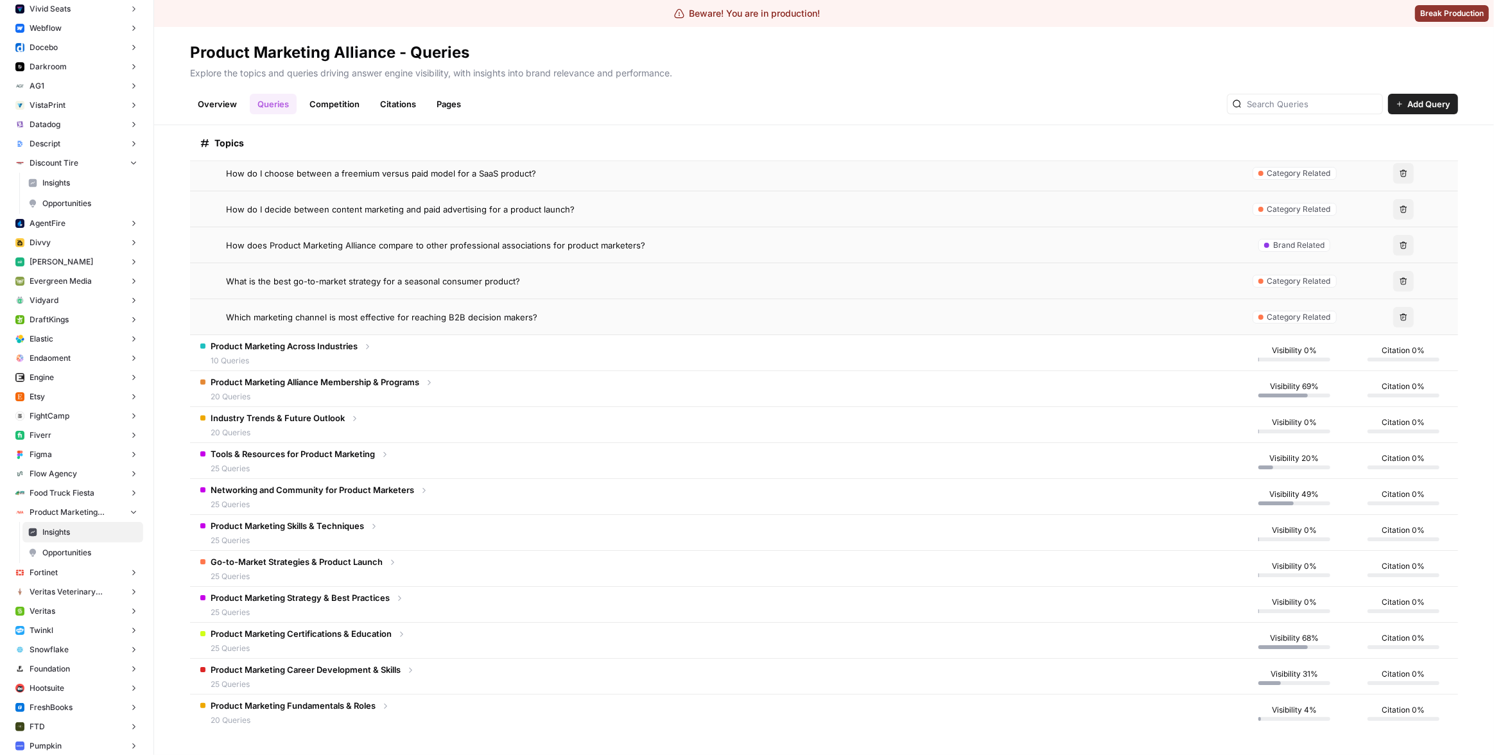
click at [530, 709] on td "Product Marketing Fundamentals & Roles 20 Queries" at bounding box center [715, 713] width 1050 height 36
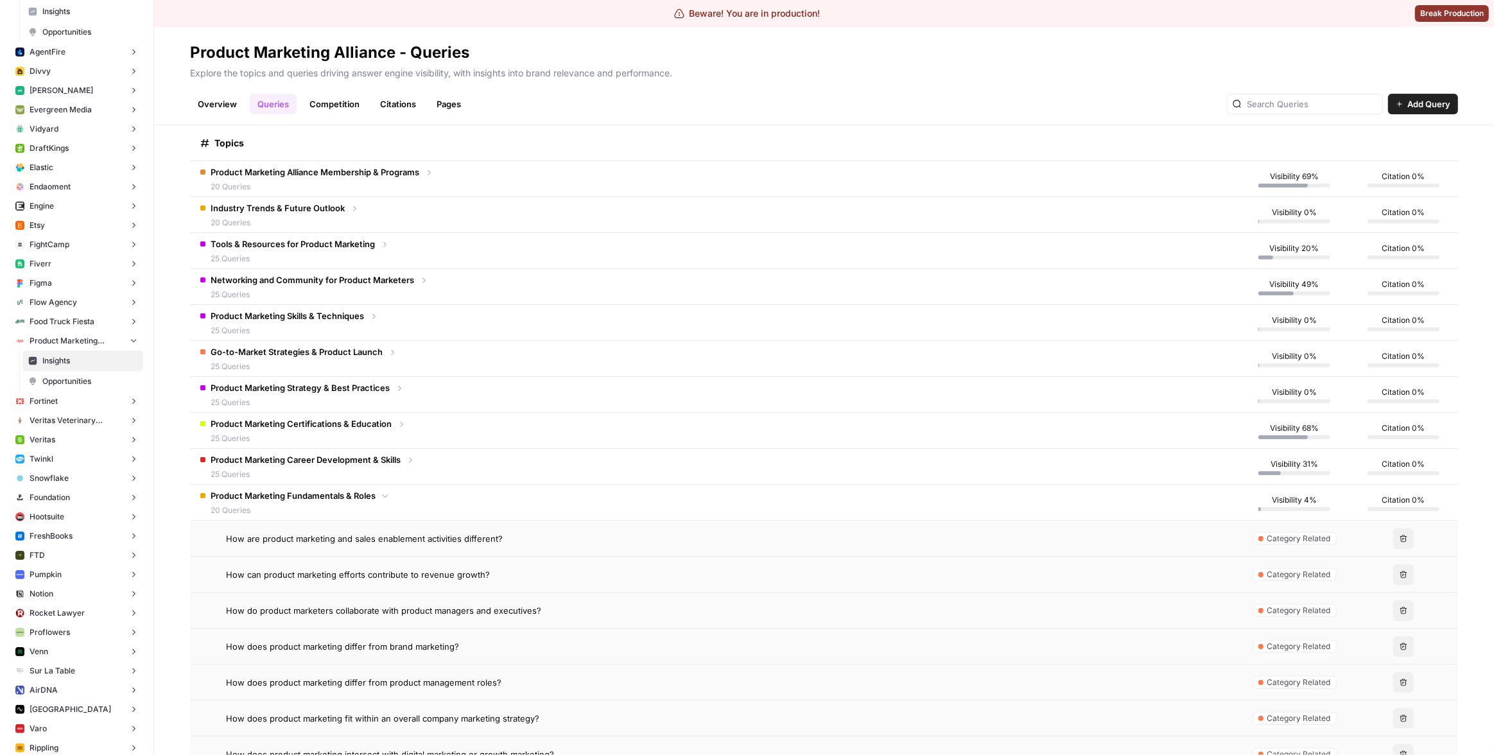
scroll to position [1124, 0]
click at [71, 575] on button "Pumpkin" at bounding box center [76, 568] width 133 height 19
click at [80, 582] on span "Insights" at bounding box center [89, 588] width 95 height 12
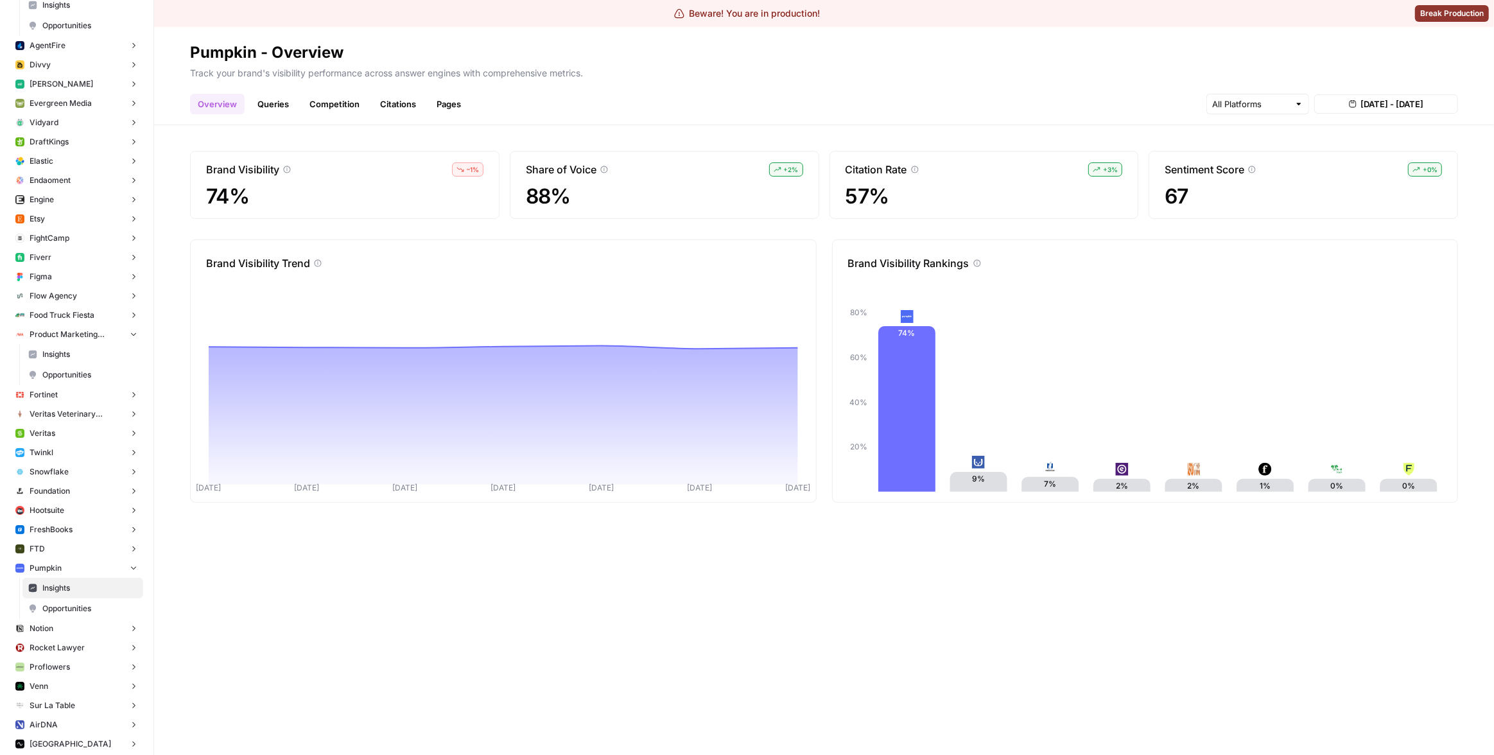
click at [286, 98] on link "Queries" at bounding box center [273, 104] width 47 height 21
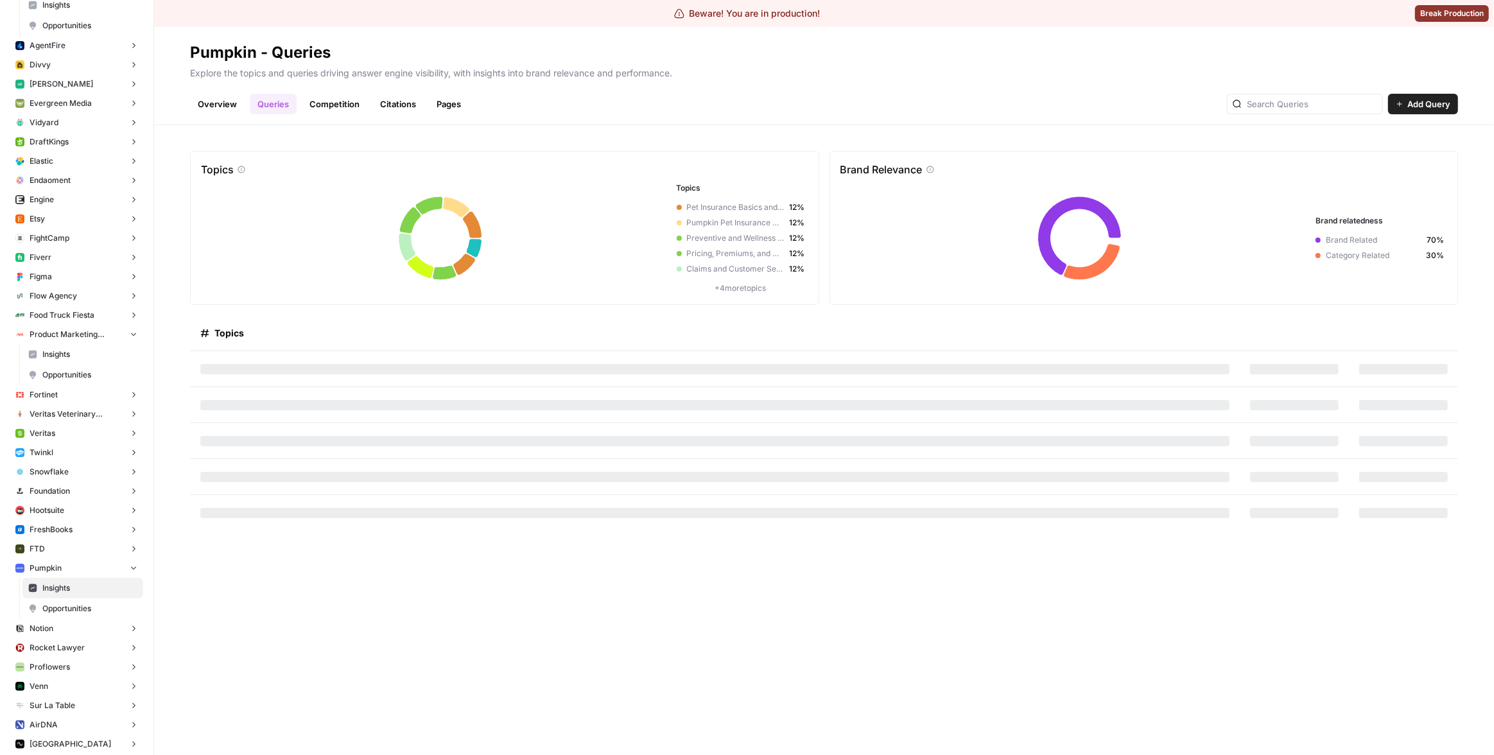
drag, startPoint x: 679, startPoint y: 334, endPoint x: 925, endPoint y: 196, distance: 281.7
click at [680, 334] on div "Topics" at bounding box center [714, 332] width 1029 height 35
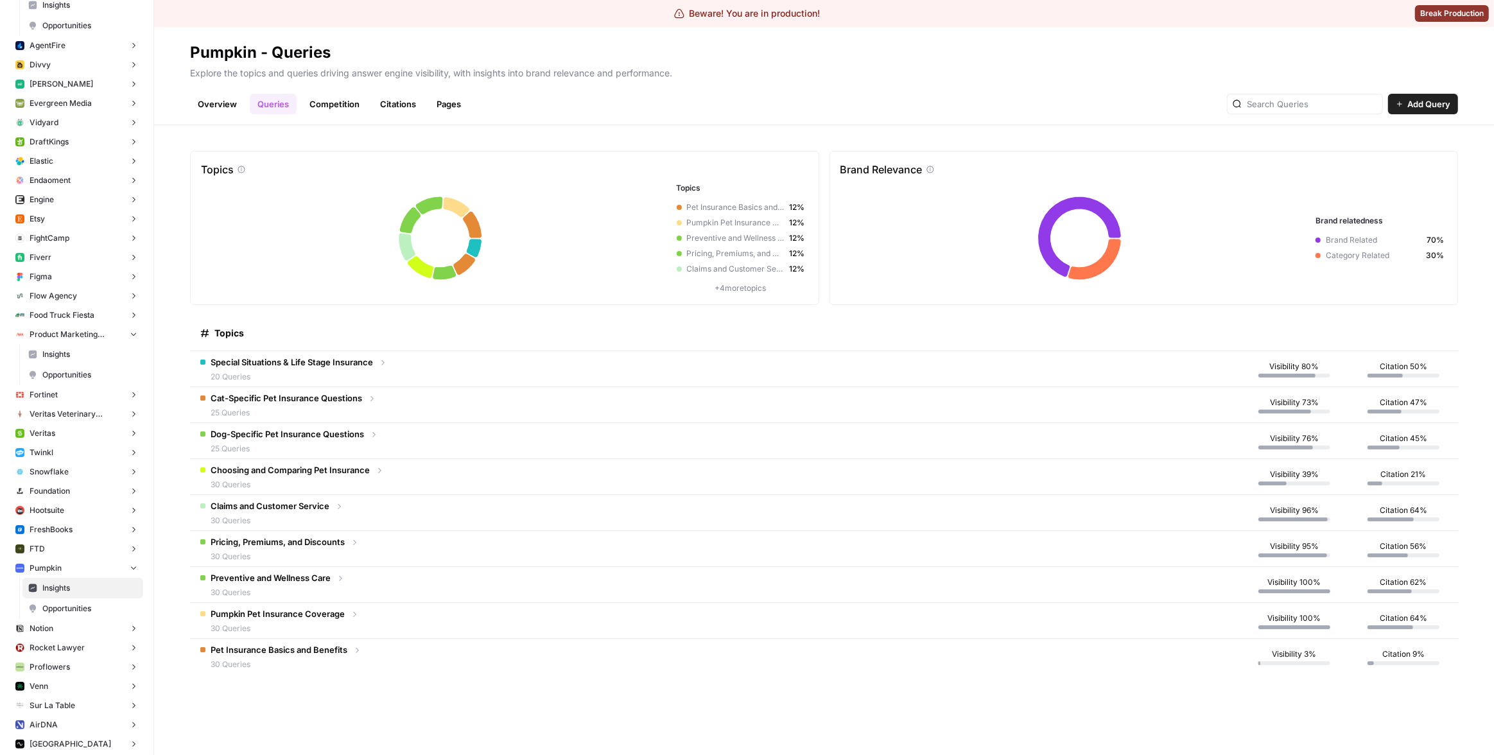
click at [497, 366] on td "Special Situations & Life Stage Insurance 20 Queries" at bounding box center [715, 368] width 1050 height 35
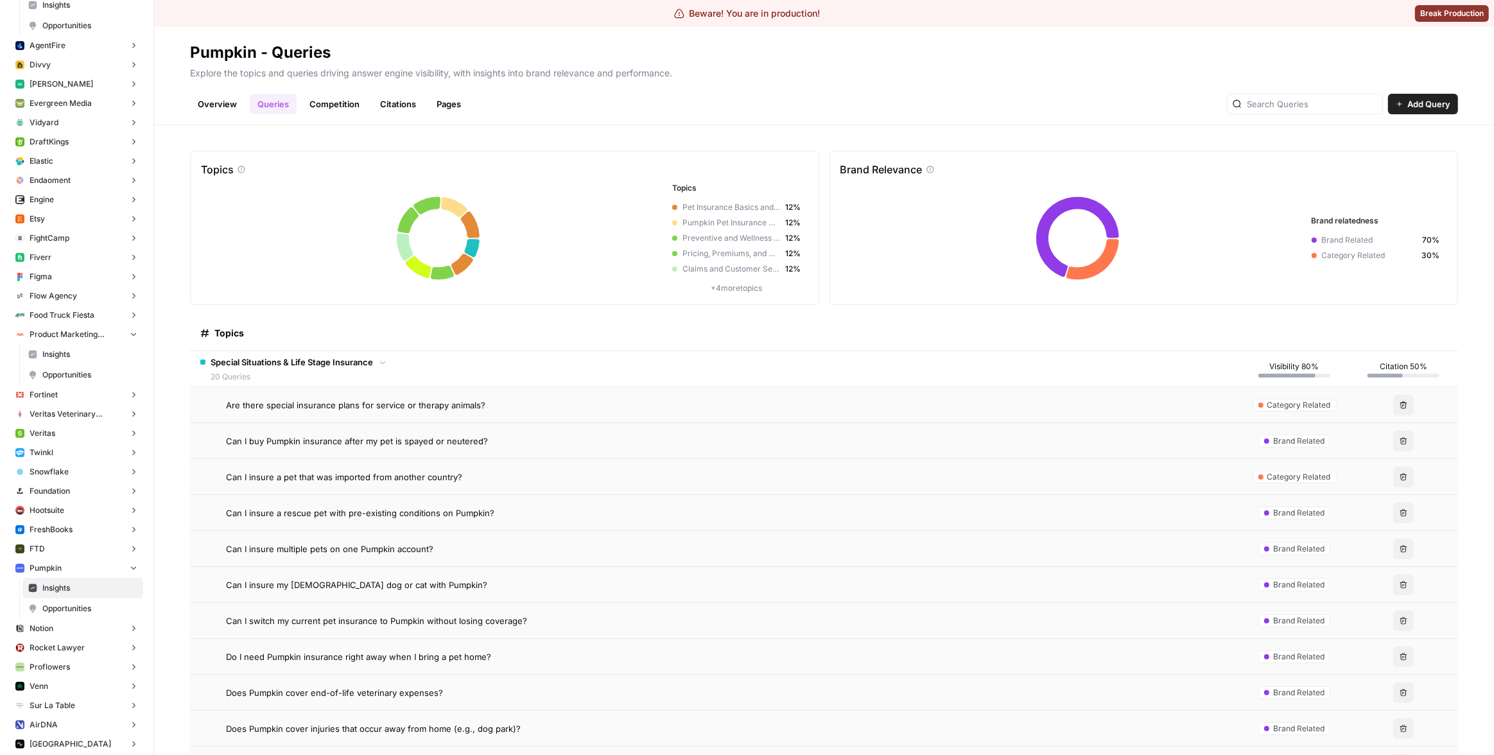
click at [522, 438] on div "Can I buy Pumpkin insurance after my pet is spayed or neutered?" at bounding box center [728, 441] width 1004 height 13
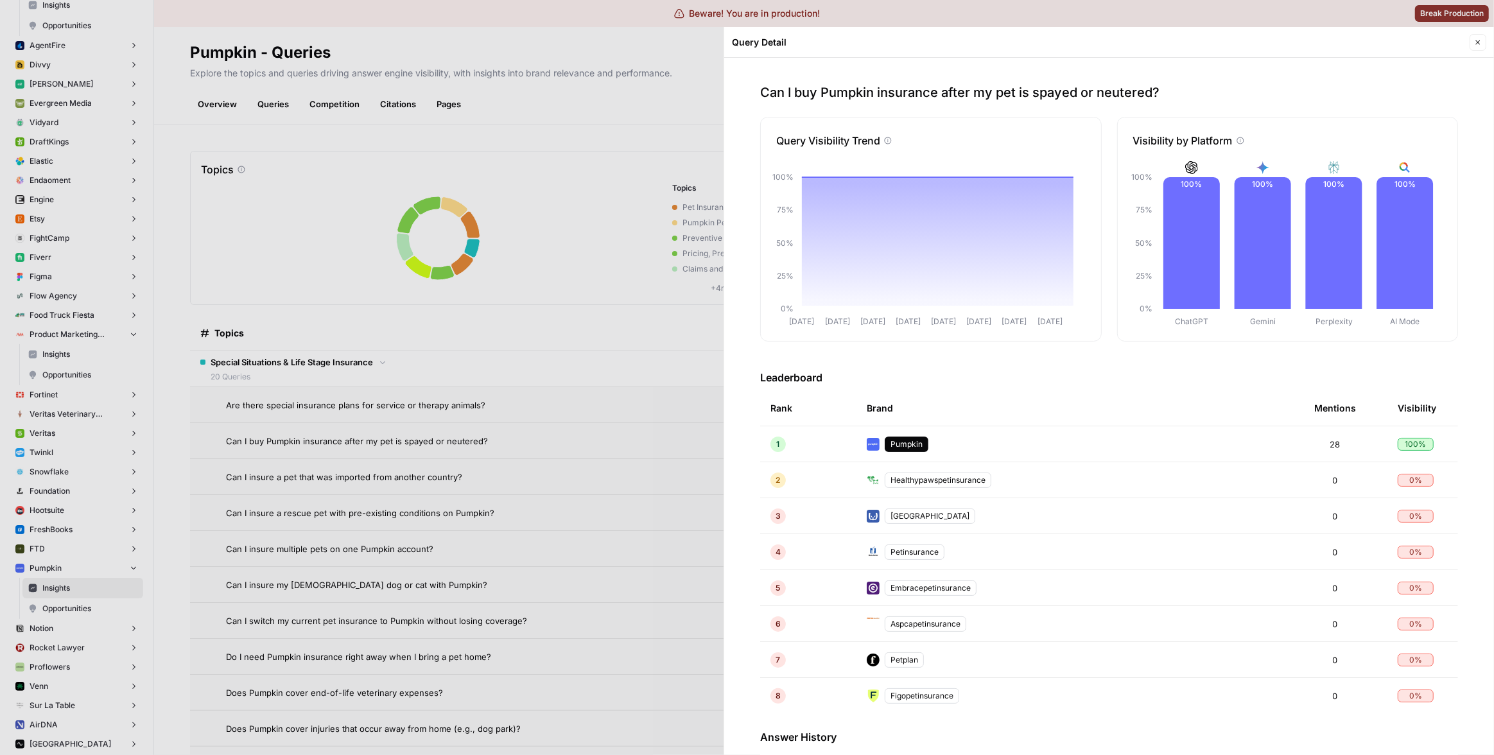
scroll to position [170, 0]
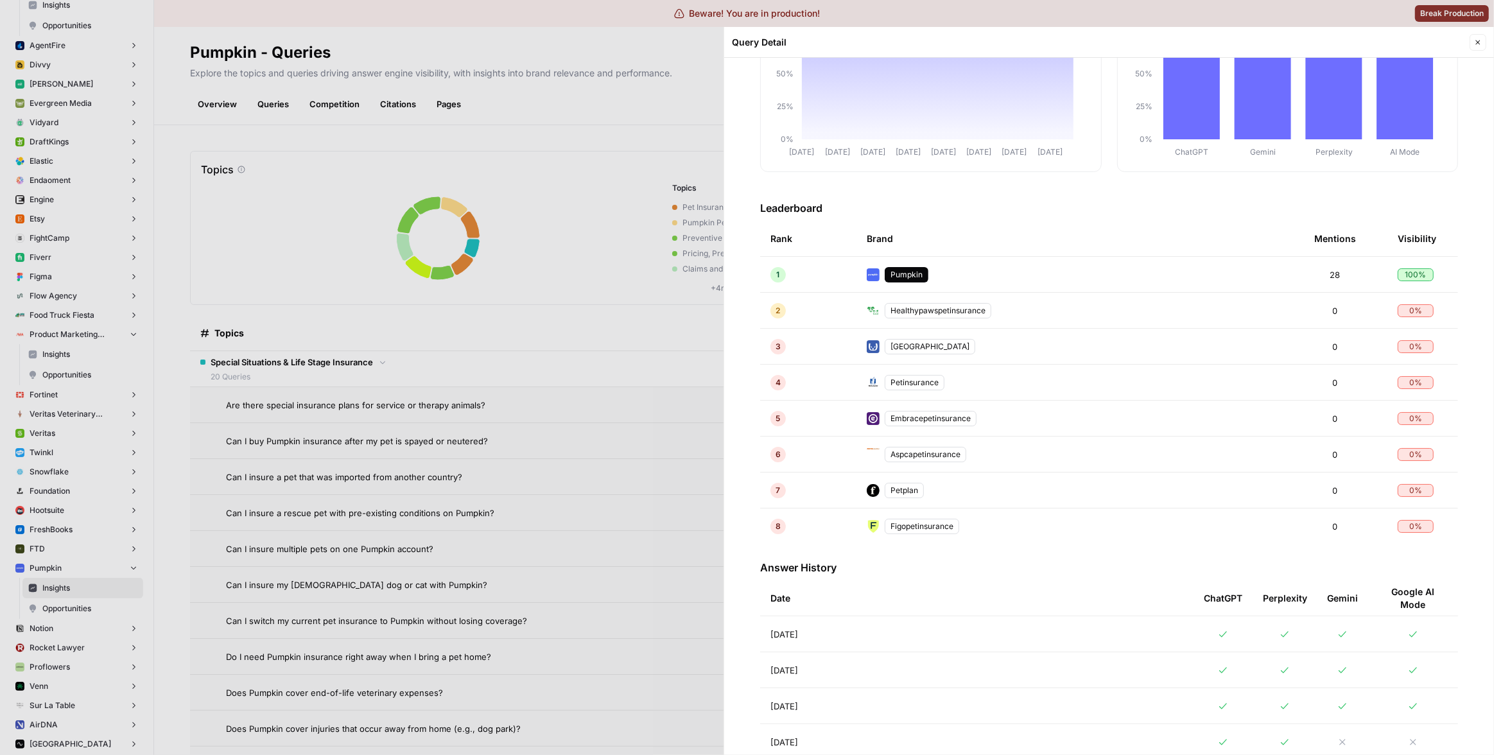
click at [908, 631] on td "[DATE]" at bounding box center [976, 633] width 433 height 35
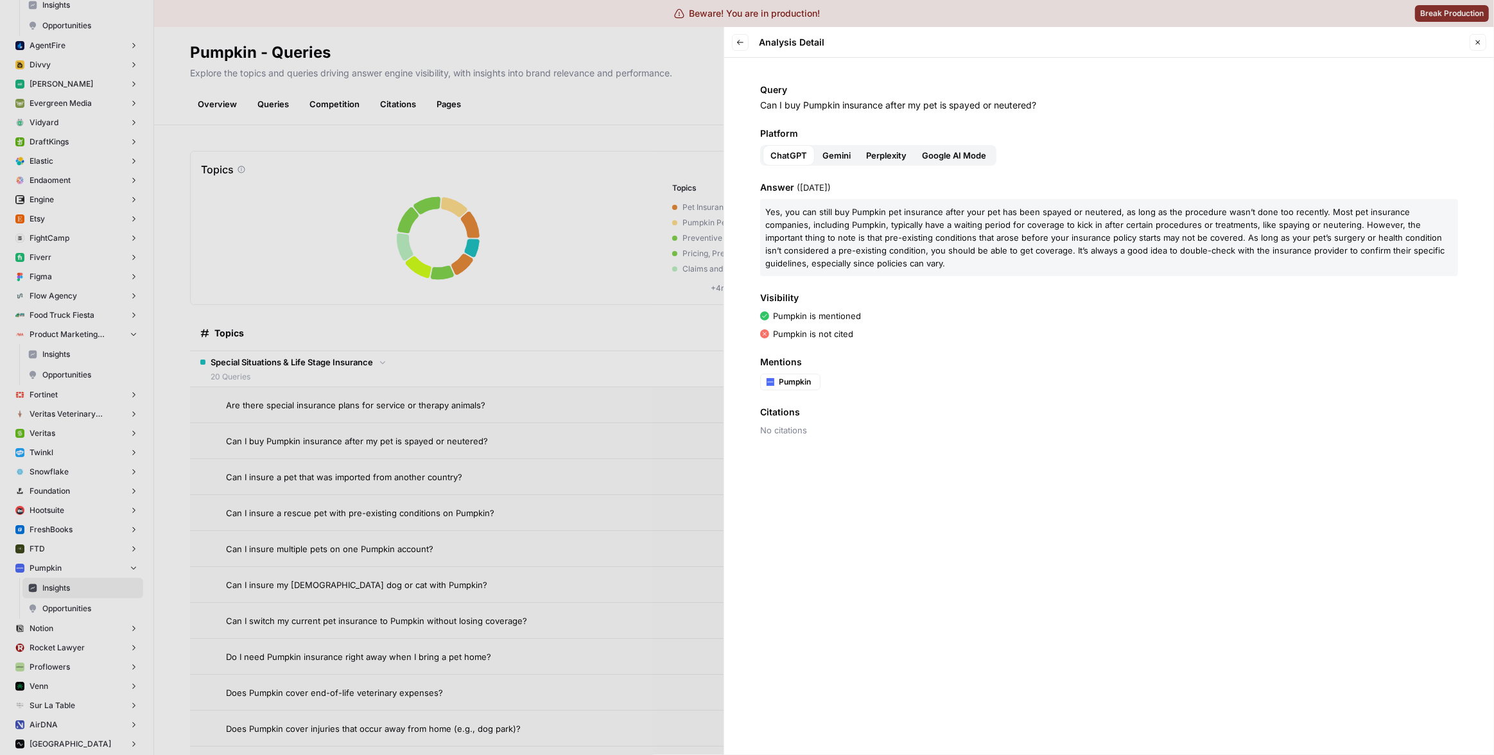
click at [606, 398] on div at bounding box center [747, 377] width 1494 height 755
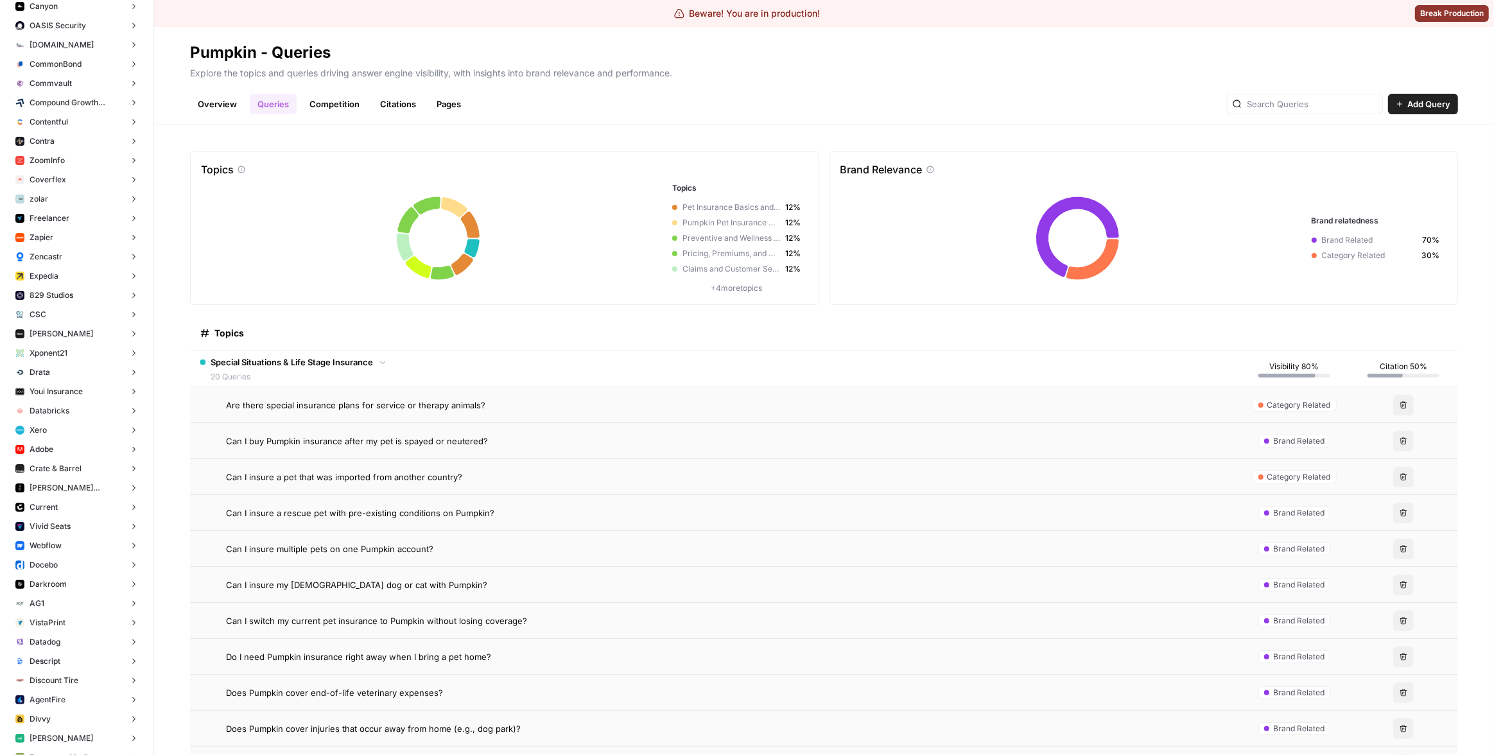
scroll to position [533, 0]
